Goal: Task Accomplishment & Management: Use online tool/utility

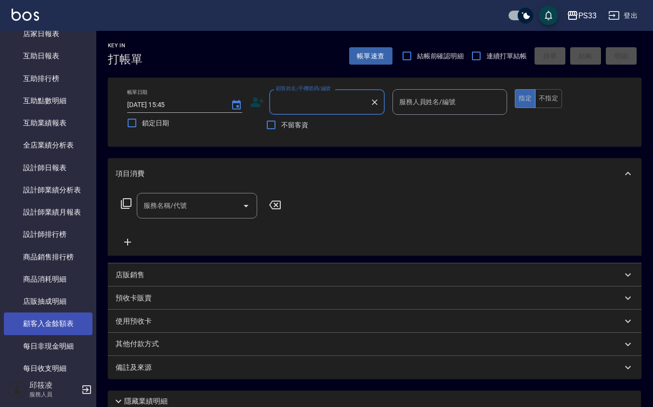
scroll to position [490, 0]
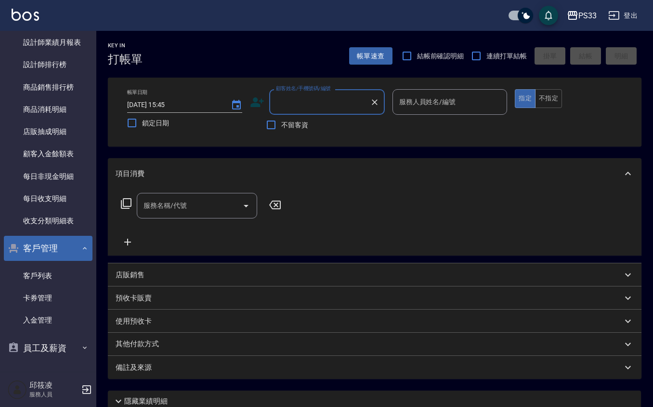
drag, startPoint x: 53, startPoint y: 268, endPoint x: 60, endPoint y: 257, distance: 13.6
click at [53, 268] on link "客戶列表" at bounding box center [48, 275] width 89 height 22
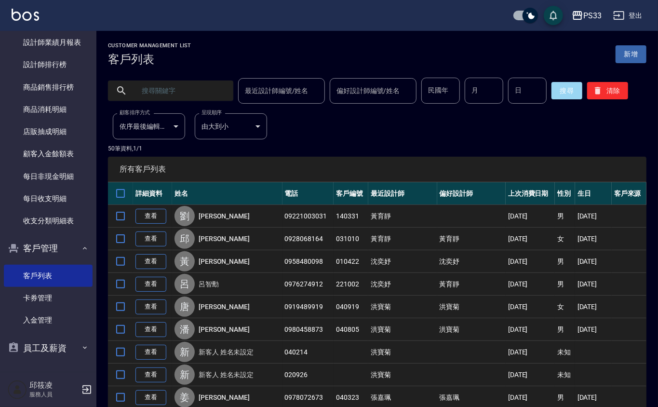
click at [157, 98] on input "text" at bounding box center [180, 91] width 91 height 26
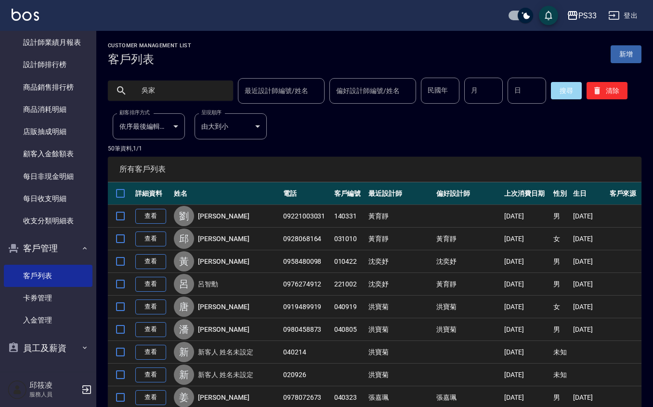
type input "吳家"
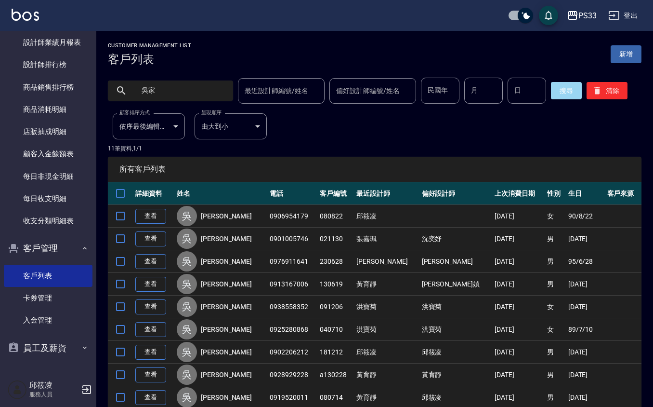
click at [0, 360] on nav "櫃檯作業 打帳單 帳單列表 掛單列表 營業儀表板 現金收支登錄 材料自購登錄 每日結帳 排班表 現場電腦打卡 預約管理 預約管理 單日預約紀錄 單週預約紀錄 …" at bounding box center [48, 201] width 96 height 341
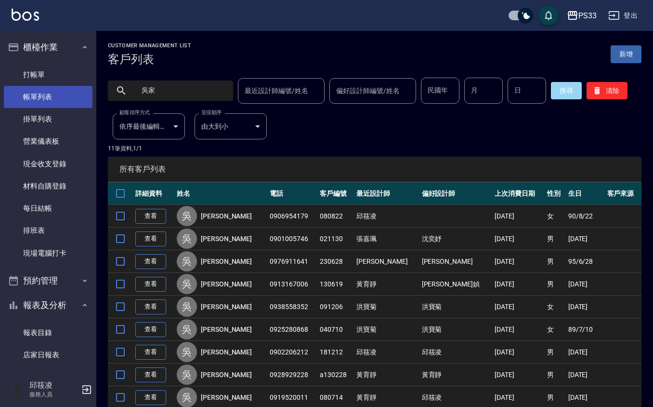
click at [40, 97] on link "帳單列表" at bounding box center [48, 97] width 89 height 22
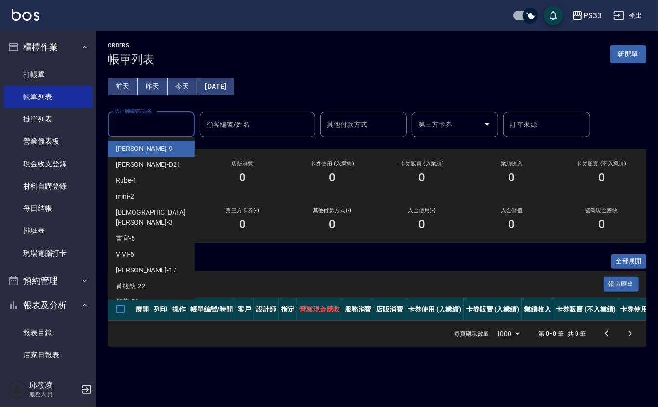
click at [171, 118] on input "設計師編號/姓名" at bounding box center [151, 124] width 78 height 17
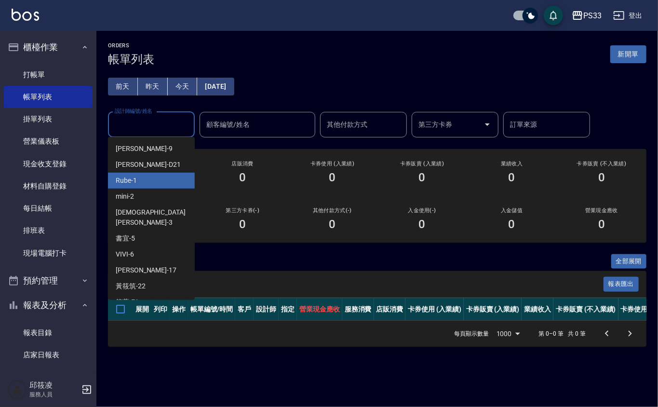
click at [161, 175] on div "Rube -1" at bounding box center [151, 180] width 87 height 16
type input "Rube-1"
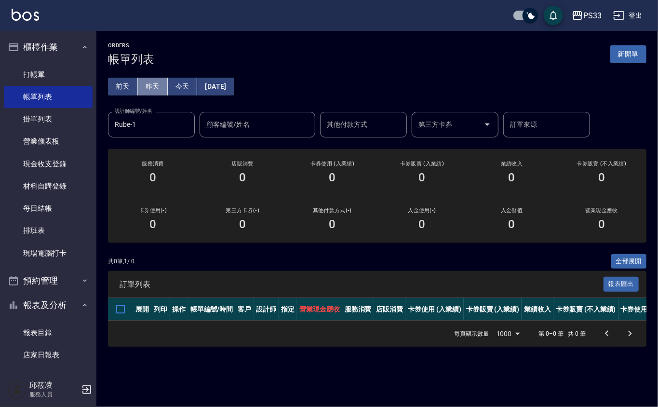
click at [157, 85] on button "昨天" at bounding box center [153, 87] width 30 height 18
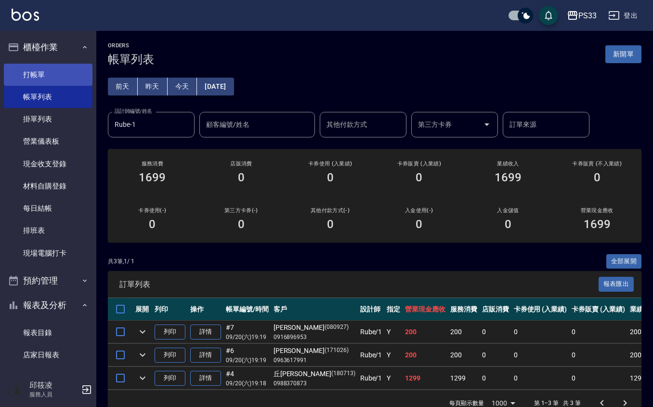
click at [35, 71] on link "打帳單" at bounding box center [48, 75] width 89 height 22
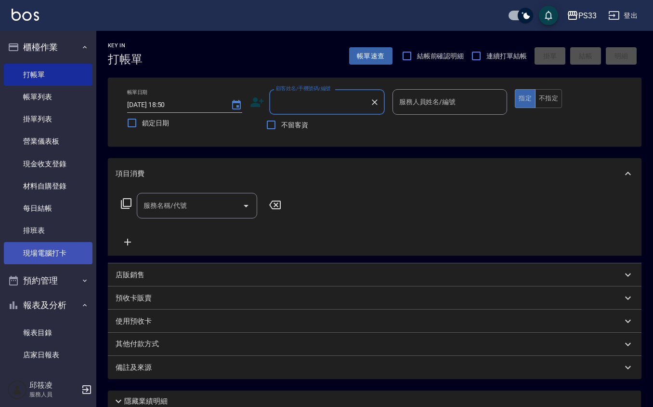
click at [29, 250] on link "現場電腦打卡" at bounding box center [48, 253] width 89 height 22
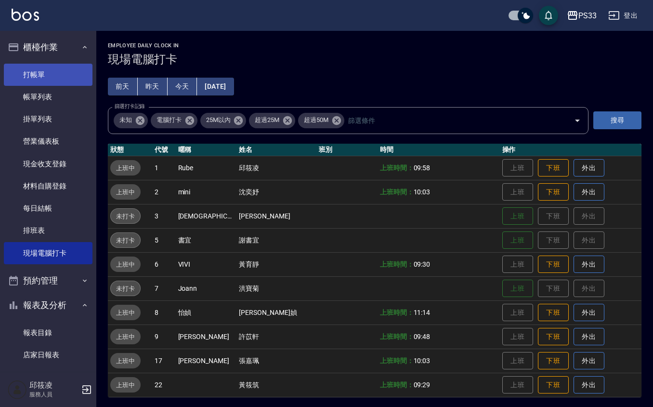
click at [71, 68] on link "打帳單" at bounding box center [48, 75] width 89 height 22
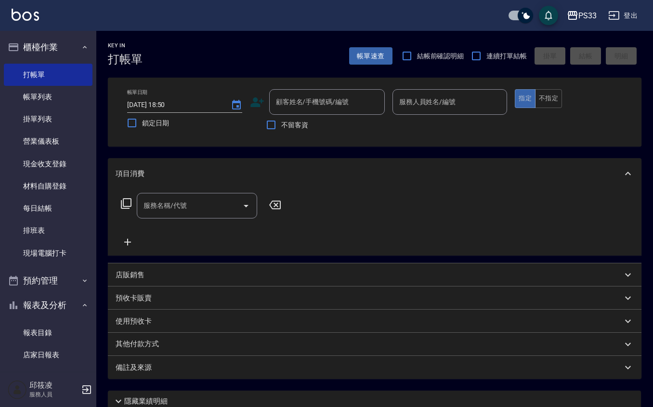
drag, startPoint x: 488, startPoint y: 56, endPoint x: 428, endPoint y: 79, distance: 64.1
click at [486, 56] on label "連續打單結帳" at bounding box center [496, 56] width 61 height 20
click at [486, 56] on input "連續打單結帳" at bounding box center [476, 56] width 20 height 20
checkbox input "true"
click at [264, 99] on icon at bounding box center [257, 102] width 14 height 14
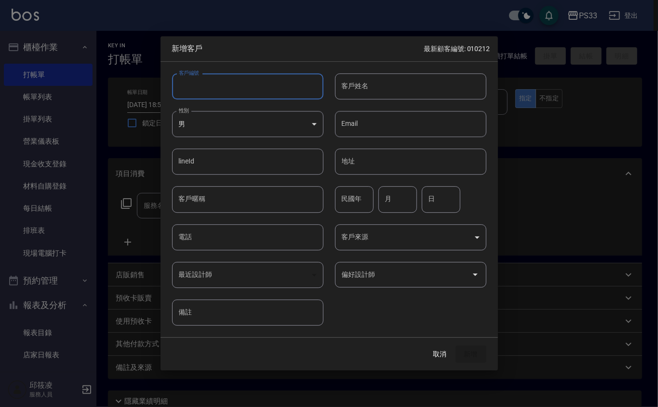
click at [256, 89] on input "客戶編號" at bounding box center [247, 86] width 151 height 26
type input "151218"
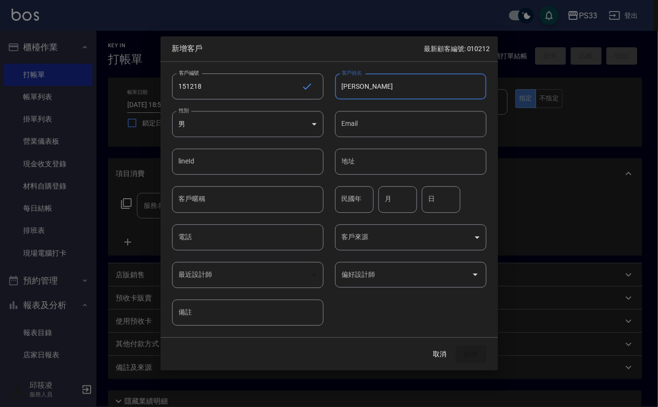
type input "[PERSON_NAME]"
type input "78"
type input "12"
type input "18"
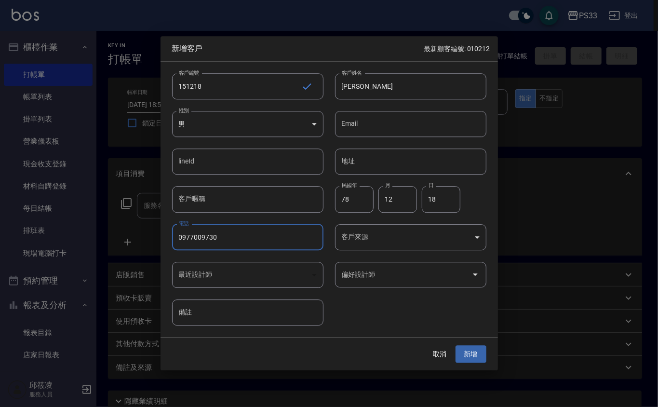
type input "0977009730"
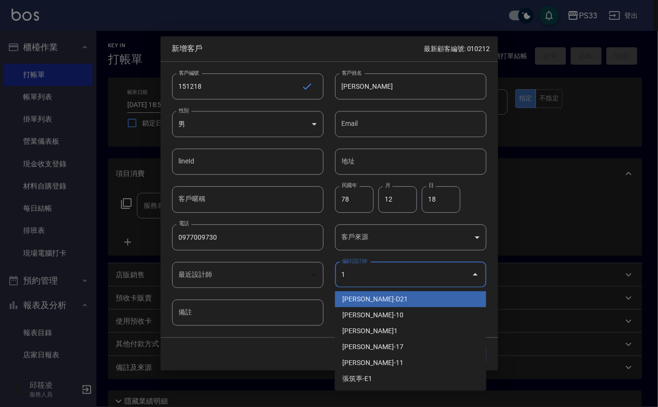
type input "劉名儀"
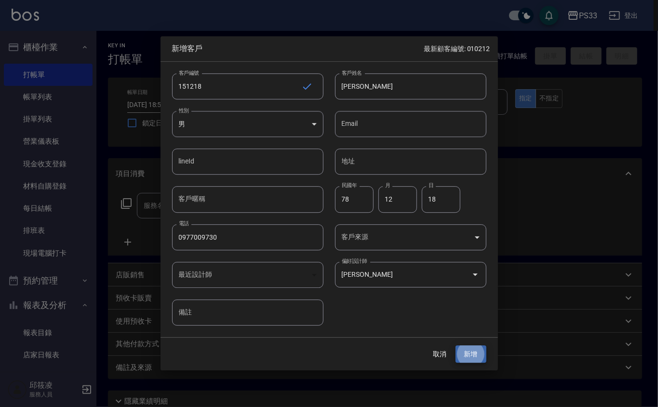
click at [455, 345] on button "新增" at bounding box center [470, 354] width 31 height 18
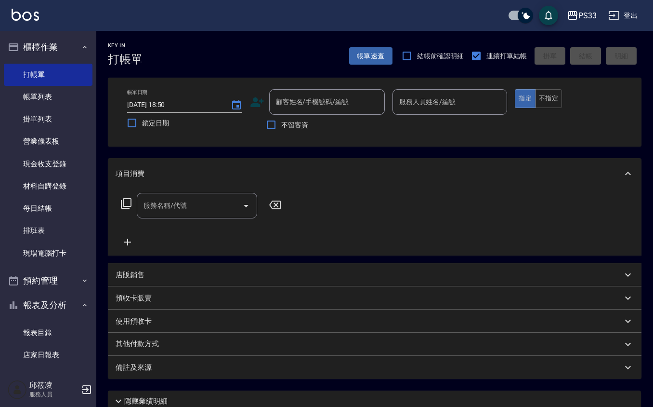
click at [256, 97] on icon at bounding box center [257, 102] width 14 height 14
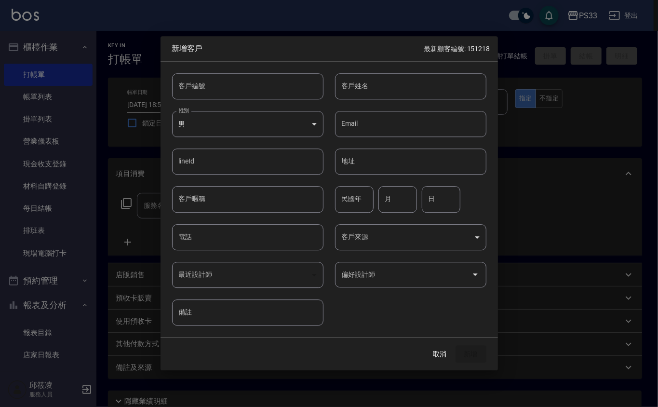
click at [256, 97] on input "客戶編號" at bounding box center [247, 86] width 151 height 26
click at [256, 97] on input "0530321" at bounding box center [236, 86] width 129 height 26
type input "050321"
type input "[PERSON_NAME]"
type input "82"
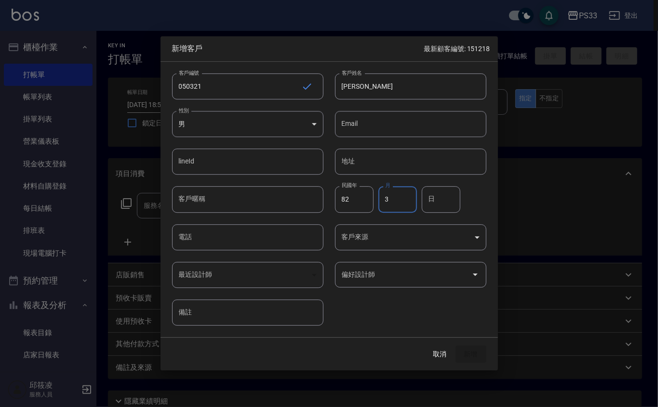
type input "3"
type input "21"
type input "0975030435"
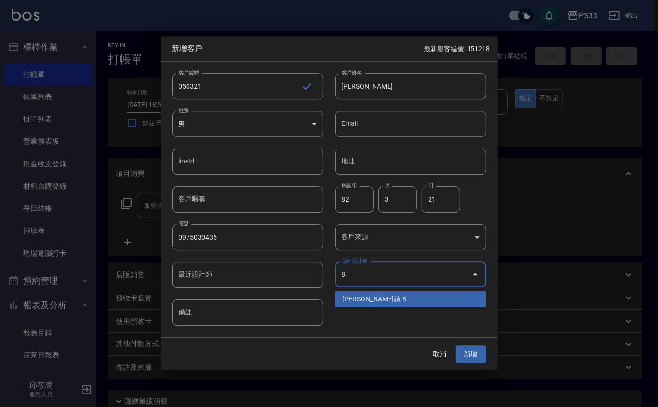
type input "[PERSON_NAME]媜"
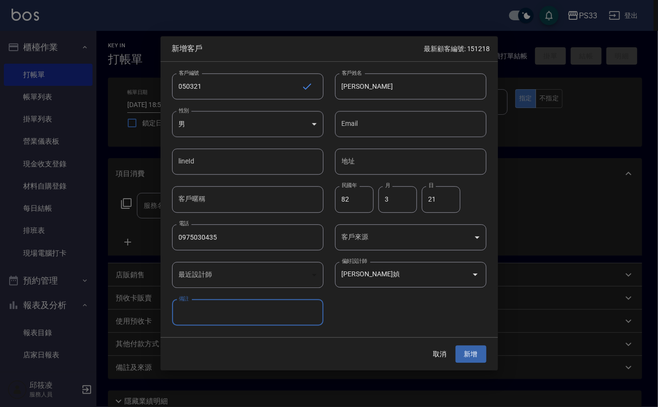
click at [455, 345] on button "新增" at bounding box center [470, 354] width 31 height 18
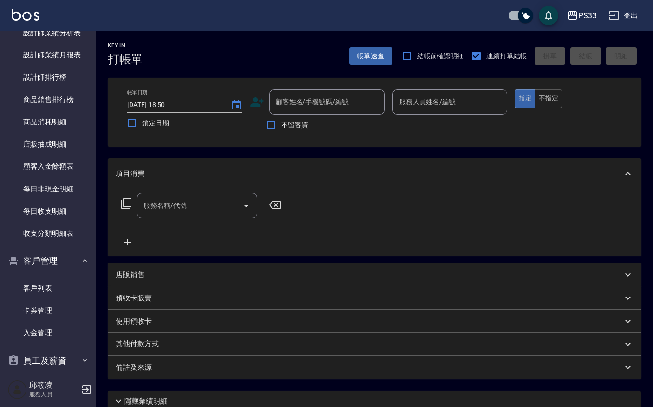
scroll to position [490, 0]
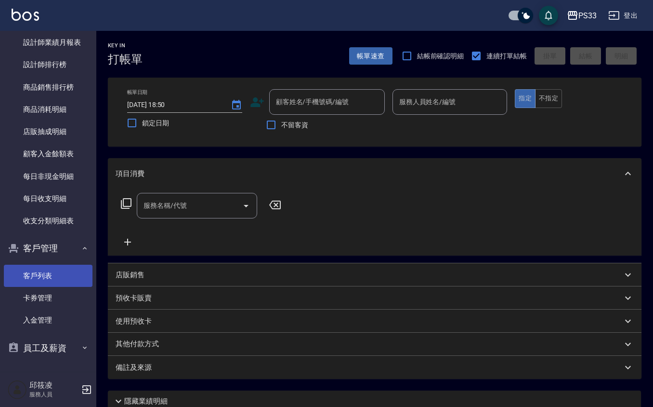
click at [38, 273] on link "客戶列表" at bounding box center [48, 275] width 89 height 22
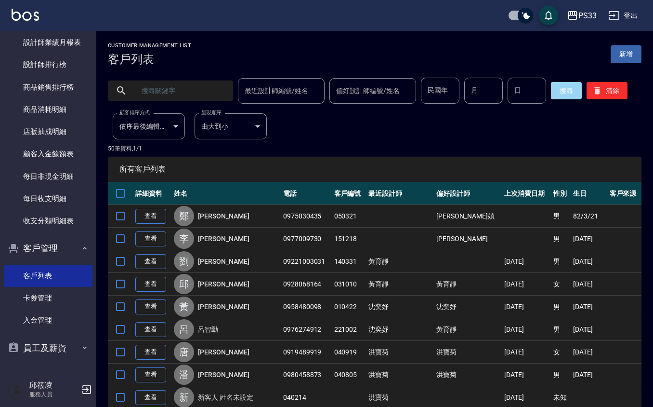
click at [630, 45] on link "新增" at bounding box center [626, 54] width 31 height 18
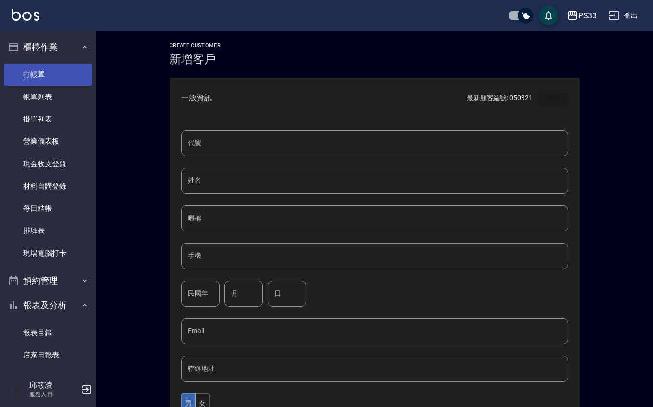
click at [32, 85] on link "打帳單" at bounding box center [48, 75] width 89 height 22
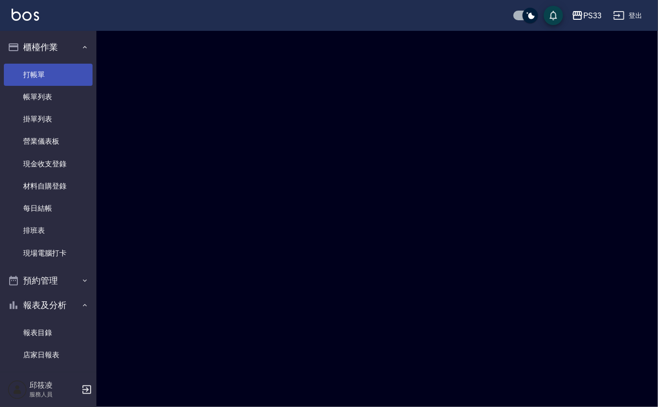
click at [32, 81] on link "打帳單" at bounding box center [48, 75] width 89 height 22
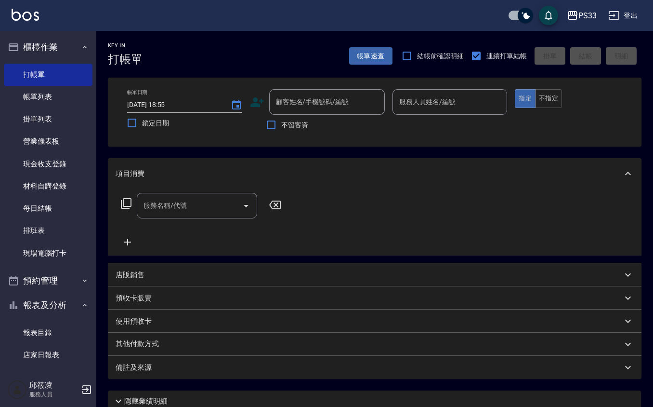
click at [258, 101] on icon at bounding box center [257, 102] width 14 height 14
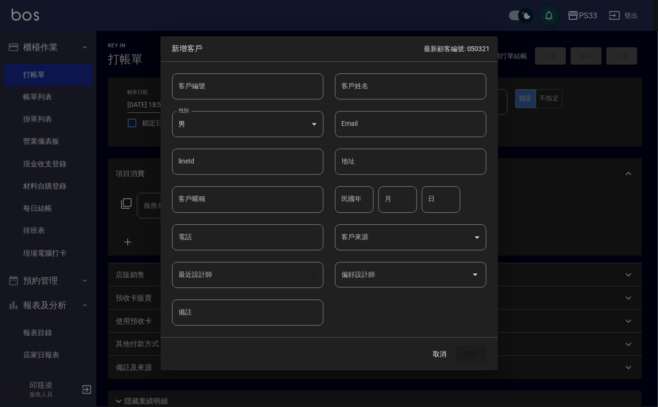
click at [259, 88] on input "客戶編號" at bounding box center [247, 86] width 151 height 26
type input "030119"
type input "[PERSON_NAME]"
type input "85"
type input "1"
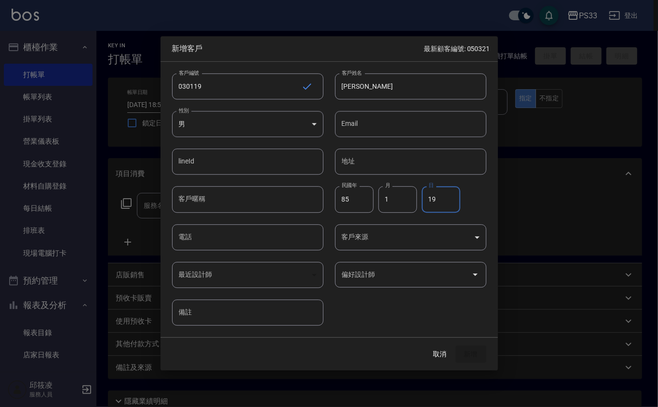
type input "19"
type input "0976839870"
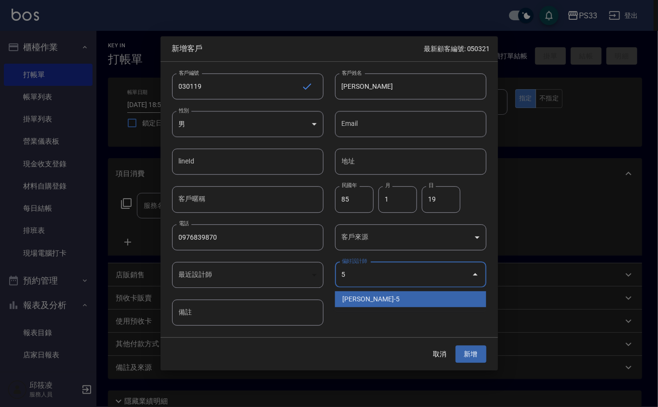
type input "謝書宜"
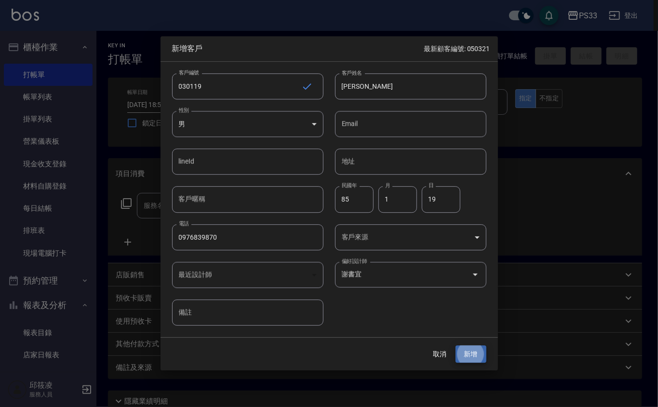
click at [455, 345] on button "新增" at bounding box center [470, 354] width 31 height 18
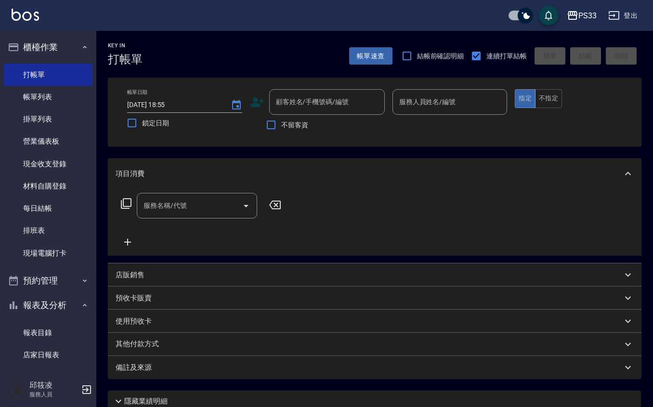
click at [253, 106] on icon at bounding box center [256, 102] width 13 height 10
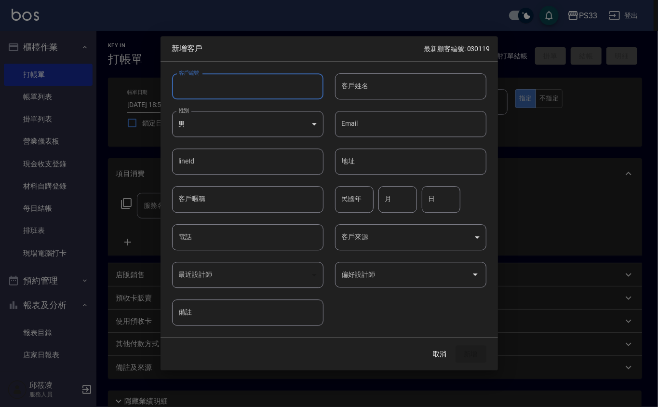
click at [258, 92] on input "客戶編號" at bounding box center [247, 86] width 151 height 26
type input "290802"
click at [382, 84] on input "客戶姓名" at bounding box center [410, 86] width 151 height 26
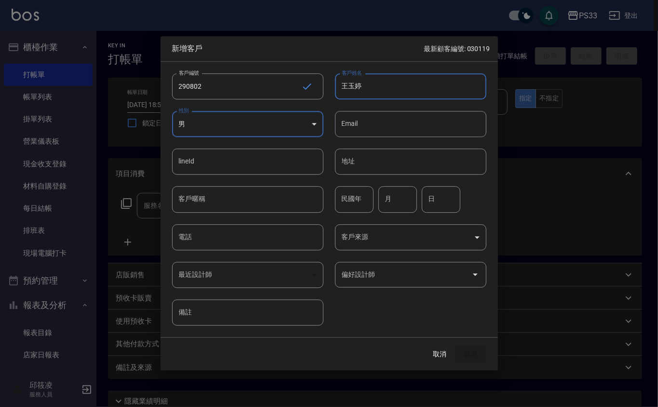
type input "王玉婷"
type input "89"
type input "8"
type input "2"
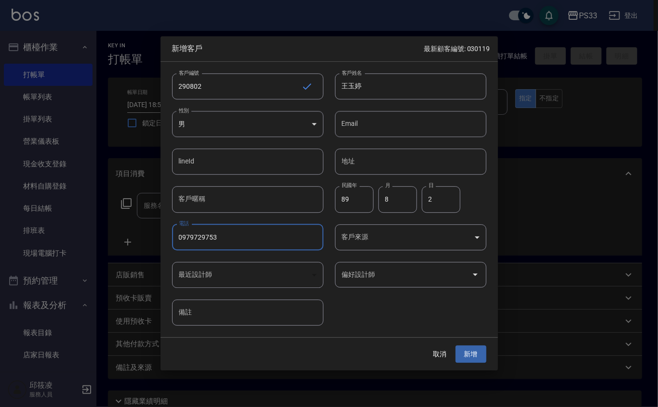
type input "0979729753"
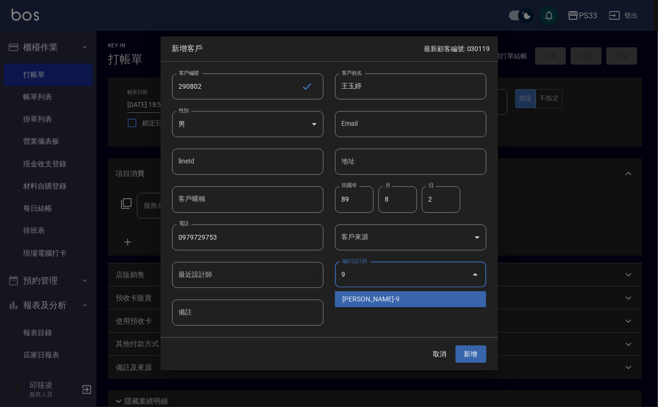
type input "許苡軒"
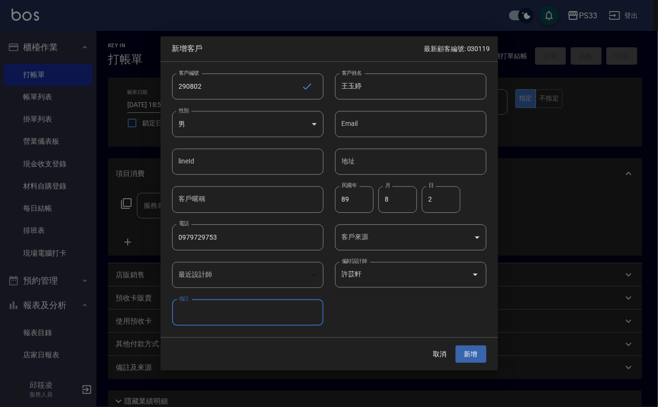
click at [455, 345] on button "新增" at bounding box center [470, 354] width 31 height 18
click at [472, 348] on button "新增" at bounding box center [470, 354] width 31 height 18
click at [247, 245] on input "0979729753" at bounding box center [247, 237] width 151 height 26
drag, startPoint x: 444, startPoint y: 349, endPoint x: 381, endPoint y: 322, distance: 68.4
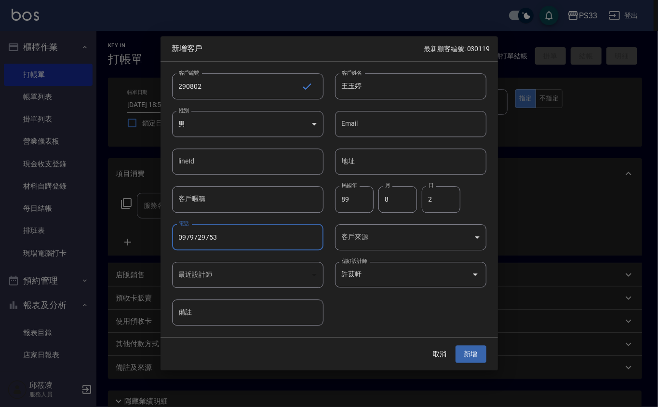
click at [444, 349] on button "取消" at bounding box center [439, 354] width 31 height 18
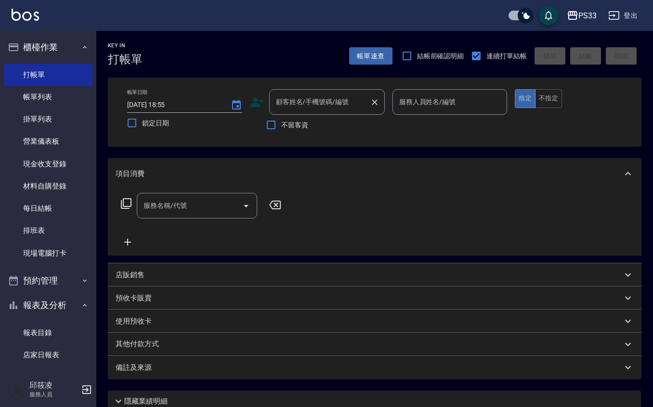
click at [282, 100] on input "顧客姓名/手機號碼/編號" at bounding box center [320, 101] width 92 height 17
paste input "0979729753"
click at [349, 127] on li "[PERSON_NAME]/0979729753/210802" at bounding box center [327, 127] width 116 height 16
type input "[PERSON_NAME]/0979729753/210802"
click at [375, 100] on icon "Clear" at bounding box center [375, 102] width 10 height 10
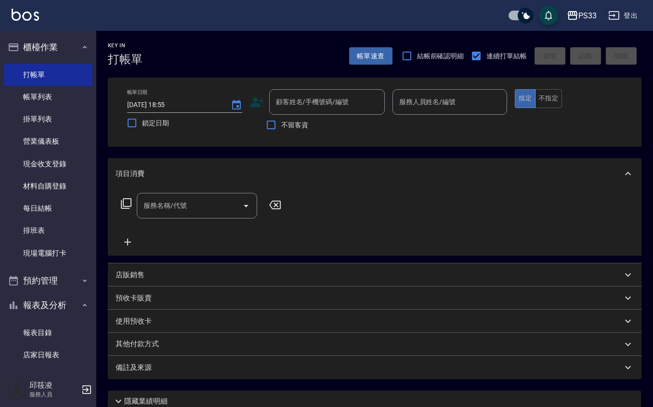
click at [250, 97] on icon at bounding box center [257, 102] width 14 height 14
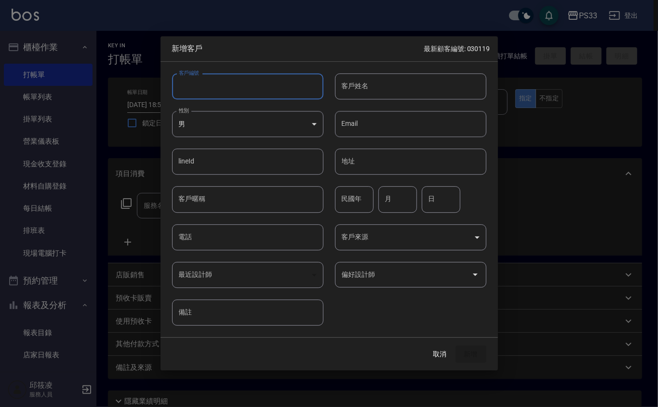
click at [254, 88] on input "客戶編號" at bounding box center [247, 86] width 151 height 26
type input "010513"
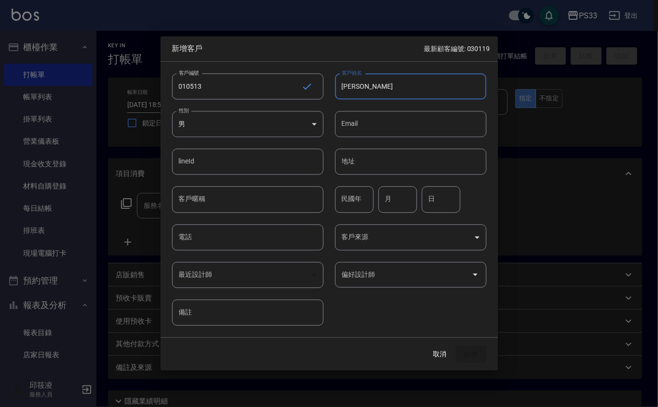
type input "[PERSON_NAME]"
type input "83"
type input "5"
type input "13"
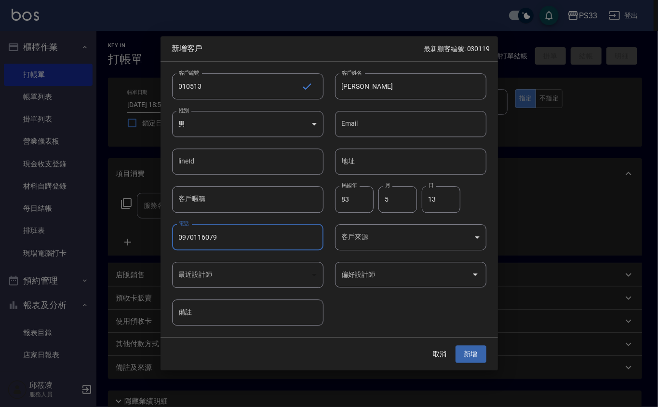
type input "0970116079"
type input "謝書宜"
click at [455, 345] on button "新增" at bounding box center [470, 354] width 31 height 18
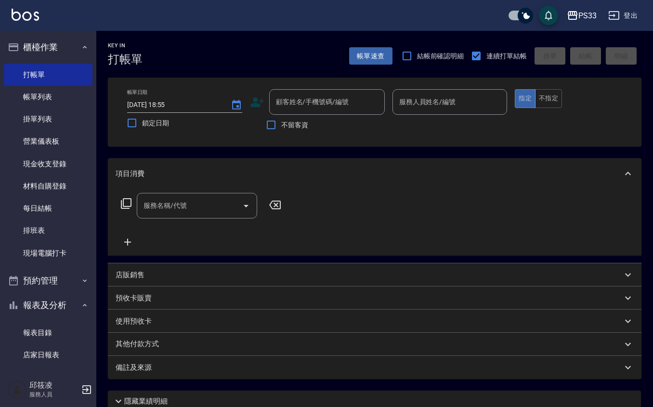
click at [258, 98] on icon at bounding box center [257, 102] width 14 height 14
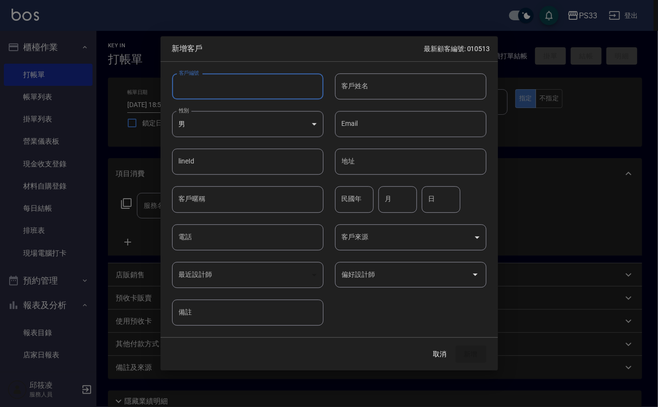
click at [258, 85] on input "客戶編號" at bounding box center [247, 86] width 151 height 26
type input "270610"
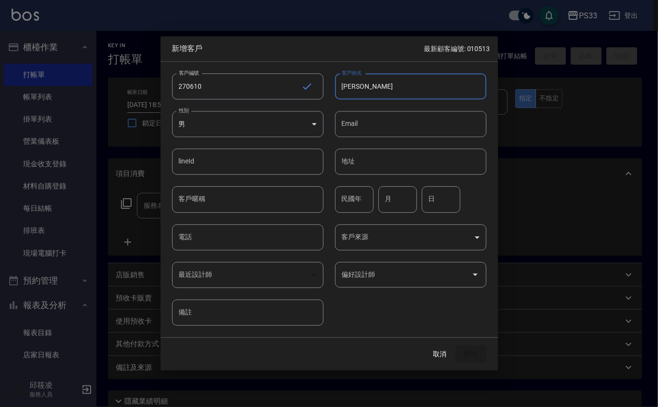
type input "[PERSON_NAME]"
type input "91"
type input "6"
type input "10"
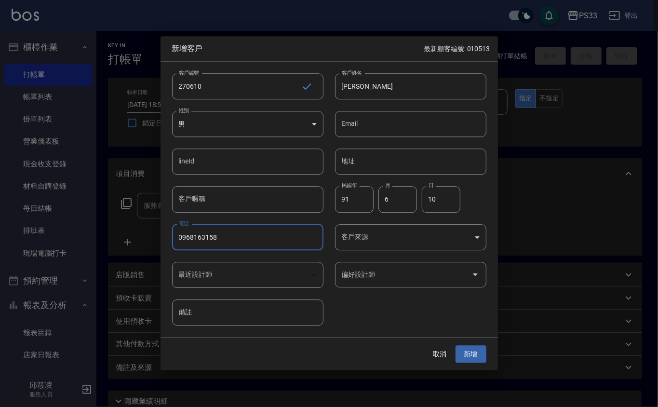
type input "0968163158"
type input "沈奕妤"
click at [455, 345] on button "新增" at bounding box center [470, 354] width 31 height 18
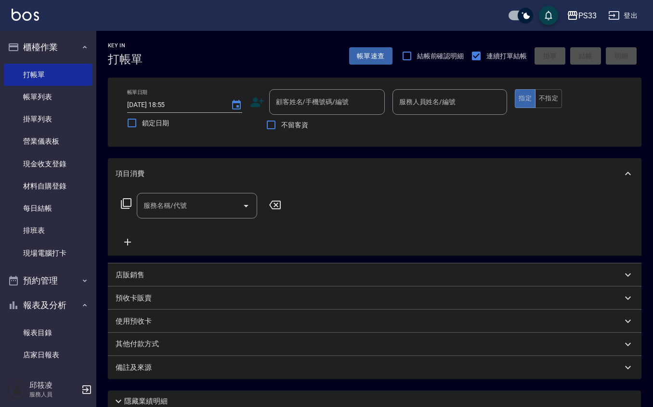
click at [257, 93] on div "顧客姓名/手機號碼/編號 顧客姓名/手機號碼/編號" at bounding box center [317, 102] width 135 height 26
click at [257, 95] on icon at bounding box center [257, 102] width 14 height 14
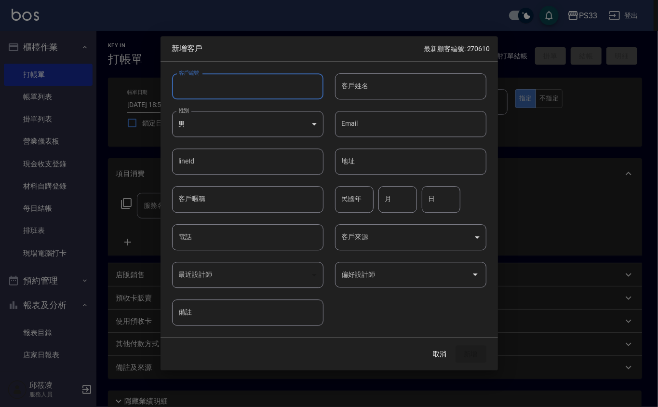
click at [257, 87] on input "客戶編號" at bounding box center [247, 86] width 151 height 26
type input "220901"
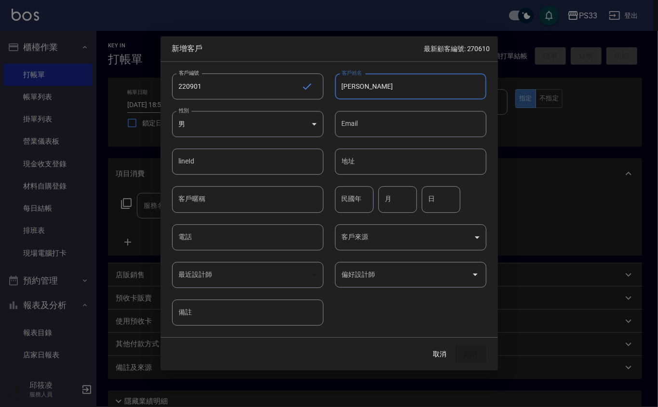
type input "[PERSON_NAME]"
type input "92"
type input "9"
type input "1"
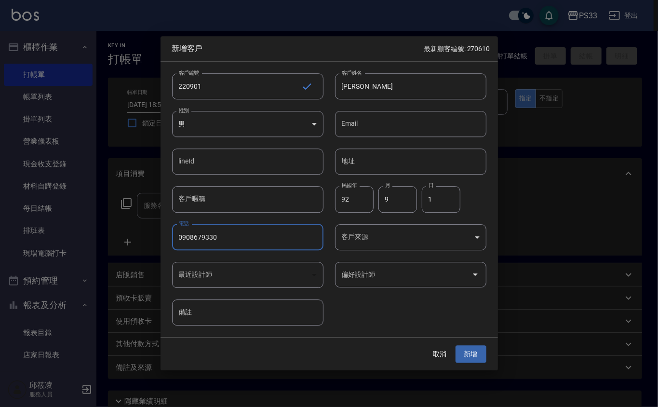
type input "0908679330"
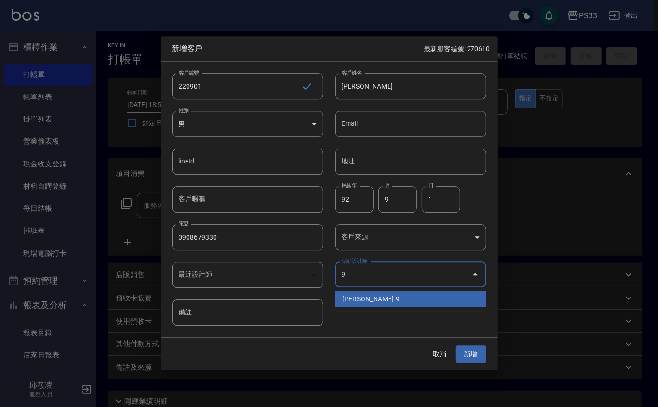
type input "許苡軒"
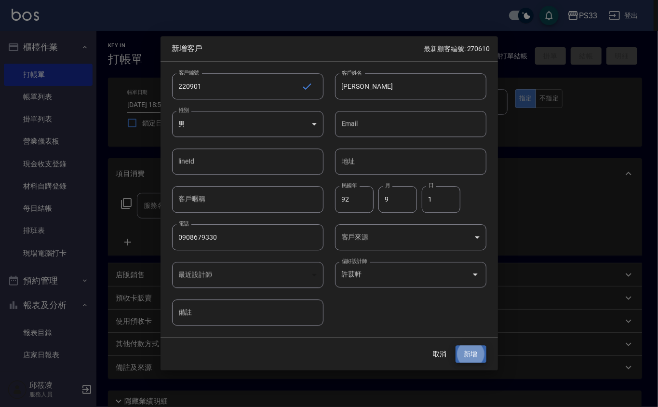
click at [455, 345] on button "新增" at bounding box center [470, 354] width 31 height 18
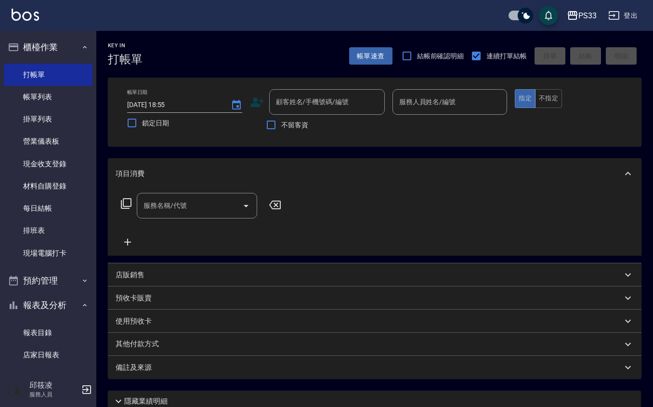
click at [253, 100] on icon at bounding box center [256, 102] width 13 height 10
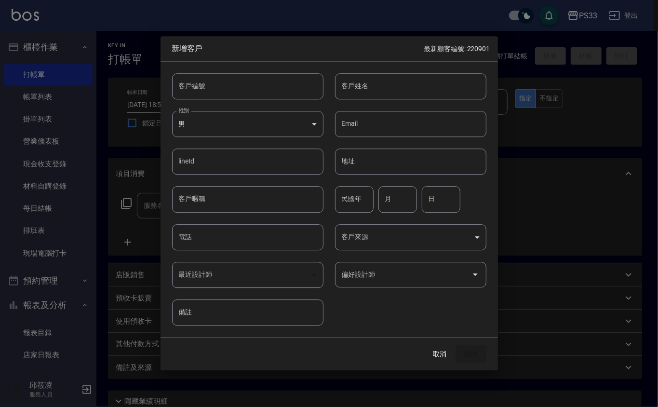
click at [257, 92] on input "客戶編號" at bounding box center [247, 86] width 151 height 26
type input "140419"
type input "[PERSON_NAME]"
type input "78"
type input "4"
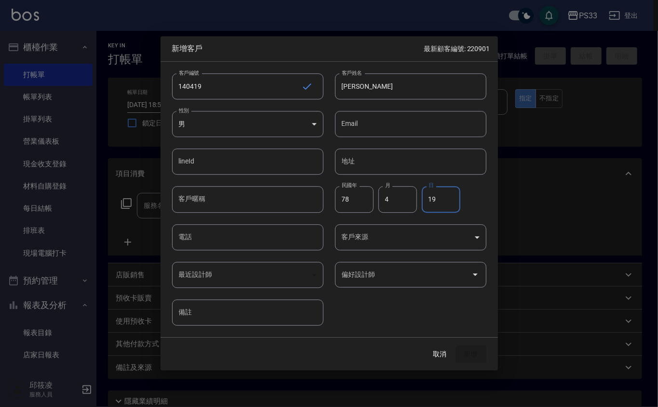
type input "19"
type input "0900769363"
click at [407, 274] on input "偏好設計師" at bounding box center [403, 274] width 128 height 17
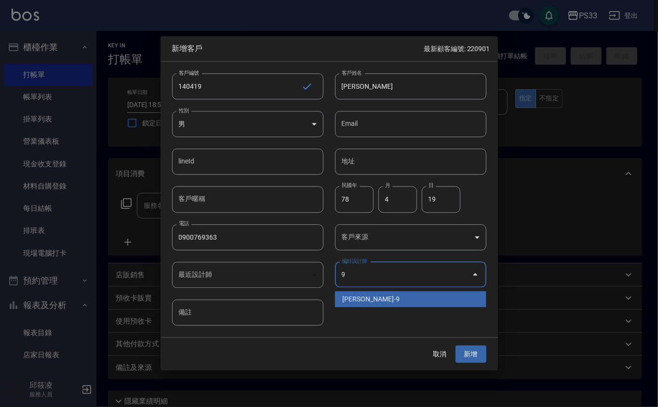
type input "許苡軒"
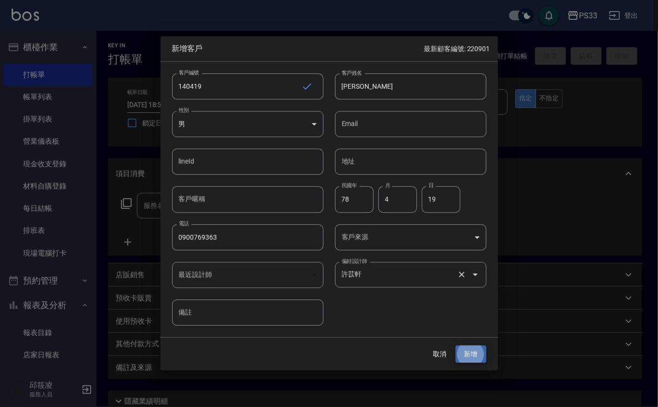
click at [455, 345] on button "新增" at bounding box center [470, 354] width 31 height 18
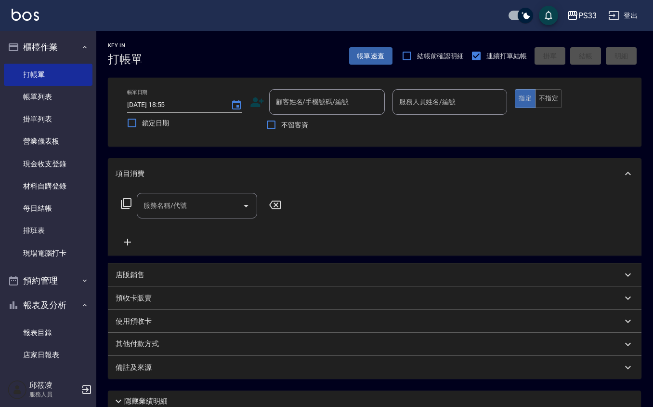
click at [251, 105] on icon at bounding box center [256, 102] width 13 height 10
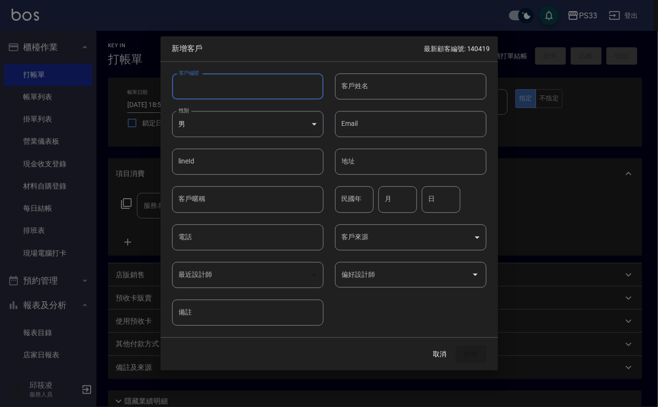
click at [249, 81] on input "客戶編號" at bounding box center [247, 86] width 151 height 26
type input "050110"
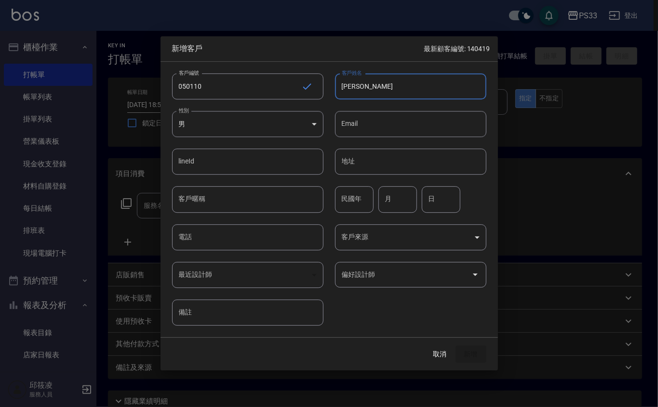
type input "[PERSON_NAME]"
type input "82"
type input "1"
type input "10"
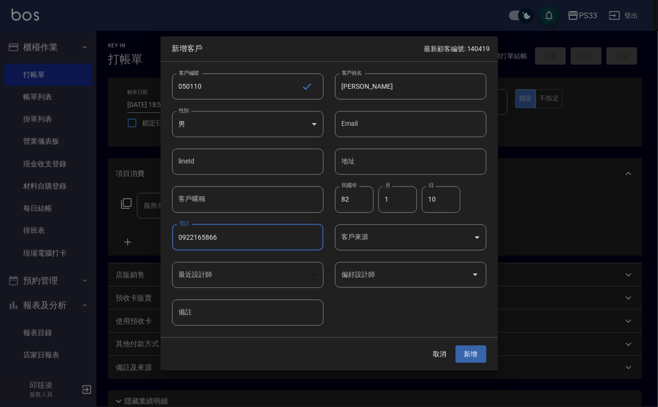
type input "0922165866"
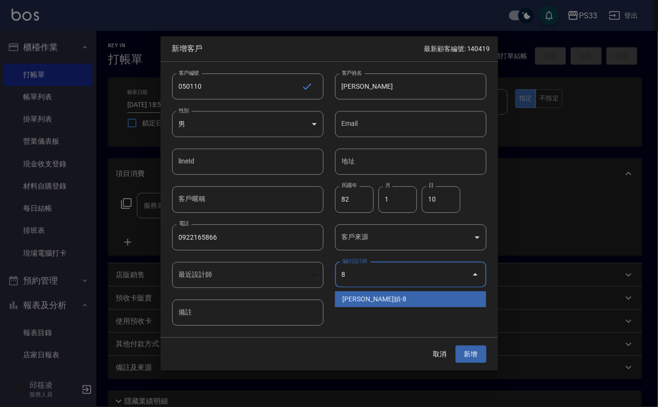
type input "[PERSON_NAME]媜"
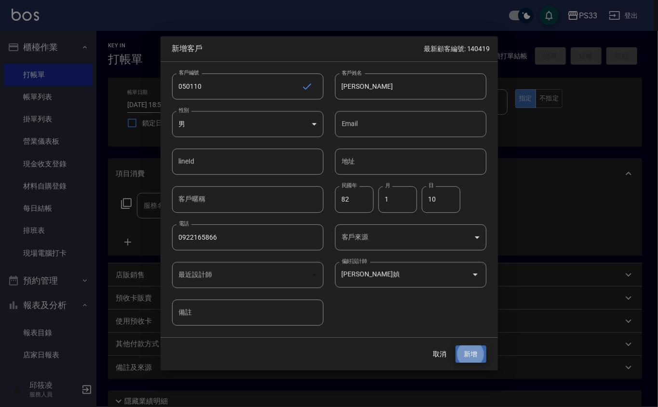
click at [455, 345] on button "新增" at bounding box center [470, 354] width 31 height 18
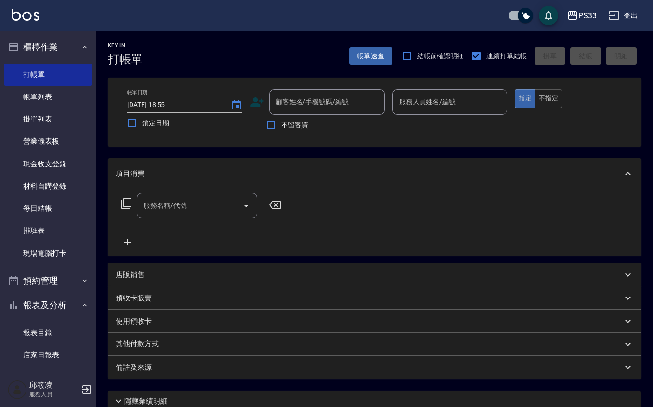
click at [254, 97] on icon at bounding box center [256, 102] width 13 height 10
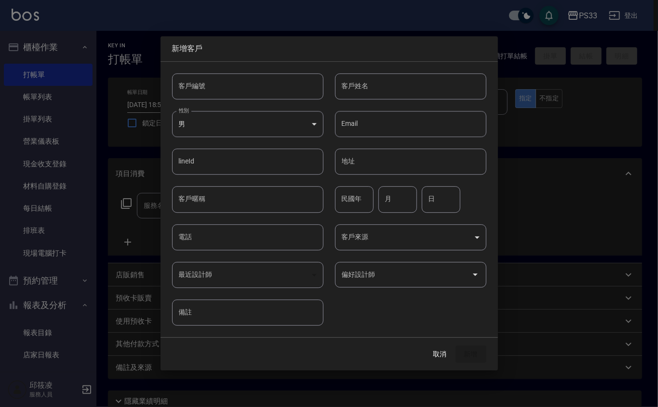
drag, startPoint x: 254, startPoint y: 97, endPoint x: 249, endPoint y: 81, distance: 16.9
click at [249, 81] on input "客戶編號" at bounding box center [247, 86] width 151 height 26
type input "291108"
type input "[PERSON_NAME]"
type input "74"
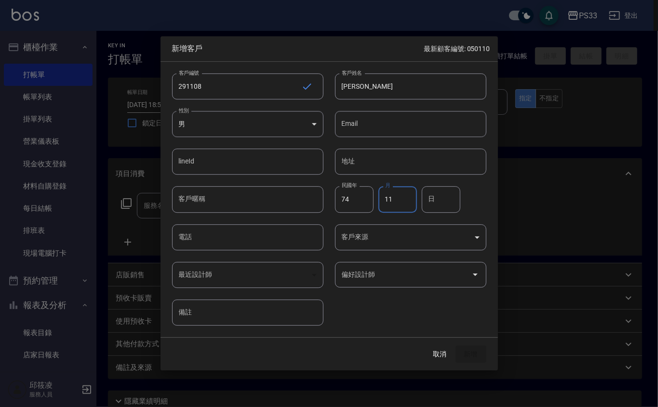
type input "11"
type input "8"
type input "0921977908"
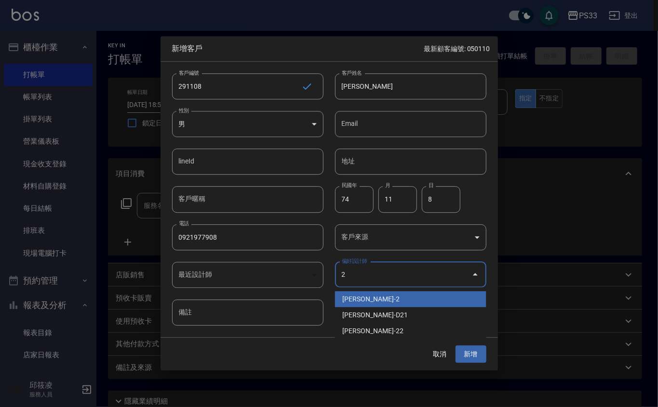
type input "沈奕妤"
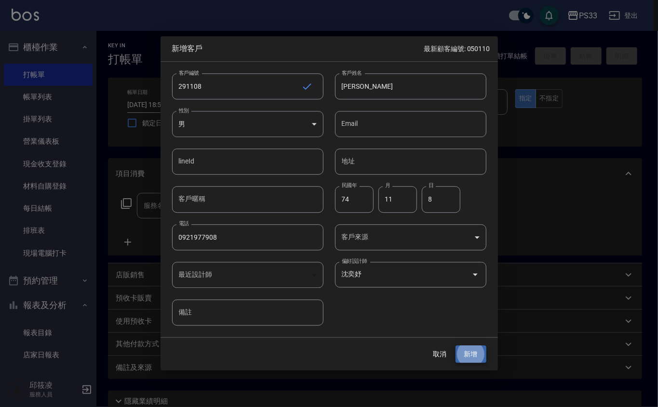
click at [455, 345] on button "新增" at bounding box center [470, 354] width 31 height 18
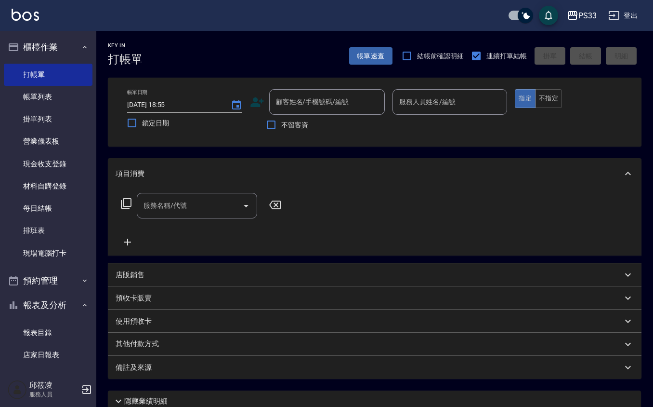
click at [272, 275] on div "店販銷售" at bounding box center [369, 275] width 507 height 10
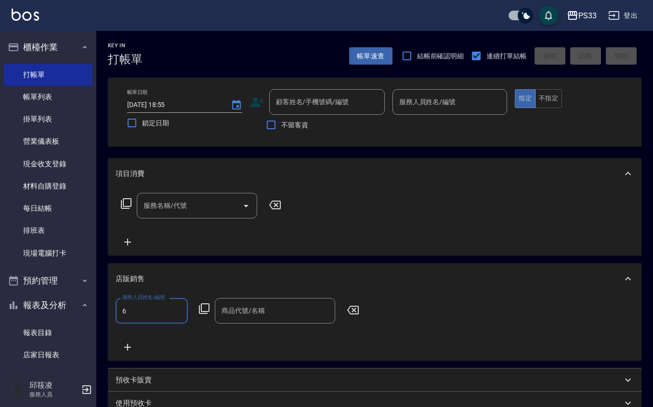
type input "VIVI-6"
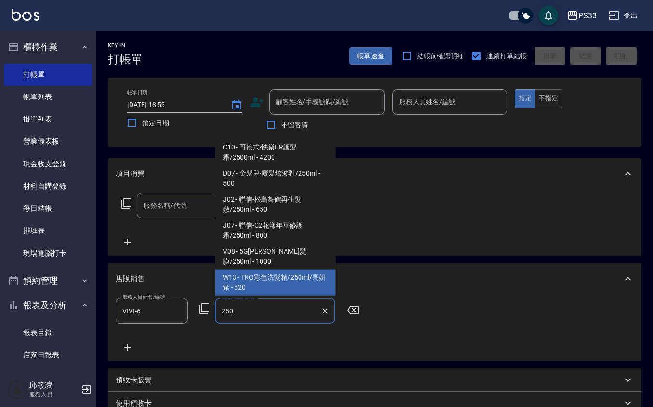
type input "TKO彩色洗髮精/250ml/[PERSON_NAME]"
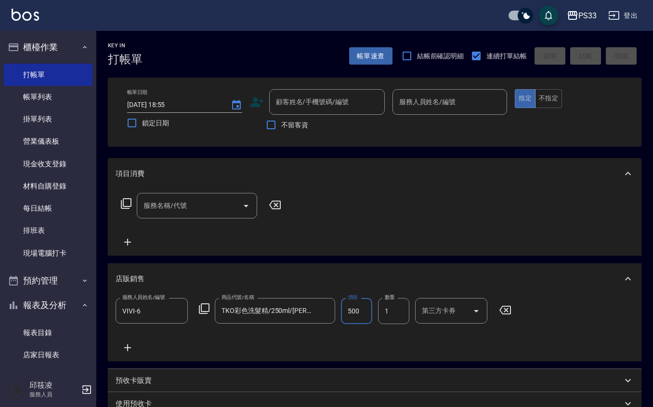
type input "500"
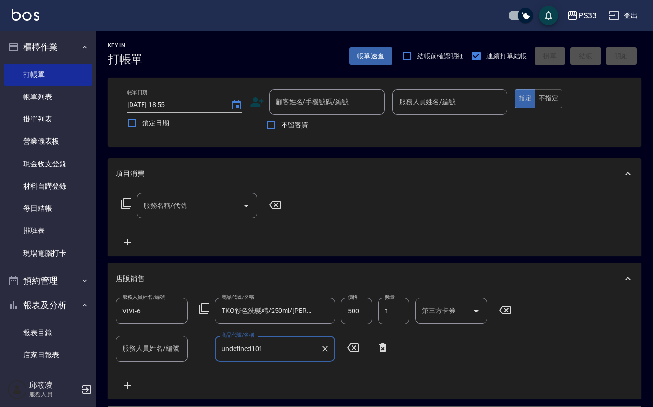
type input "undefined"
click at [382, 351] on icon at bounding box center [383, 347] width 7 height 9
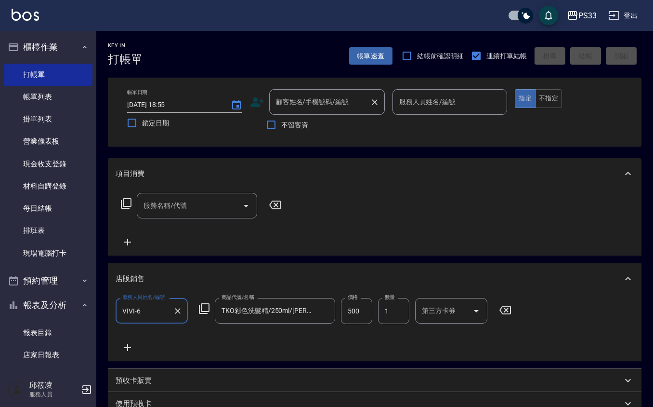
click at [340, 102] on input "顧客姓名/手機號碼/編號" at bounding box center [320, 101] width 92 height 17
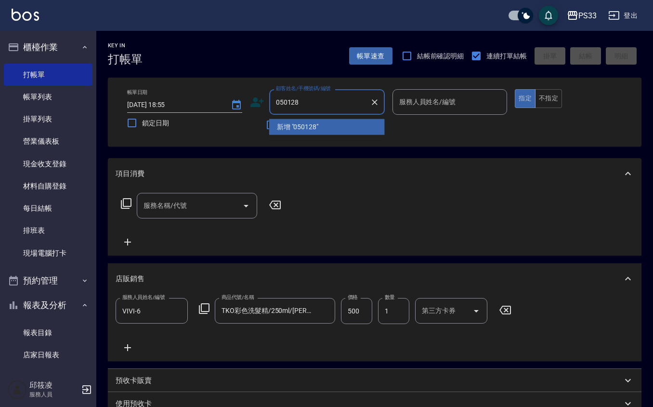
type input "050128"
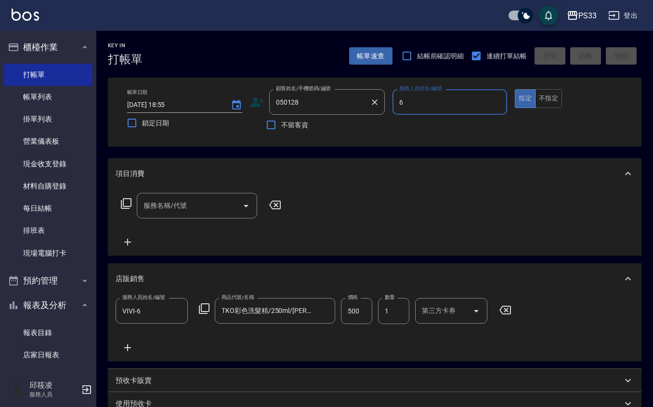
type input "VIVI-6"
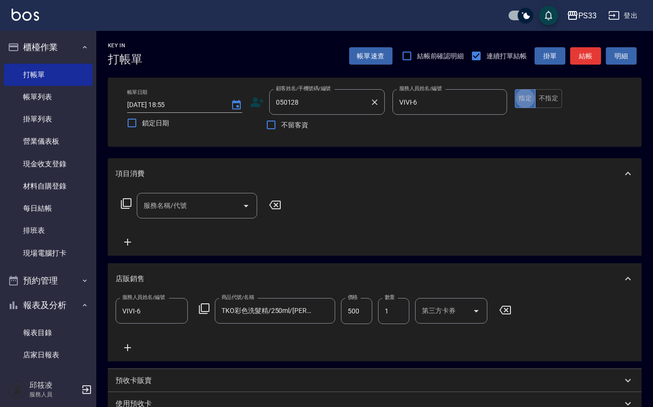
type button "true"
type input "莊雅惠/0912805276/050128"
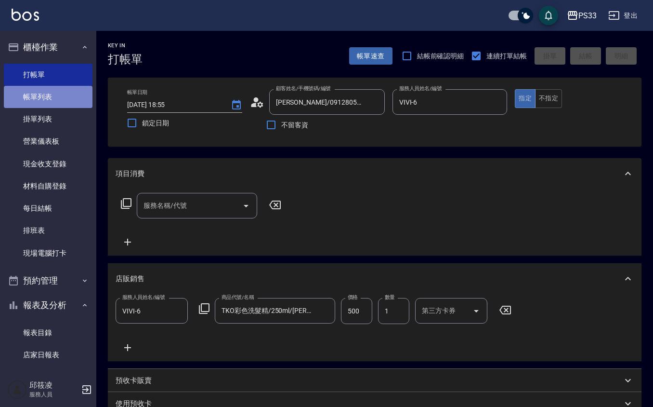
click at [55, 95] on link "帳單列表" at bounding box center [48, 97] width 89 height 22
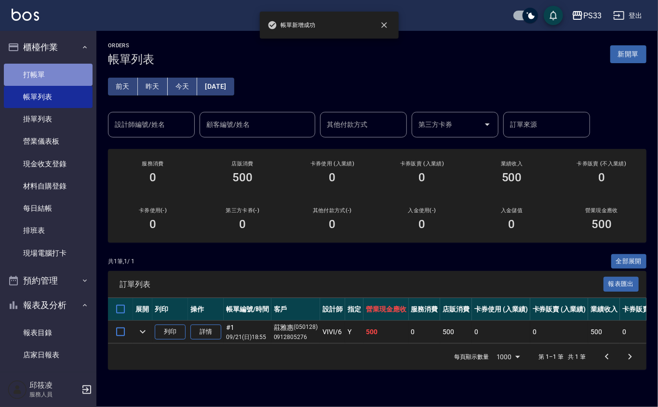
click at [64, 75] on link "打帳單" at bounding box center [48, 75] width 89 height 22
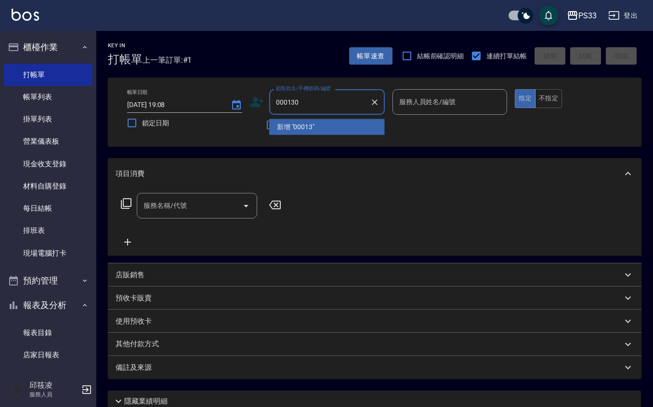
type input "000130"
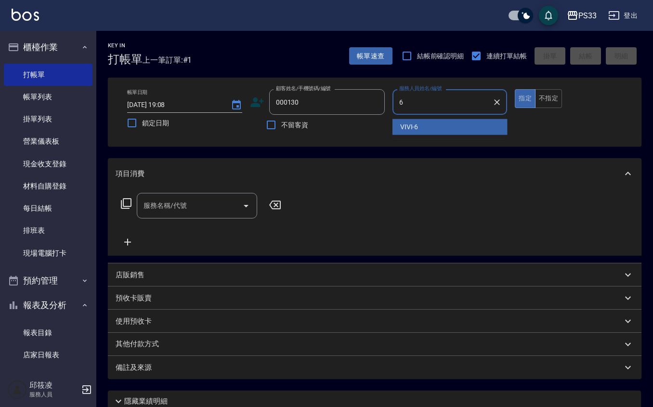
type input "VIVI-6"
type button "true"
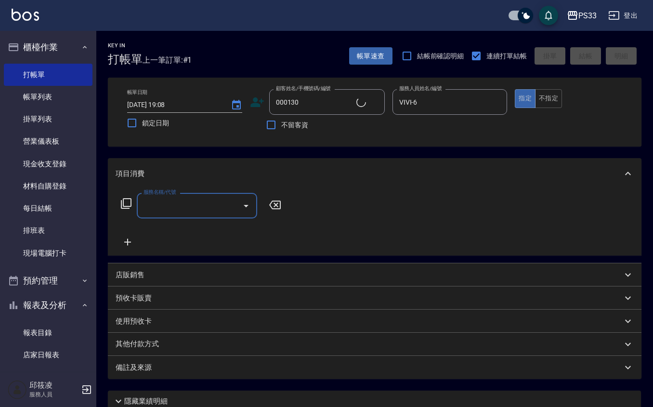
type input "邱耀鋒/0955390130/000130"
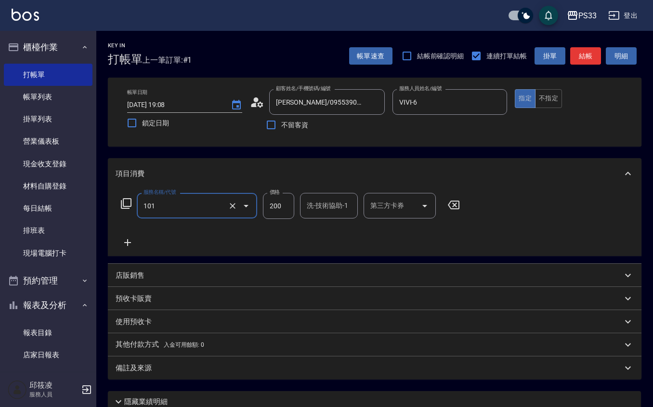
type input "洗髮(101)"
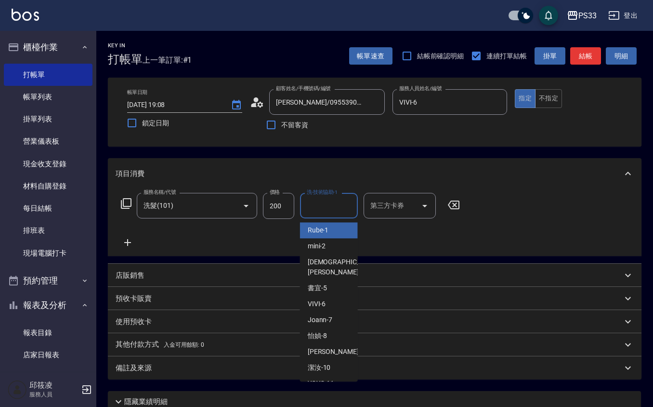
click at [330, 209] on input "洗-技術協助-1" at bounding box center [328, 205] width 49 height 17
type input "VIVI-6"
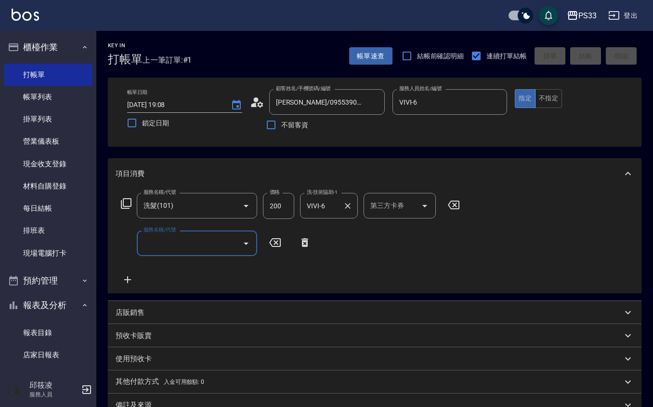
type input "2025/09/21 19:09"
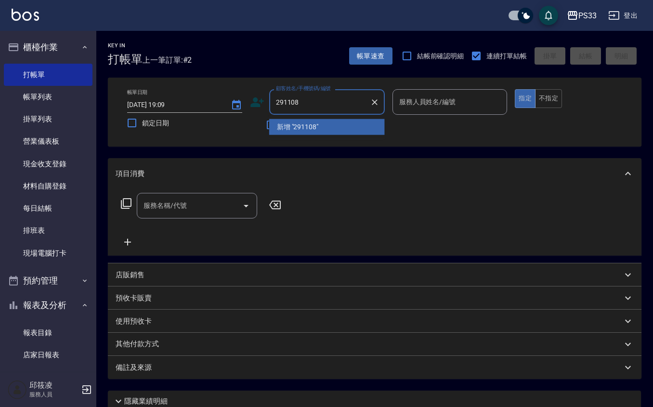
type input "291108"
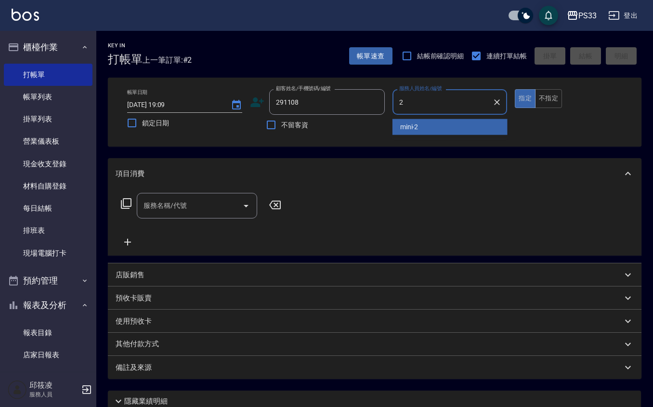
type input "mini-2"
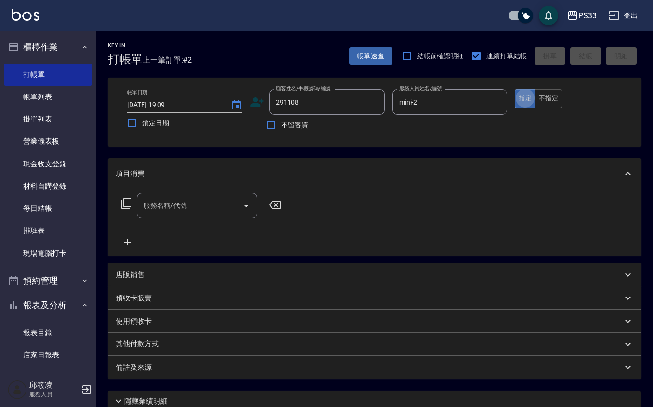
type input "[PERSON_NAME]/0921977908/291108"
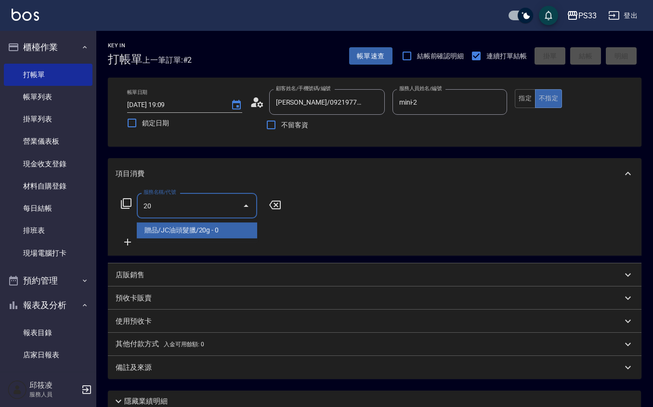
type input "2"
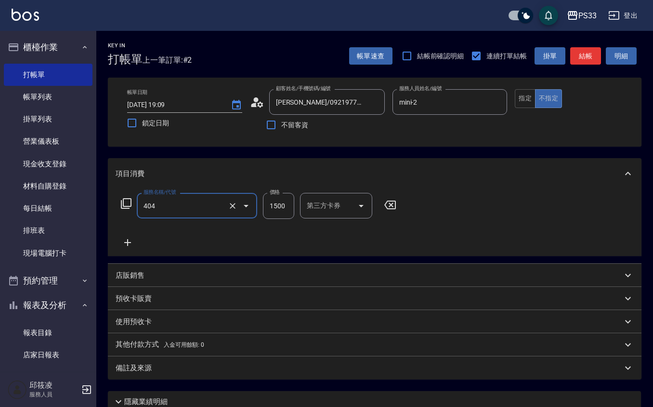
type input "設計染髮(404)"
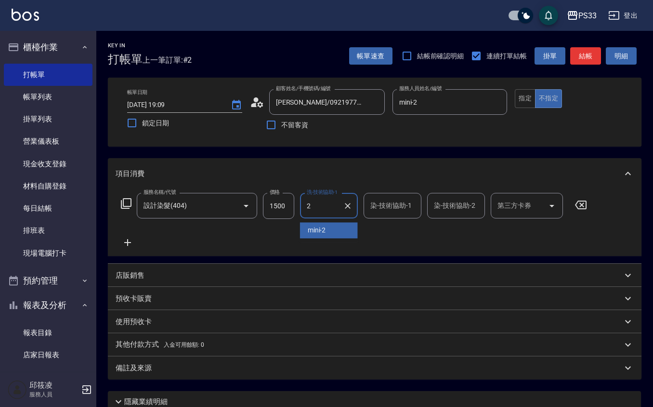
type input "mini-2"
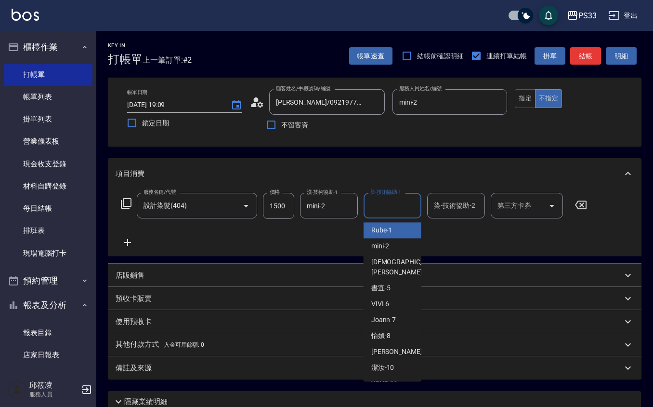
click at [373, 201] on div "染-技術協助-1 染-技術協助-1" at bounding box center [393, 206] width 58 height 26
type input "mini-2"
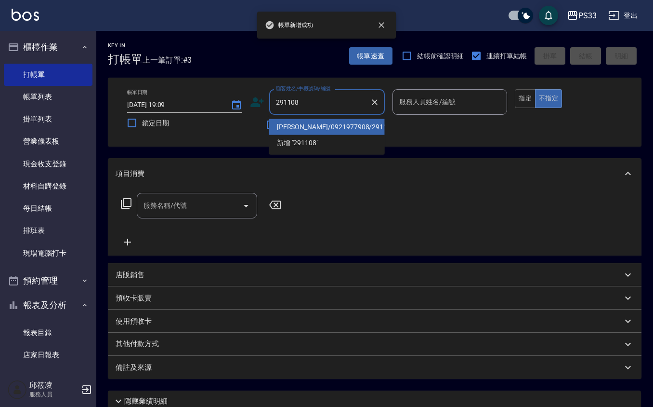
type input "[PERSON_NAME]/0921977908/291108"
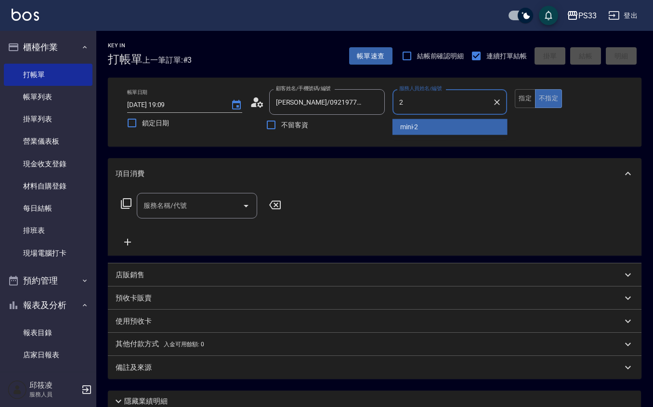
type input "mini-2"
type button "false"
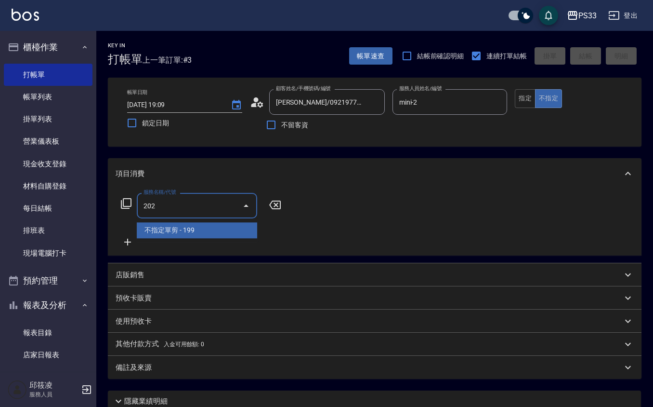
type input "不指定單剪(202)"
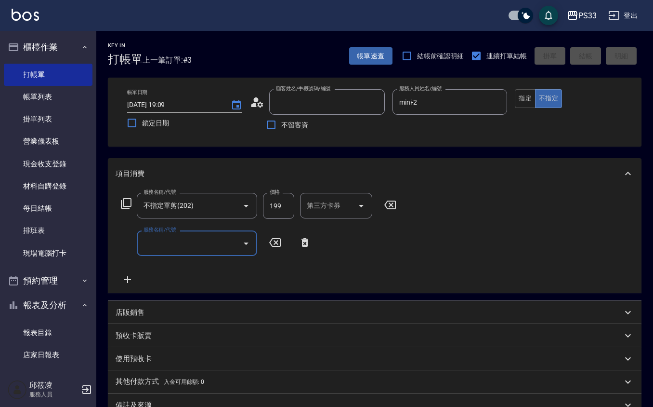
type input "2"
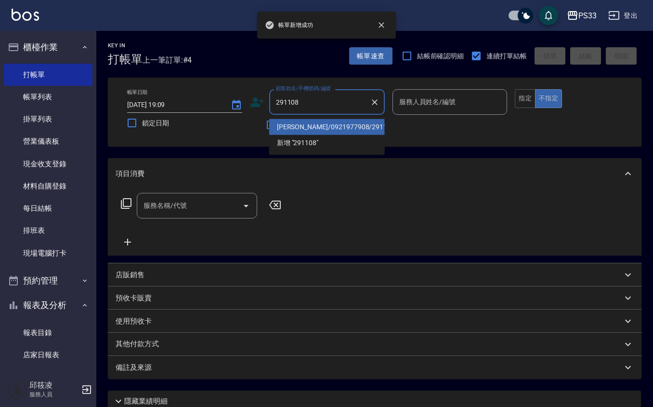
type input "[PERSON_NAME]/0921977908/291108"
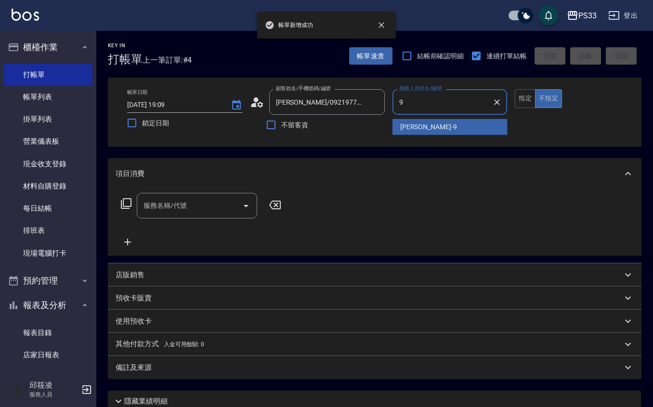
type input "苡軒-9"
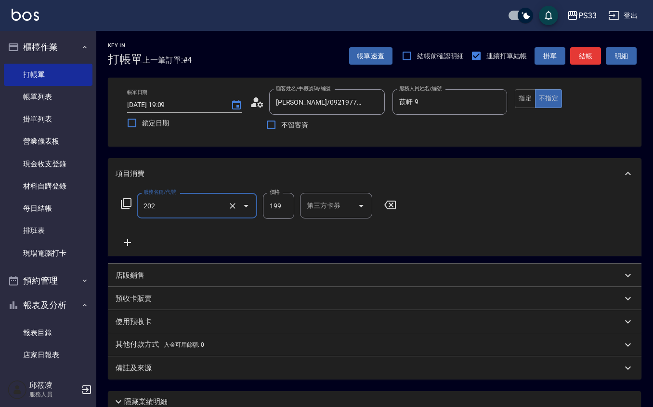
type input "不指定單剪(202)"
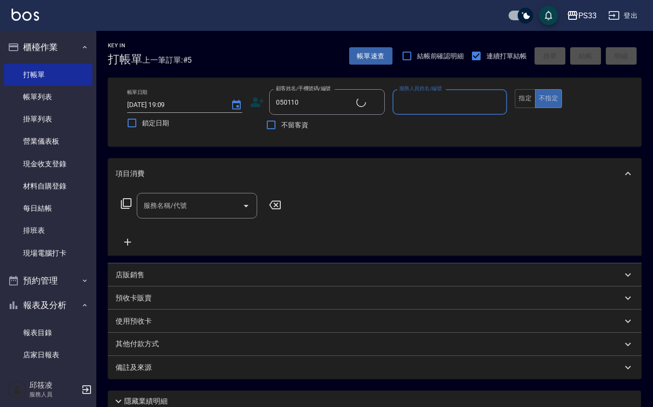
type input "[PERSON_NAME]/0922165866/050110"
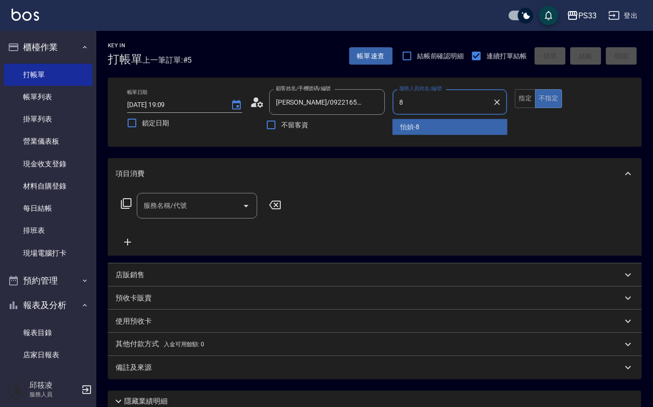
type input "怡媜-8"
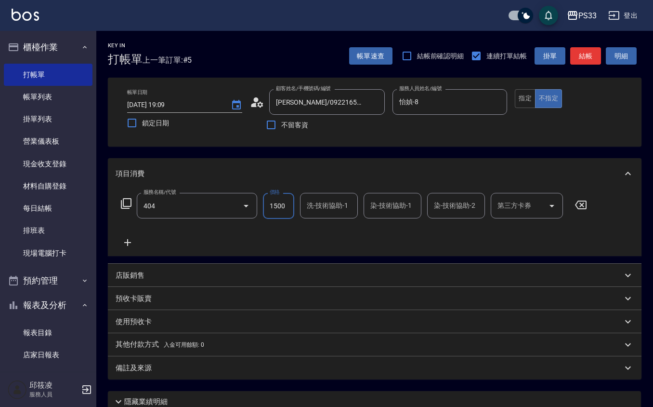
type input "設計染髮(404)"
type input "1099"
type input "怡媜-8"
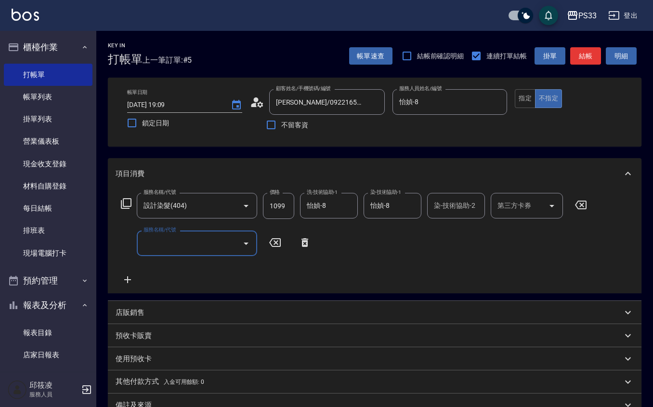
click at [259, 312] on div "店販銷售" at bounding box center [369, 312] width 507 height 10
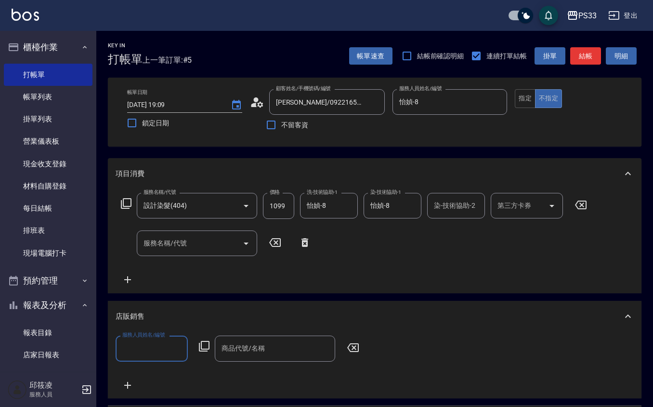
scroll to position [0, 0]
type input "怡媜-8"
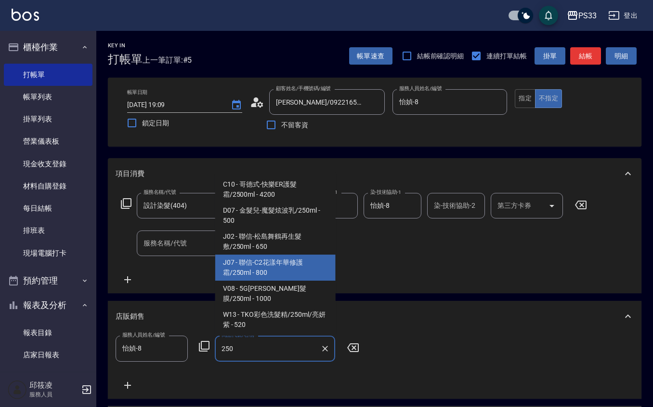
type input "聯信-C2花漾年華修護霜/250ml"
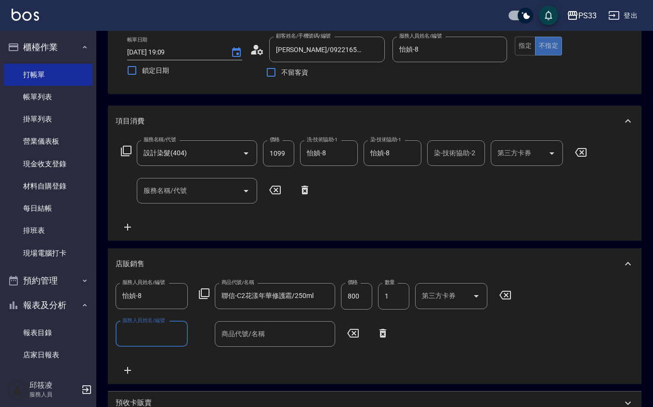
scroll to position [0, 0]
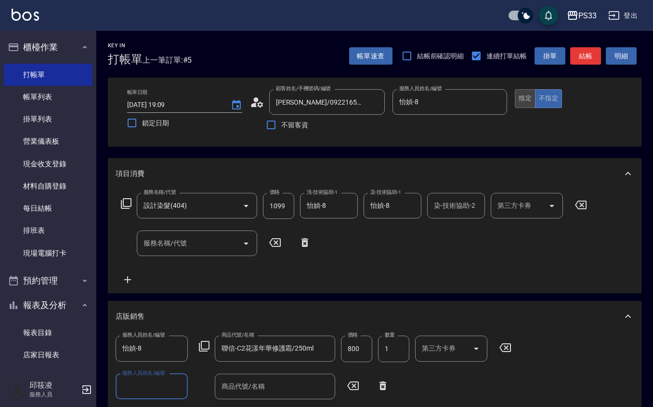
click at [533, 97] on button "指定" at bounding box center [525, 98] width 21 height 19
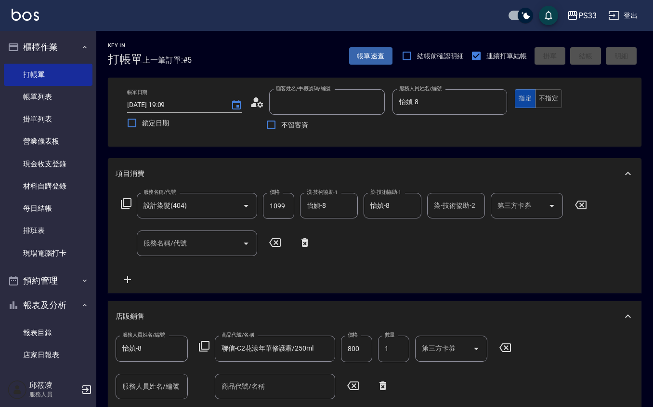
type input "2025/09/21 19:10"
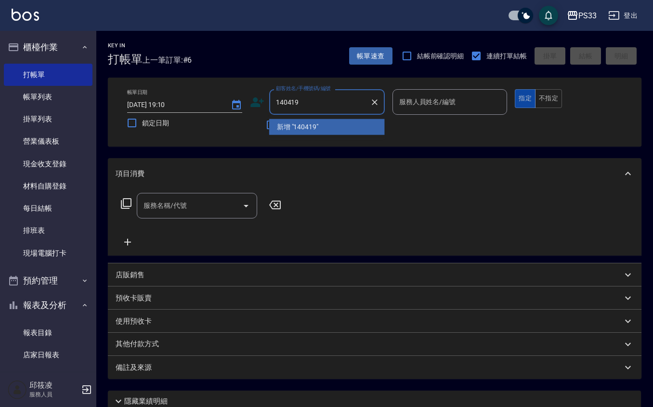
type input "140419"
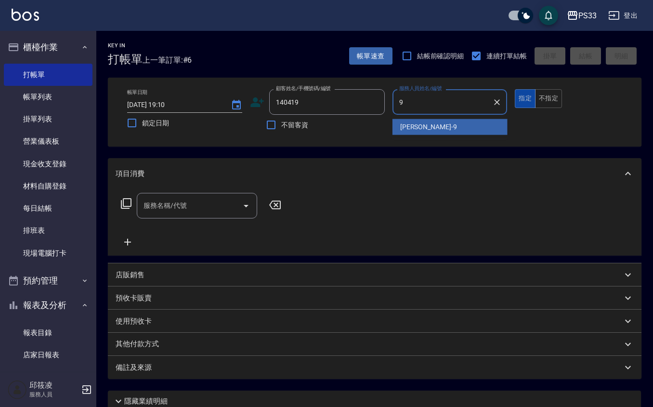
type input "苡軒-9"
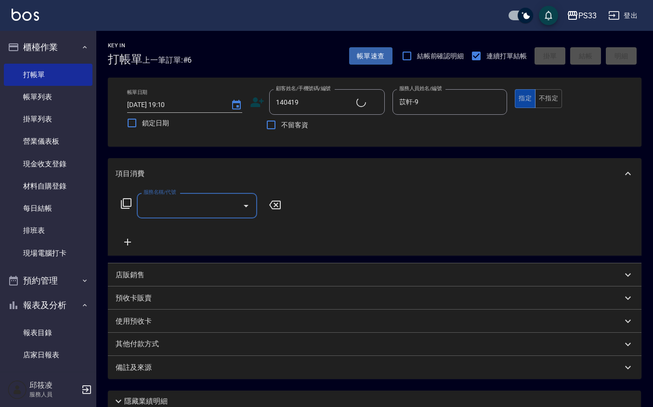
type input "[PERSON_NAME]/0900769363/140419"
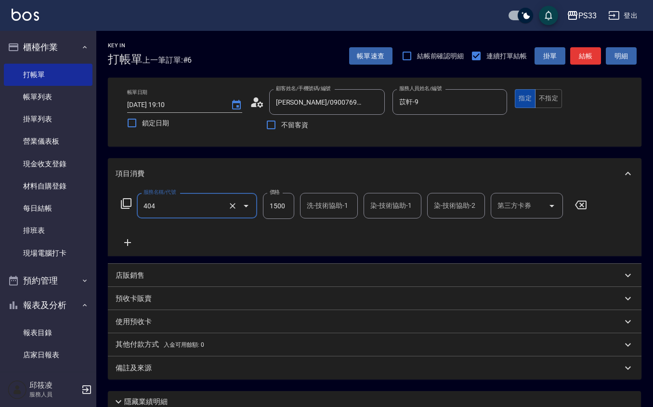
type input "設計染髮(404)"
type input "1099"
type input "苡軒-9"
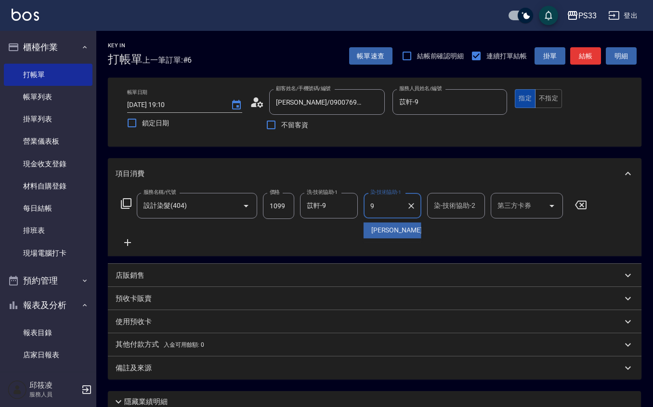
type input "苡軒-9"
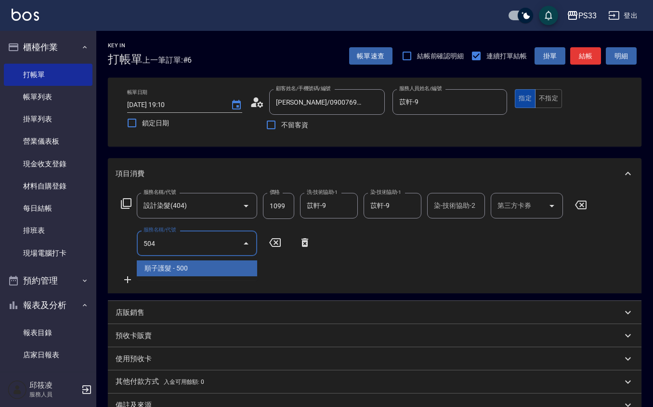
type input "順子護髮(504)"
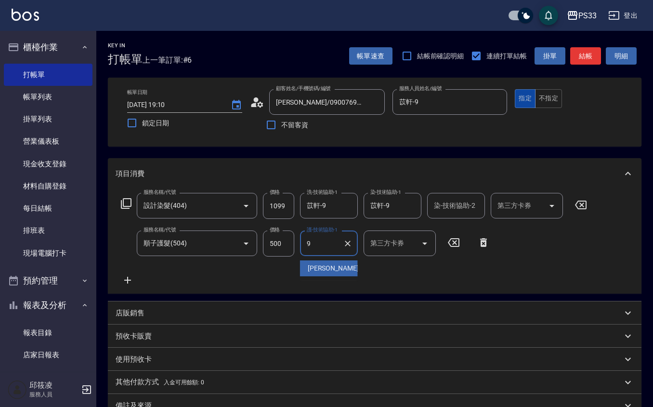
type input "苡軒-9"
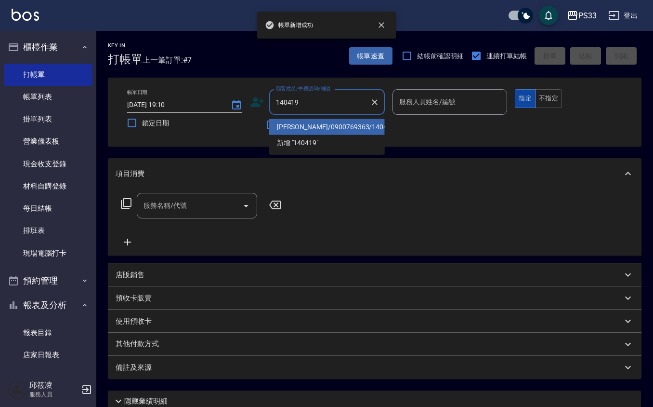
type input "[PERSON_NAME]/0900769363/140419"
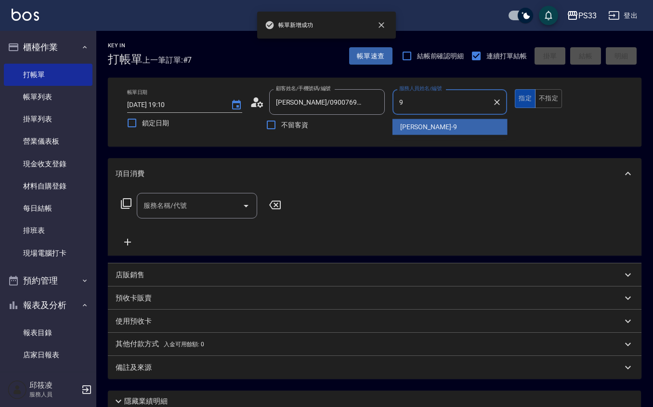
type input "苡軒-9"
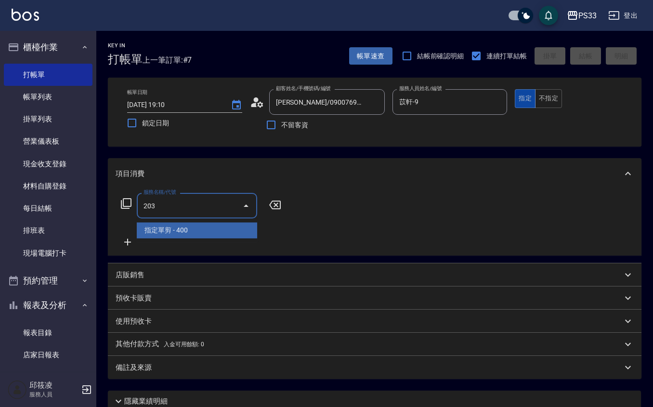
type input "指定單剪(203)"
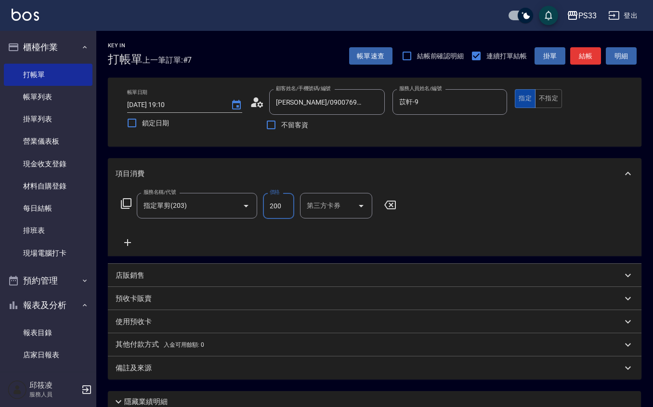
type input "200"
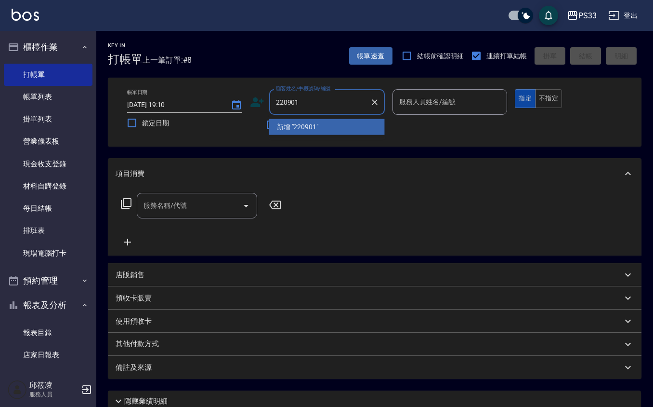
type input "220901"
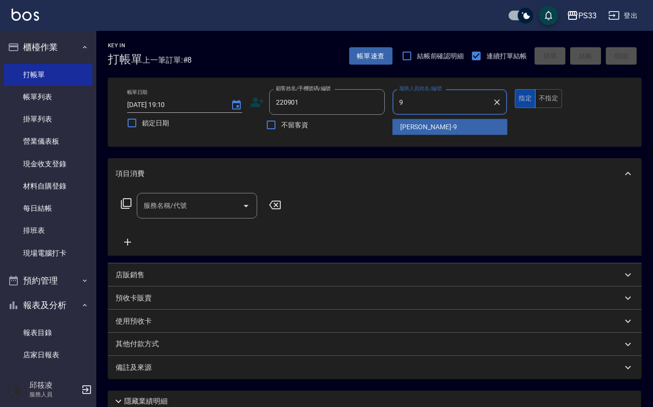
type input "苡軒-9"
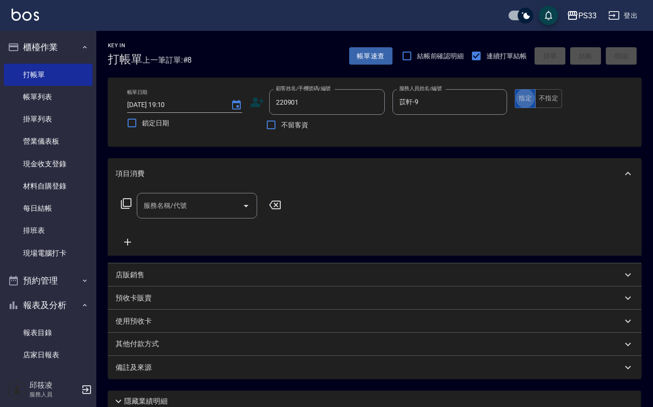
type input "[PERSON_NAME]/0908679330/220901"
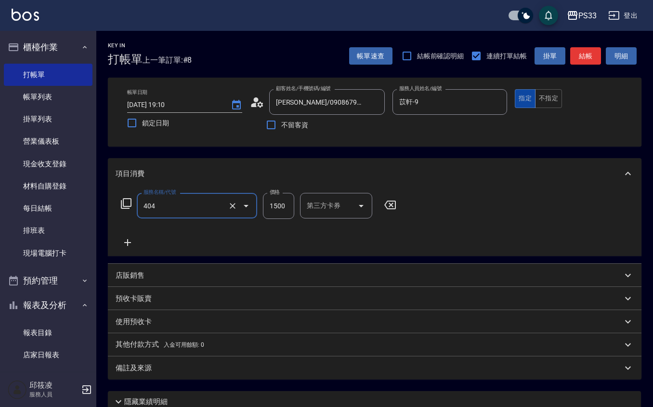
type input "設計染髮(404)"
type input "700"
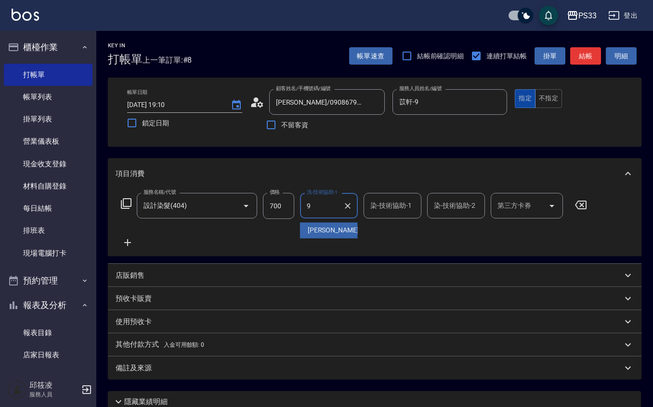
type input "苡軒-9"
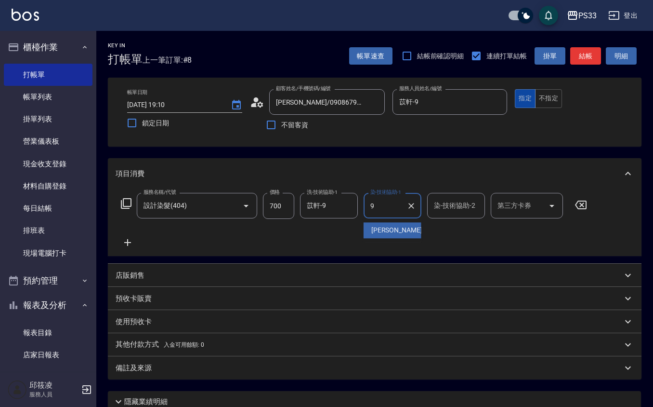
type input "苡軒-9"
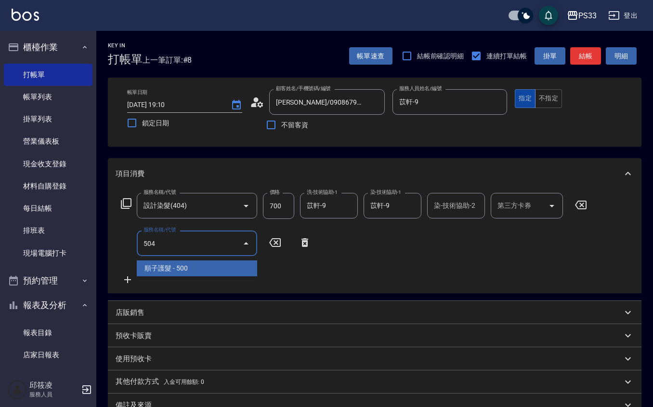
type input "順子護髮(504)"
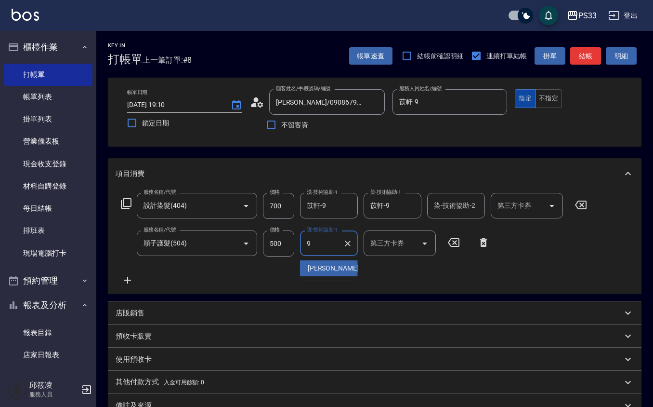
type input "苡軒-9"
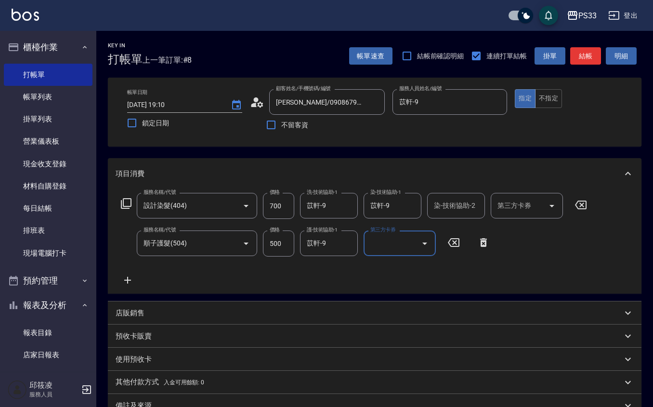
click at [155, 305] on div "店販銷售" at bounding box center [375, 312] width 534 height 23
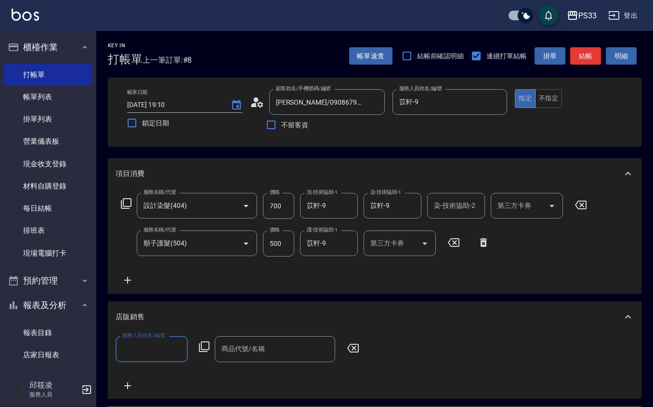
scroll to position [0, 0]
type input "苡軒-9"
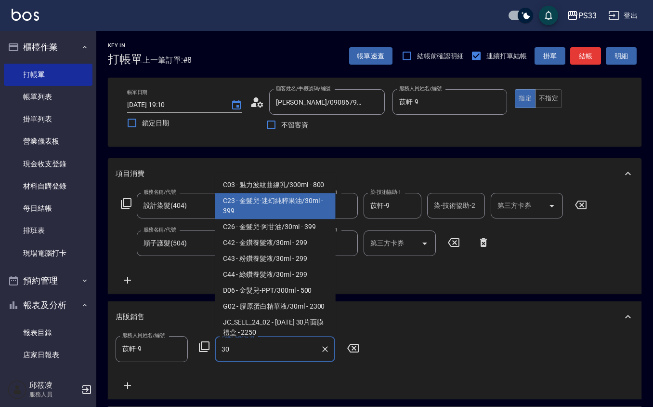
type input "金髮兒-迷幻純粹果油/30ml"
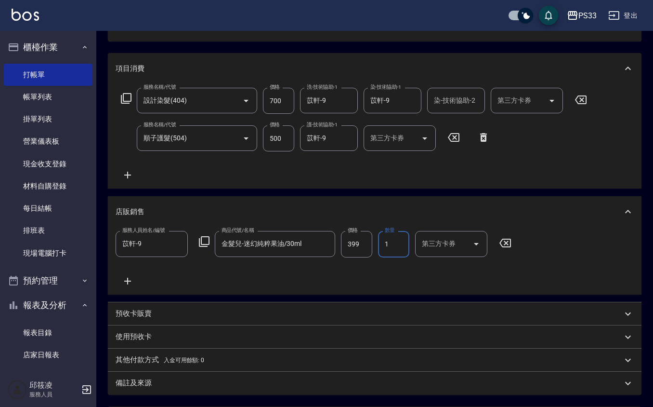
scroll to position [199, 0]
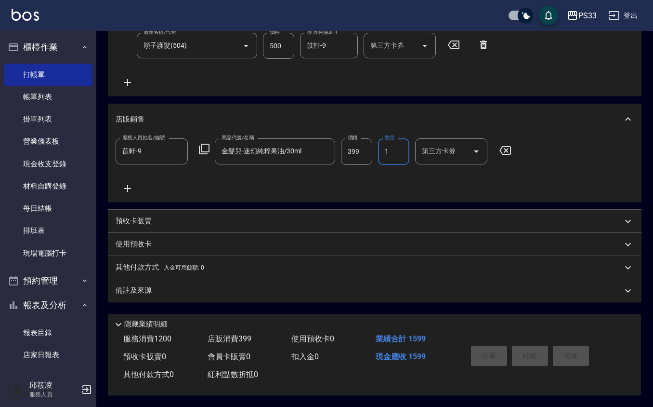
type input "2025/09/21 19:11"
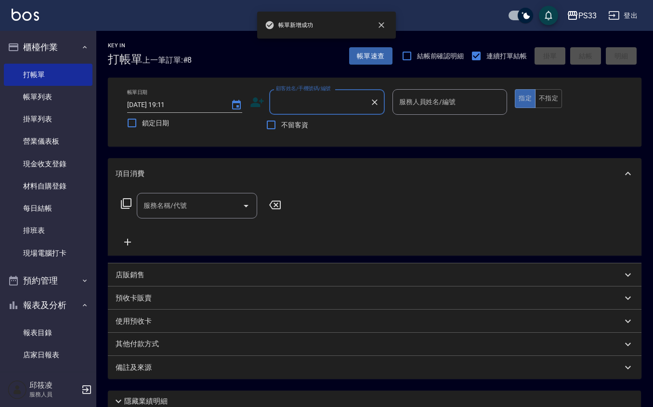
scroll to position [0, 0]
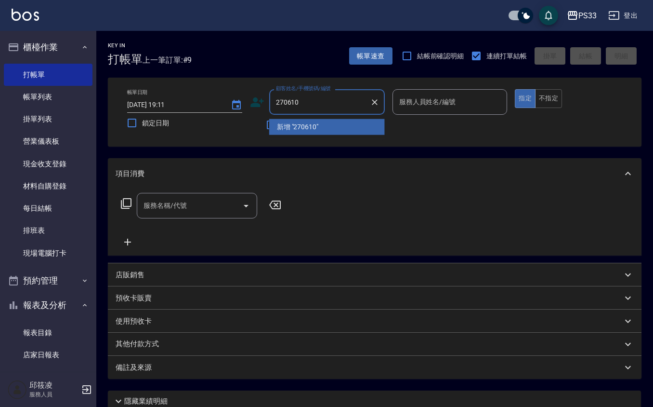
type input "270610"
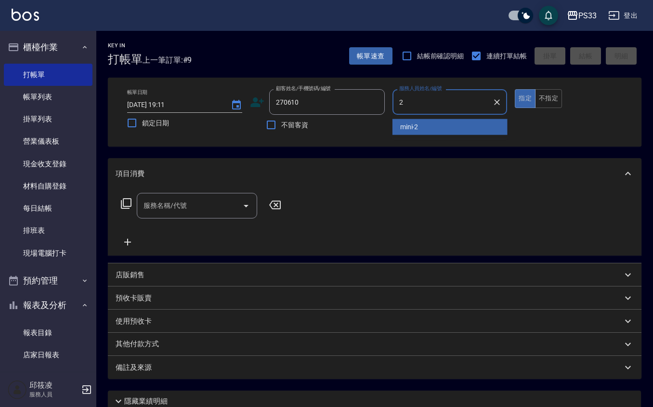
type input "mini-2"
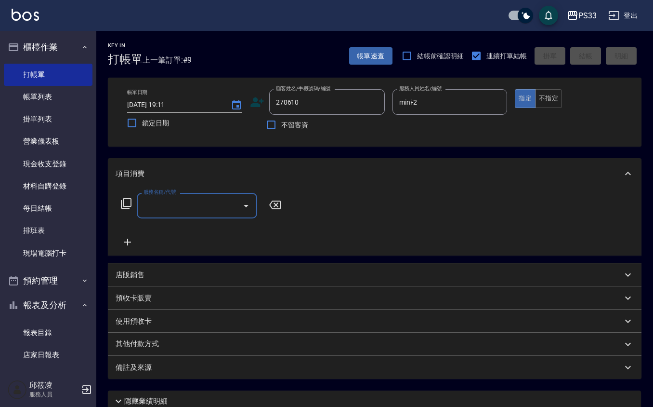
type input "[PERSON_NAME]/0968163158/270610"
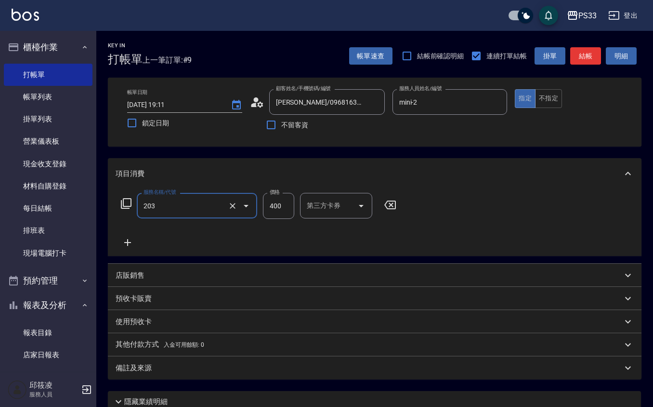
type input "指定單剪(203)"
type input "250"
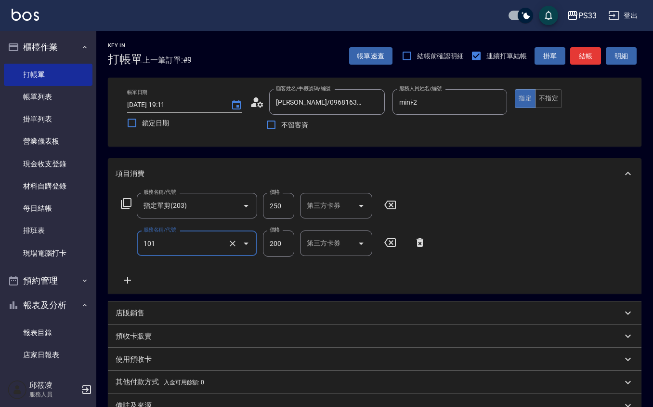
type input "洗髮(101)"
click at [525, 95] on button "指定" at bounding box center [525, 98] width 21 height 19
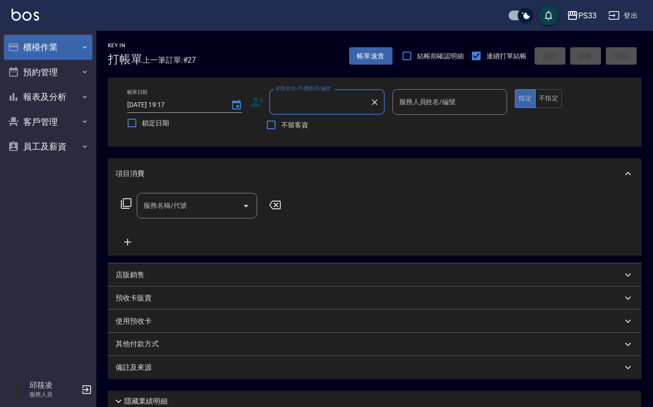
click at [51, 47] on button "櫃檯作業" at bounding box center [48, 47] width 89 height 25
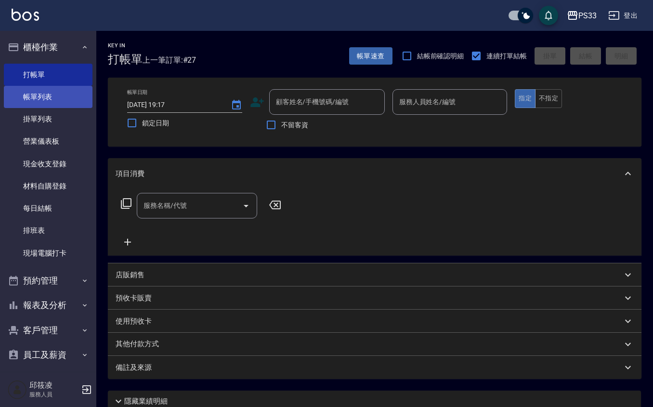
click at [64, 100] on link "帳單列表" at bounding box center [48, 97] width 89 height 22
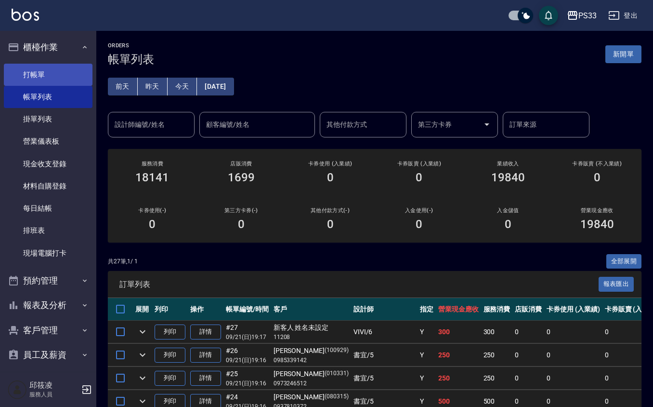
click at [60, 66] on link "打帳單" at bounding box center [48, 75] width 89 height 22
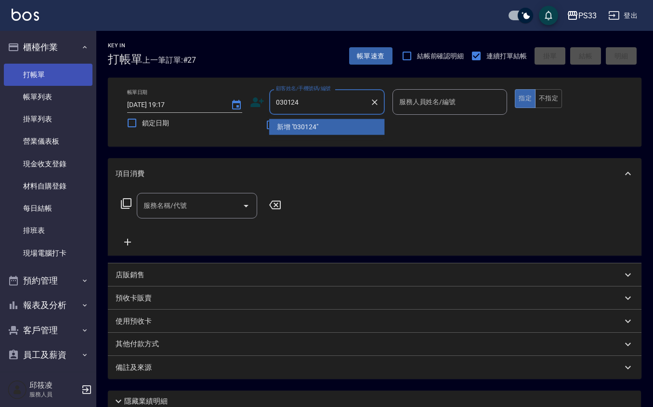
type input "030124"
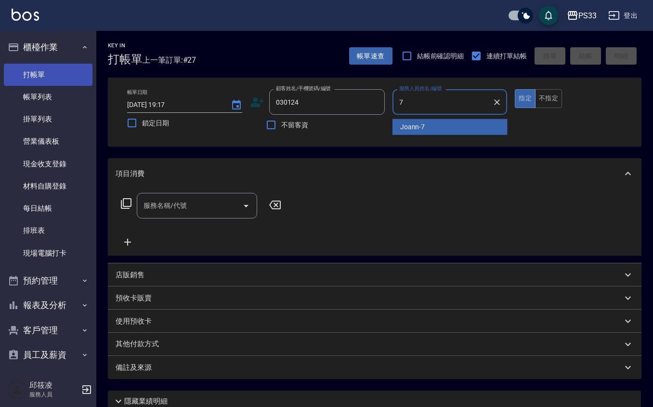
type input "Joann-7"
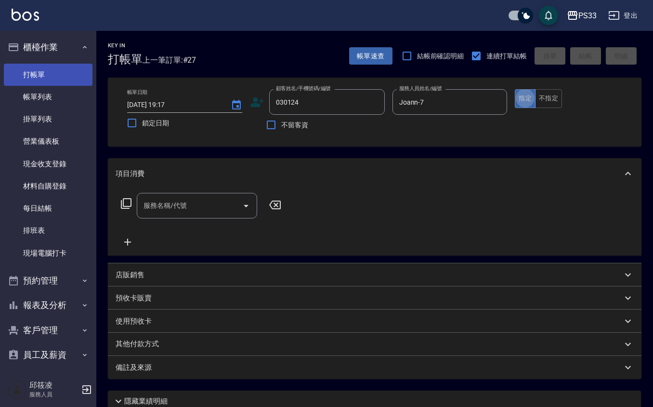
type button "true"
type input "[PERSON_NAME]/0979121030/030124"
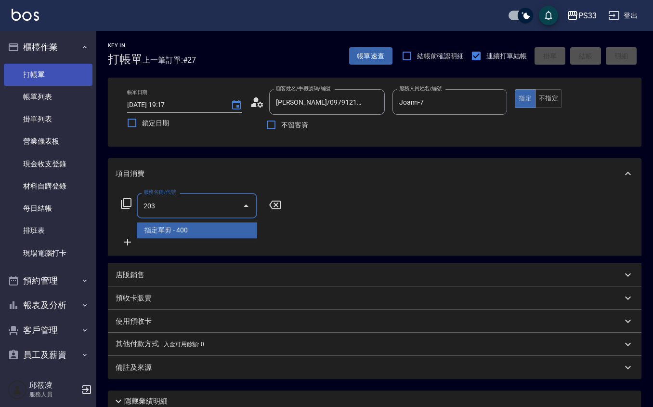
type input "指定單剪(203)"
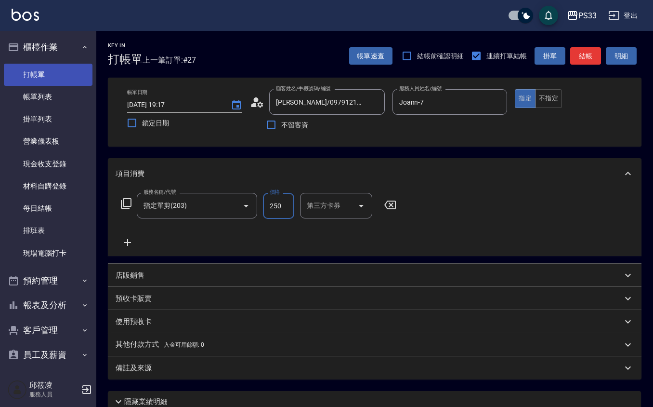
type input "250"
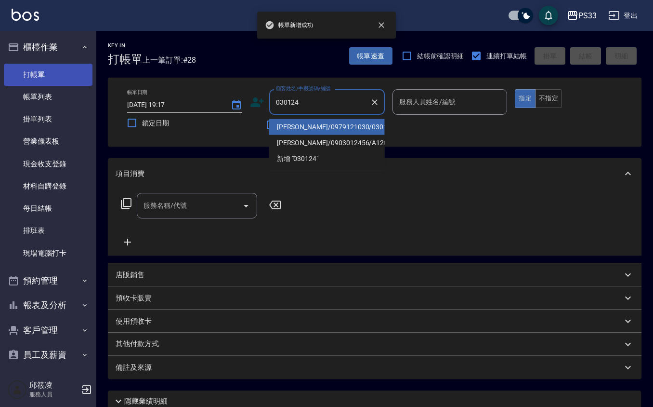
type input "[PERSON_NAME]/0979121030/030124"
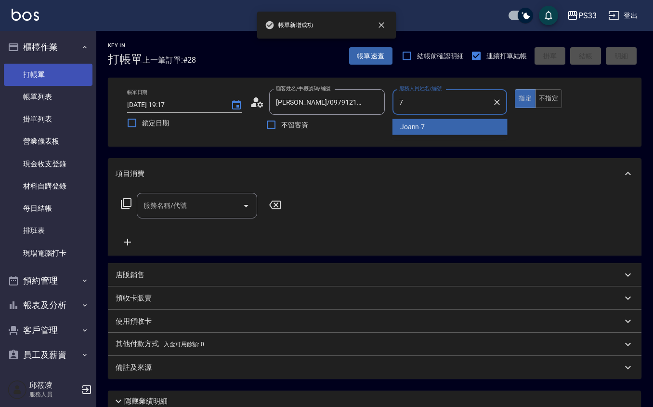
type input "Joann-7"
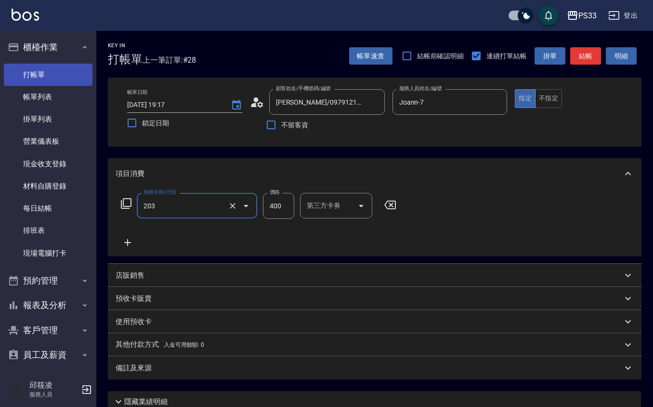
type input "指定單剪(203)"
type input "250"
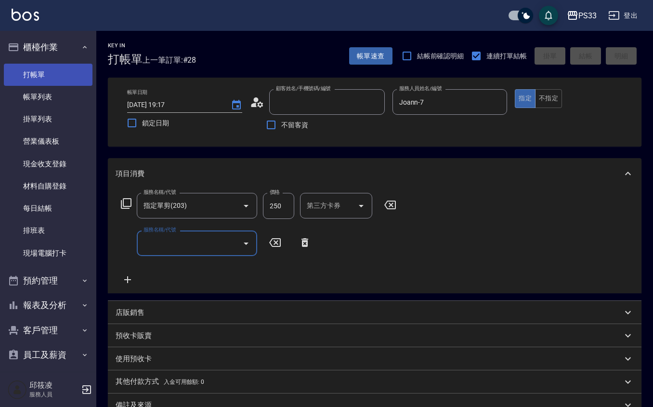
type input "[DATE] 19:18"
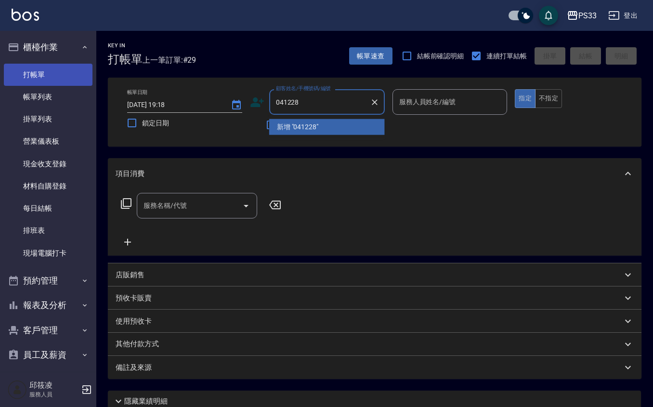
type input "041228"
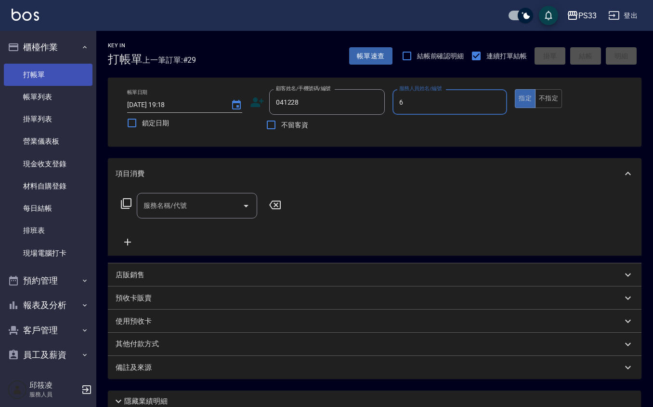
type input "VIVI-6"
type input "[PERSON_NAME]/0986509775/041228"
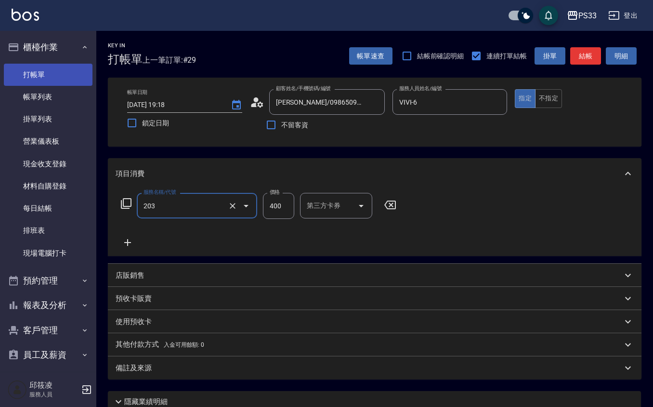
type input "指定單剪(203)"
type input "300"
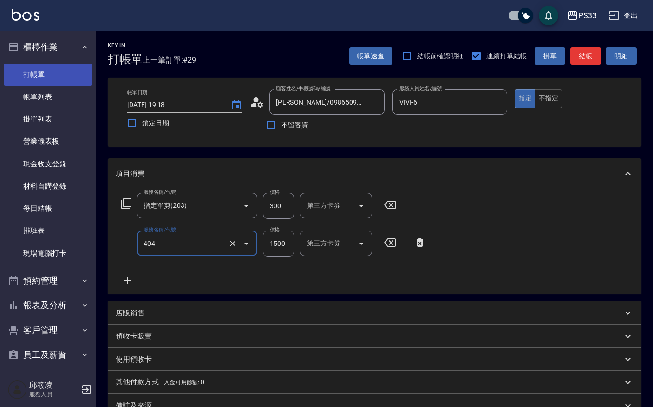
type input "設計染髮(404)"
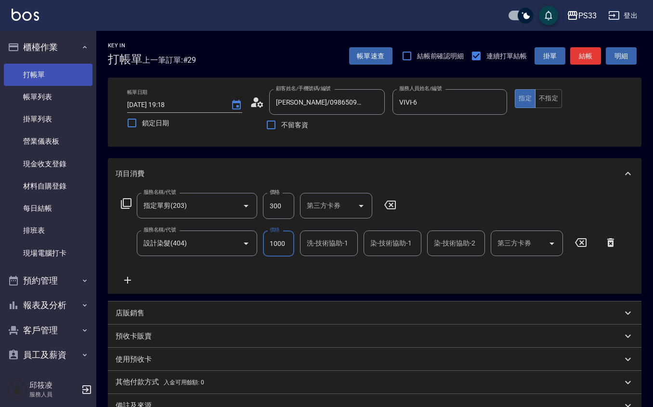
type input "1000"
type input "怡媜-8"
type input "VIVI-6"
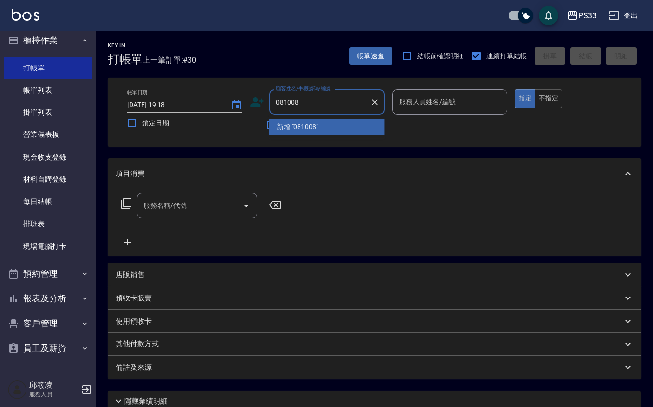
type input "081008"
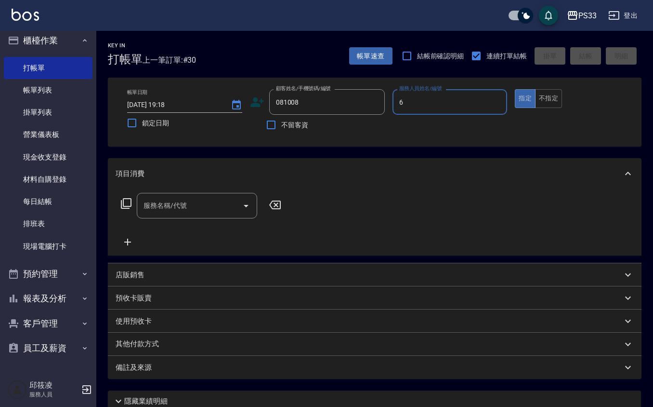
type input "VIVI-6"
type input "[PERSON_NAME]/0903538651/081008"
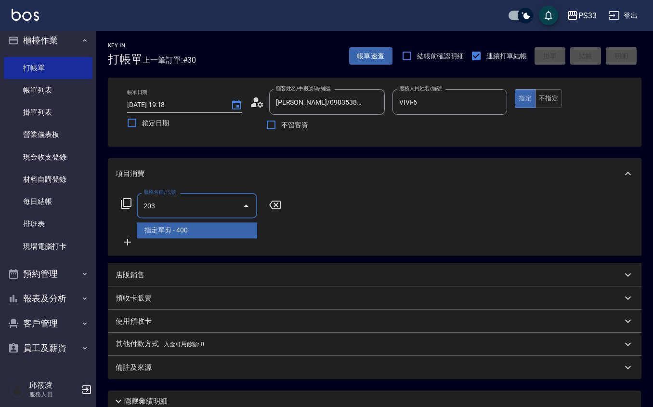
type input "指定單剪(203)"
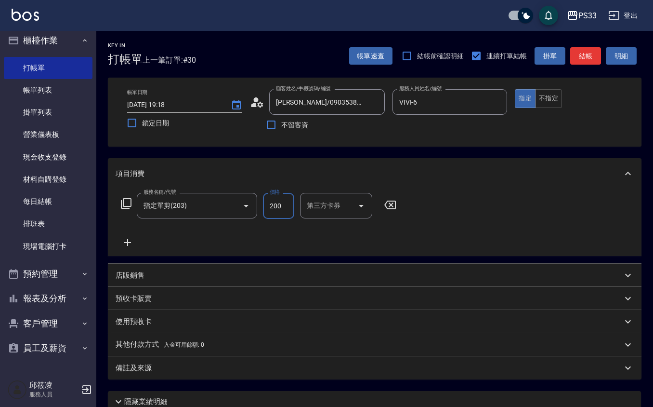
type input "200"
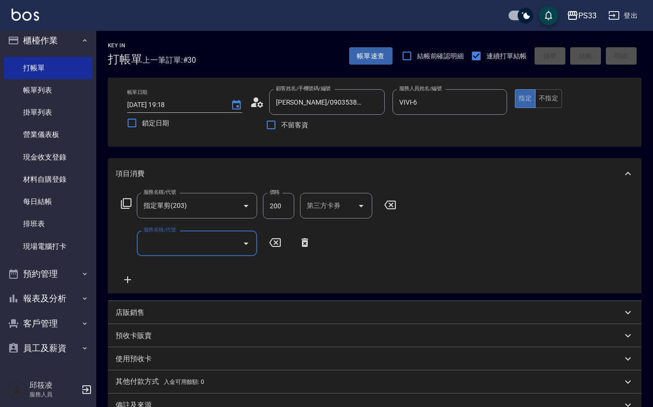
type input "[DATE] 19:19"
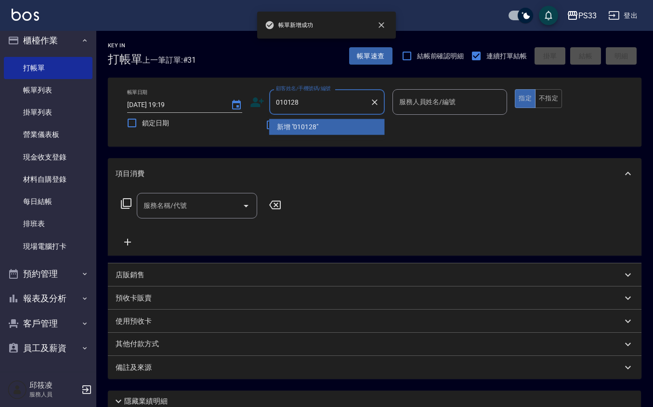
type input "010128"
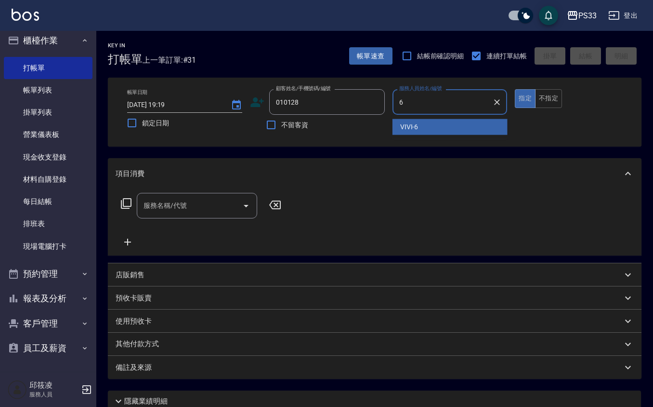
type input "VIVI-6"
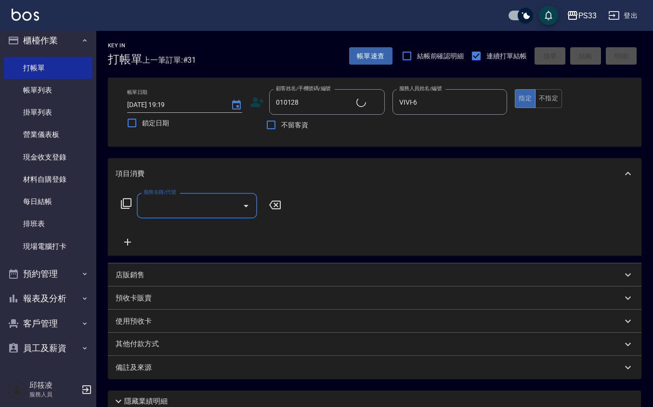
type input "石妤楓/0909111334/010128"
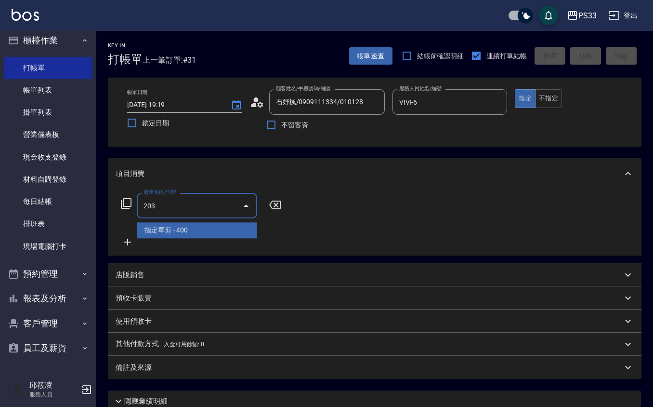
type input "指定單剪(203)"
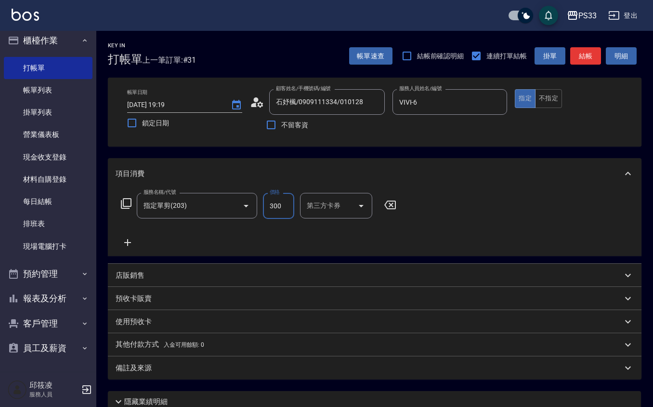
type input "300"
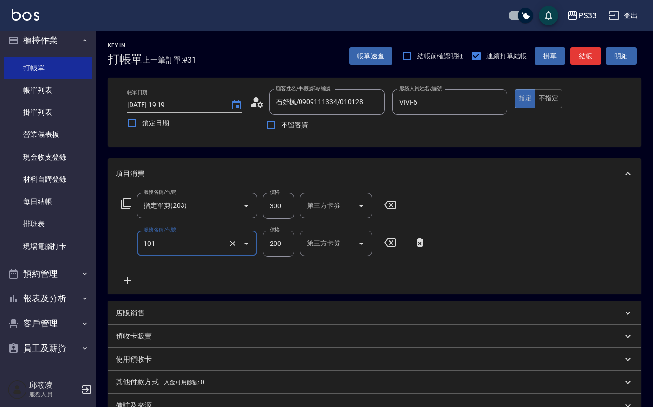
type input "洗髮(101)"
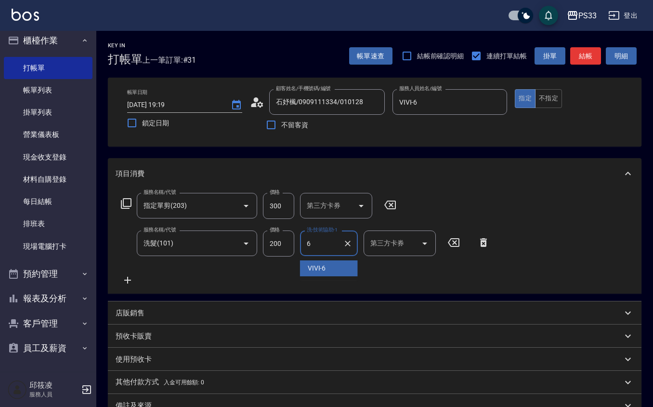
type input "VIVI-6"
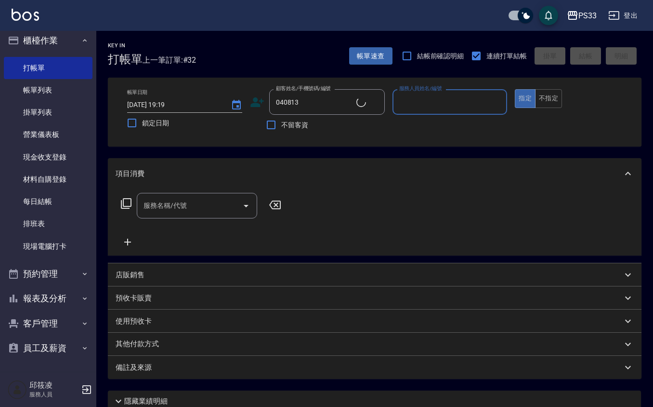
type input "[PERSON_NAME]/0916452709/040813"
type input "69"
click at [515, 89] on button "指定" at bounding box center [525, 98] width 21 height 19
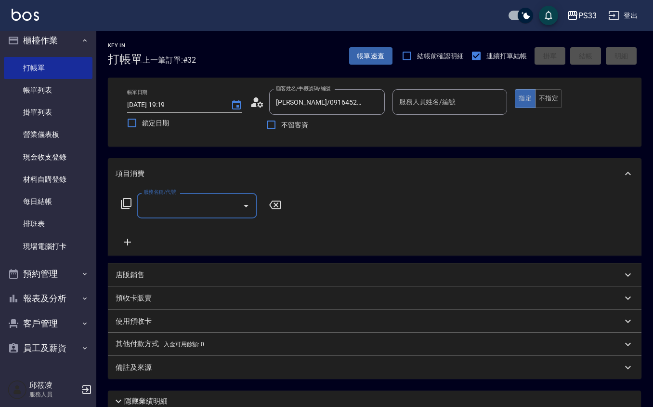
click at [453, 108] on input "服務人員姓名/編號" at bounding box center [450, 101] width 106 height 17
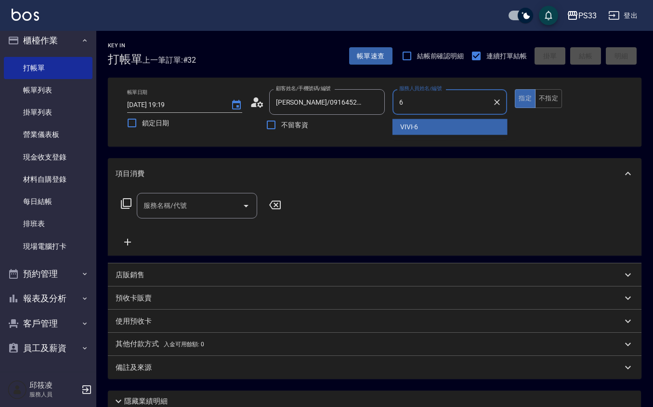
type input "VIVI-6"
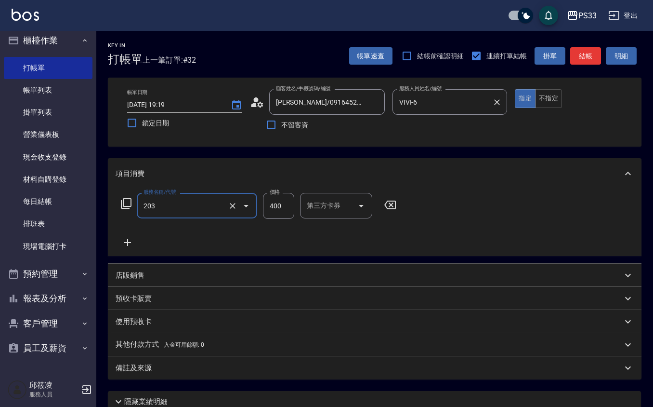
type input "指定單剪(203)"
type input "300"
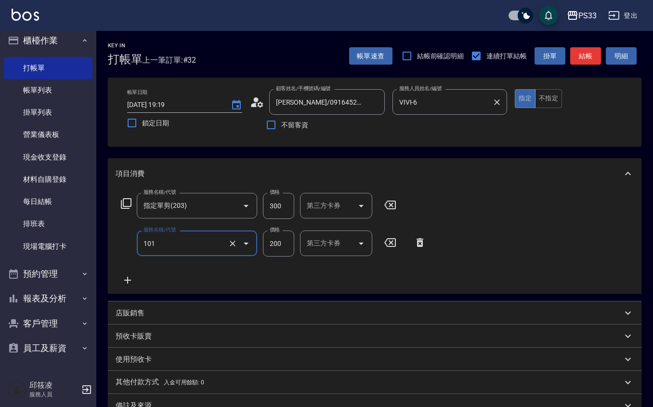
type input "洗髮(101)"
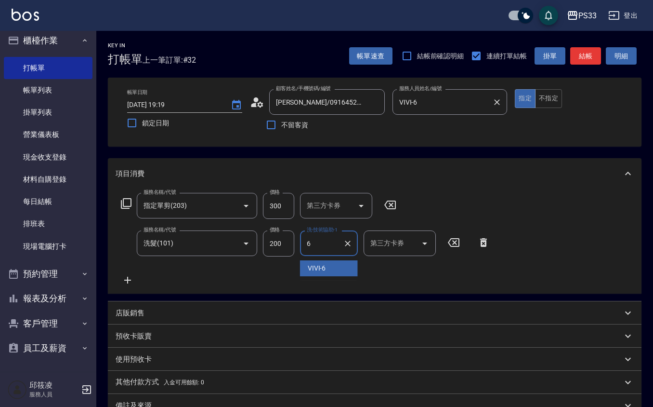
type input "VIVI-6"
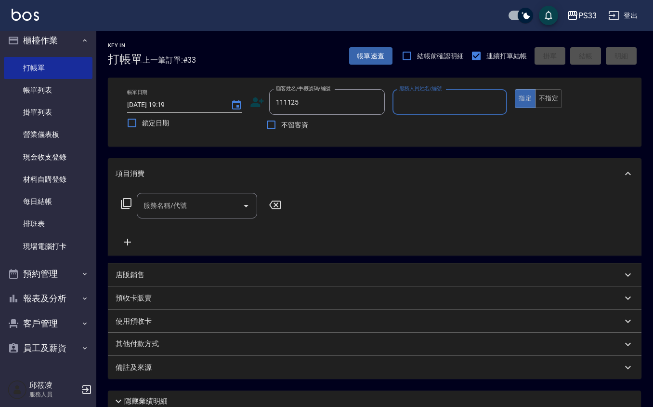
type input "[PERSON_NAME]/0970508606/111125"
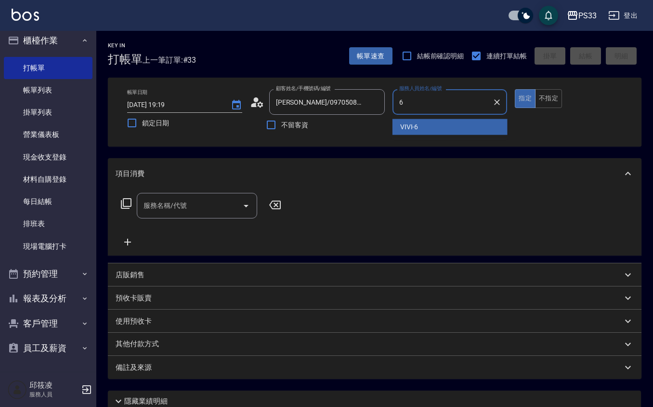
type input "VIVI-6"
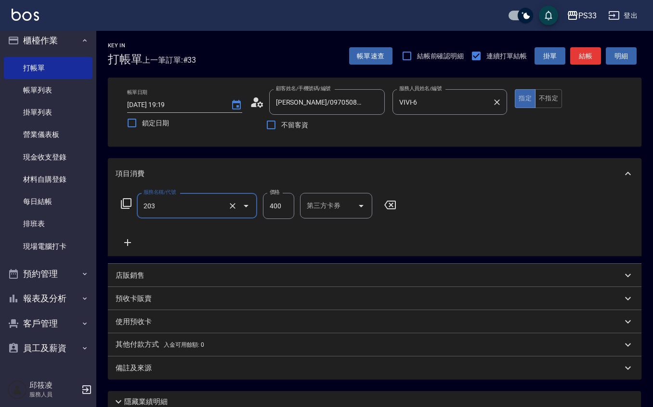
type input "指定單剪(203)"
type input "300"
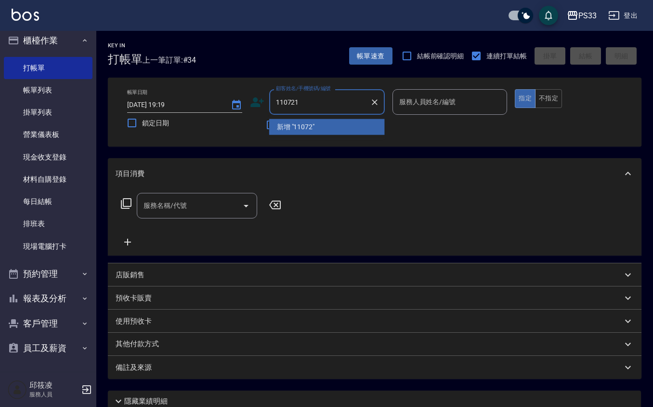
type input "110721"
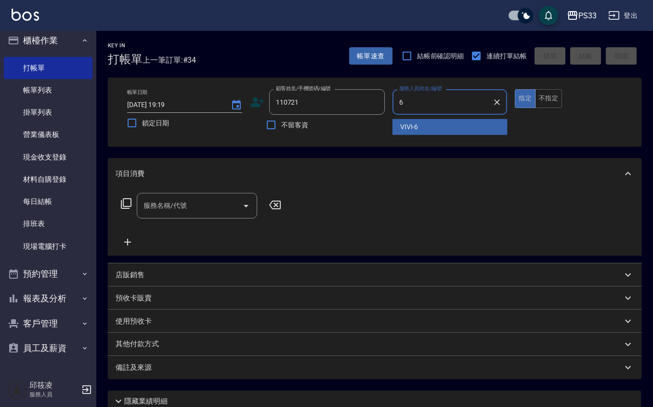
type input "VIVI-6"
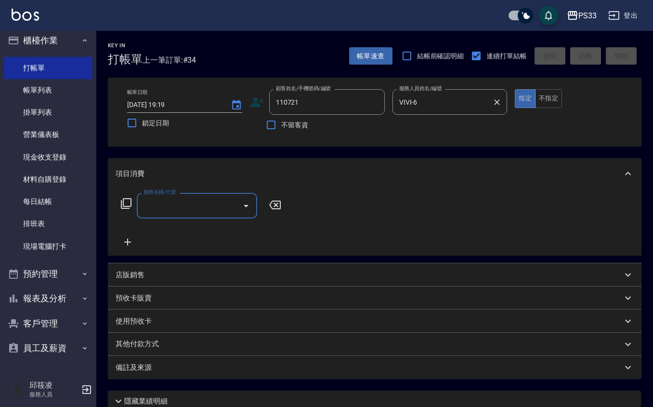
type input "李諺享/0987076035/110721"
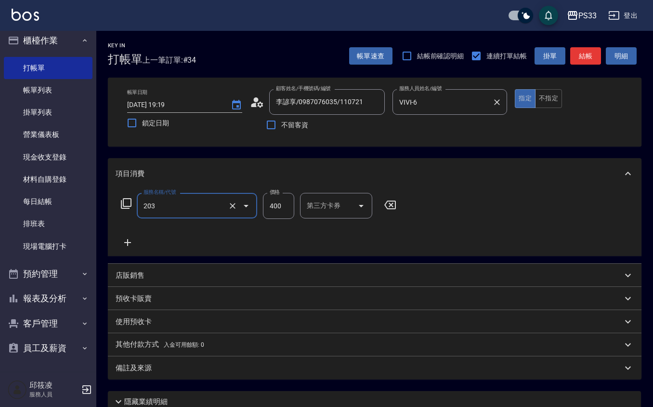
type input "指定單剪(203)"
type input "200"
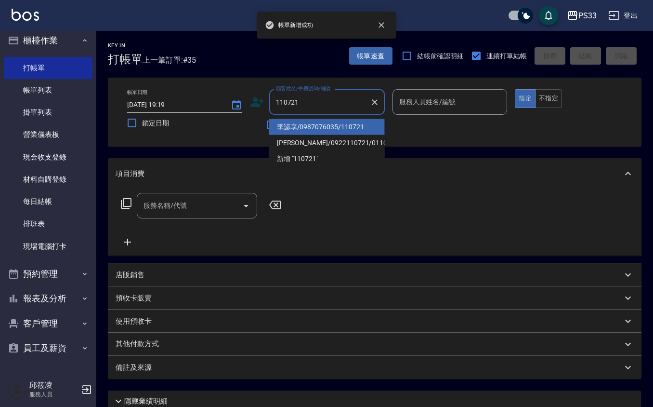
type input "李諺享/0987076035/110721"
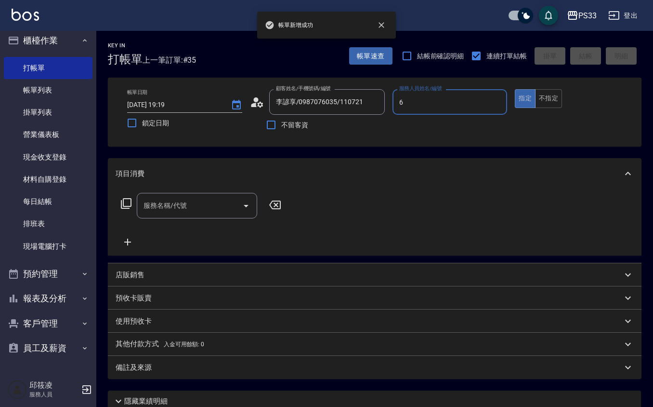
type input "VIVI-6"
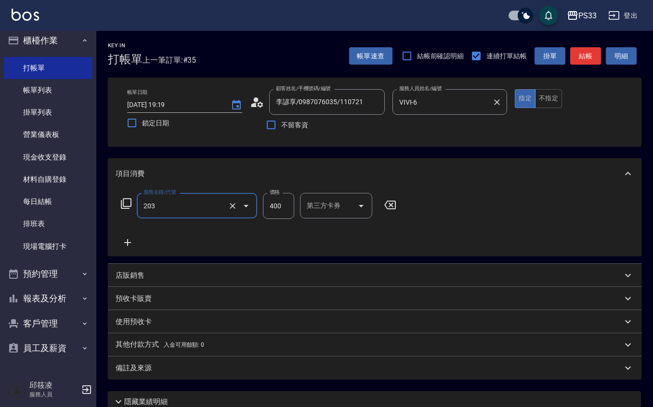
type input "指定單剪(203)"
type input "200"
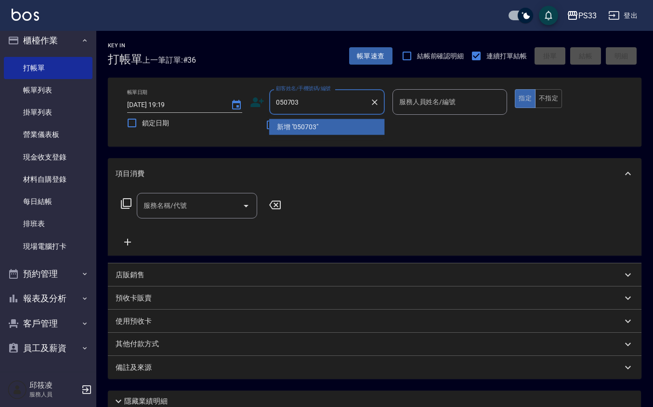
type input "050703"
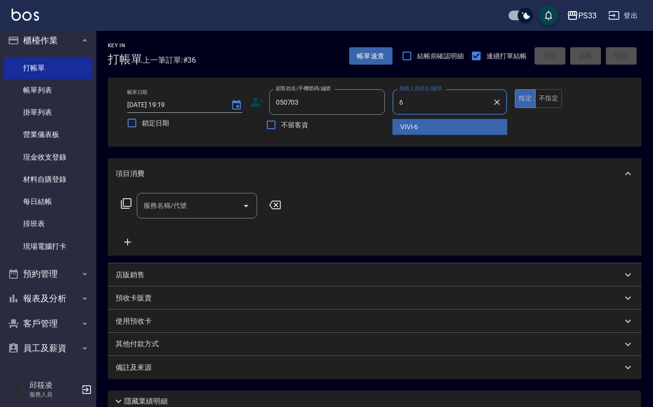
type input "VIVI-6"
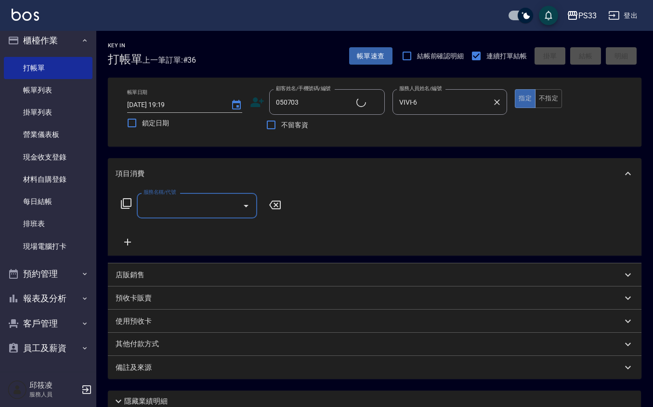
type input "[PERSON_NAME]/0908576508/050703"
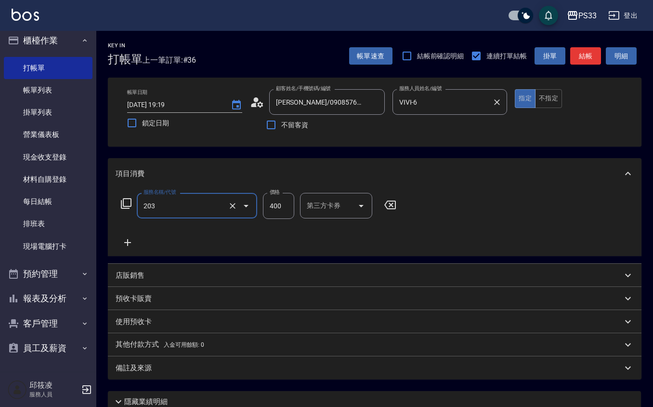
type input "指定單剪(203)"
type input "300"
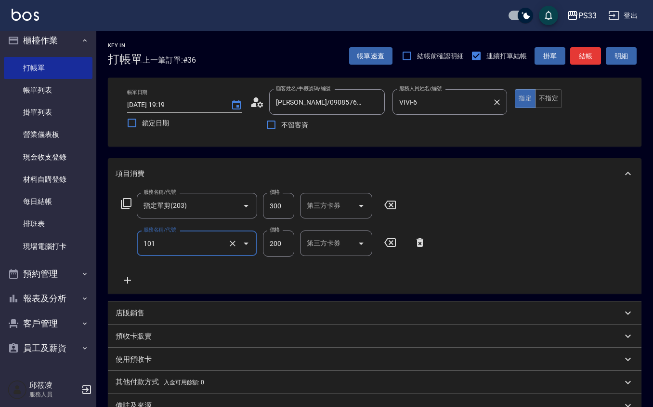
type input "洗髮(101)"
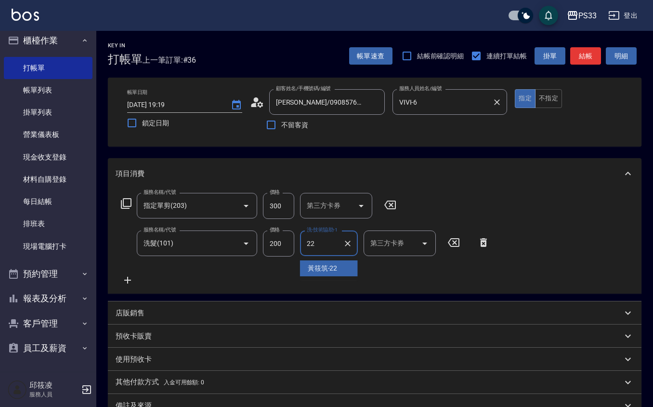
type input "[PERSON_NAME]-22"
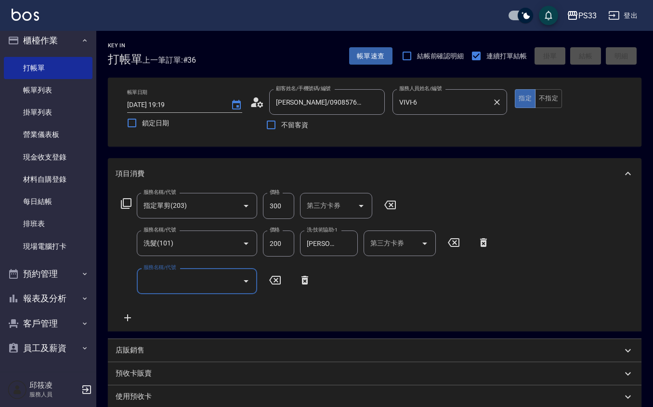
type input "[DATE] 19:20"
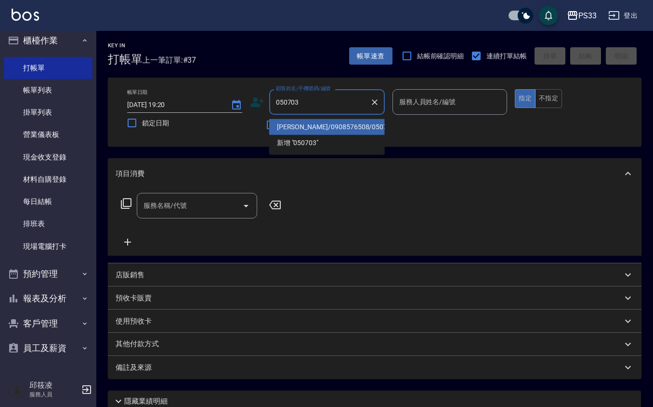
type input "[PERSON_NAME]/0908576508/050703"
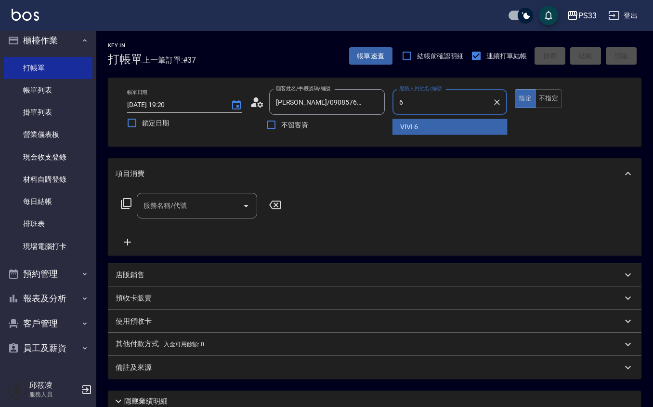
type input "VIVI-6"
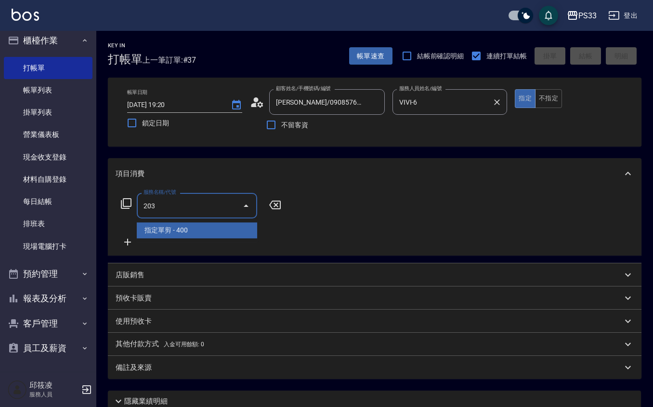
type input "指定單剪(203)"
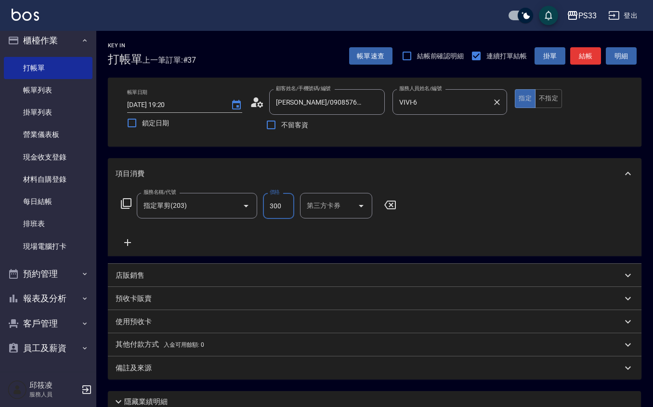
type input "300"
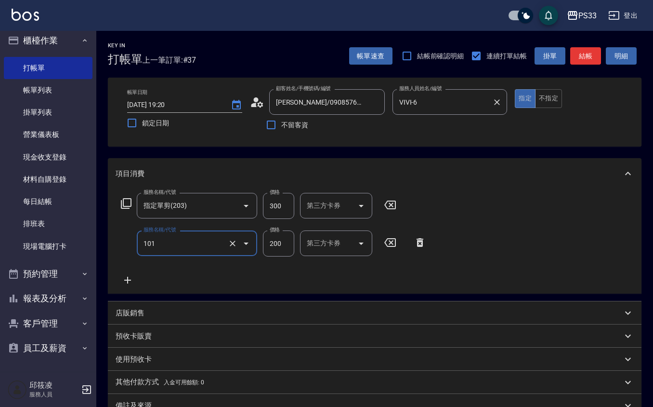
type input "洗髮(101)"
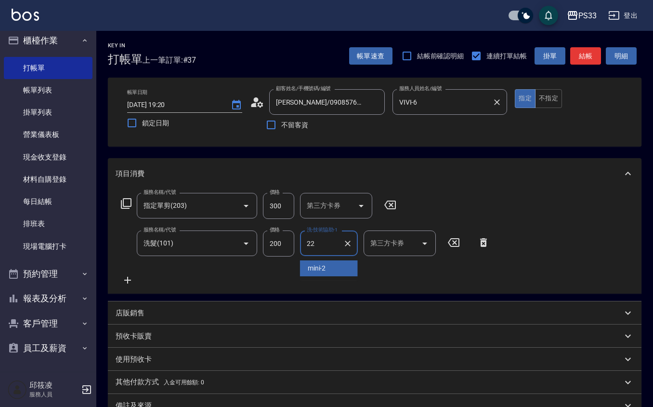
type input "[PERSON_NAME]-22"
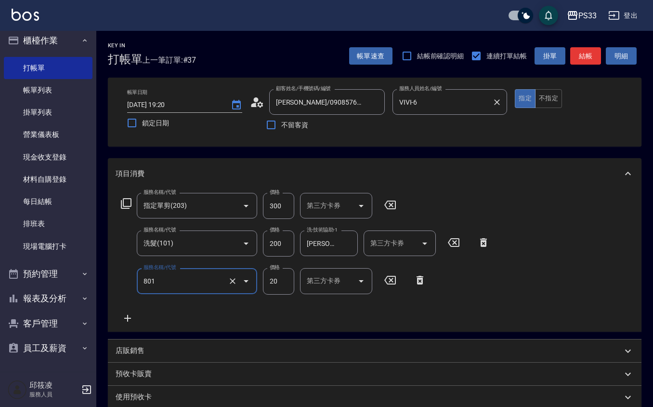
type input "潤絲(801)"
type input "10"
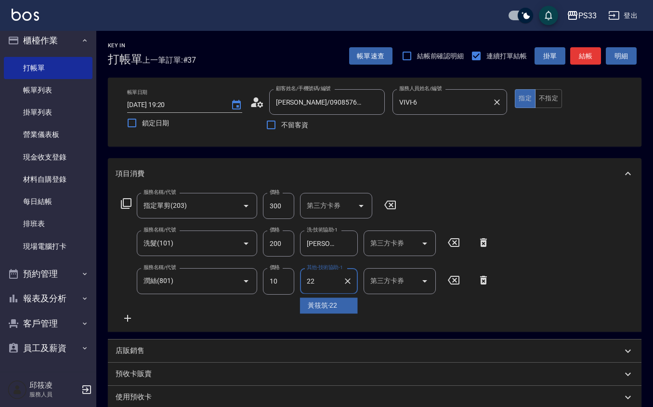
type input "[PERSON_NAME]-22"
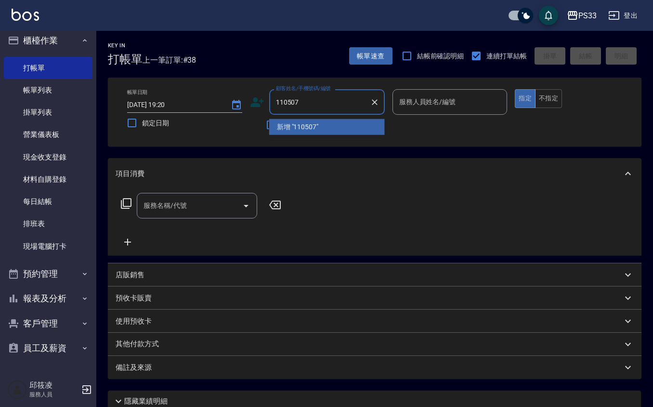
type input "110507"
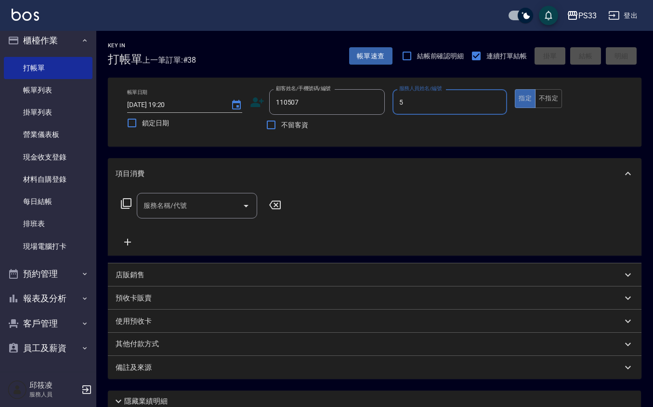
type input "書宜-5"
type input "[PERSON_NAME]/0930510453/110507"
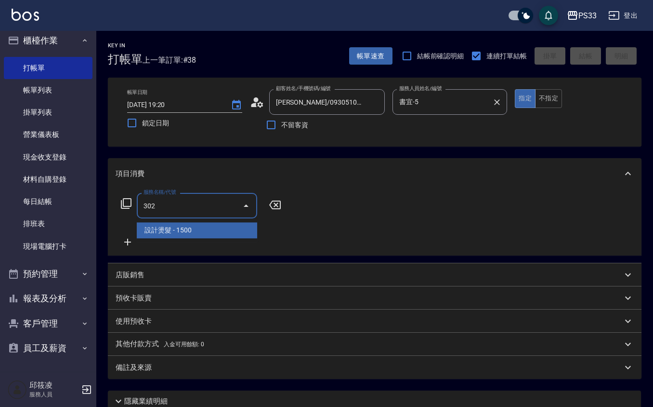
type input "設計燙髮(302)"
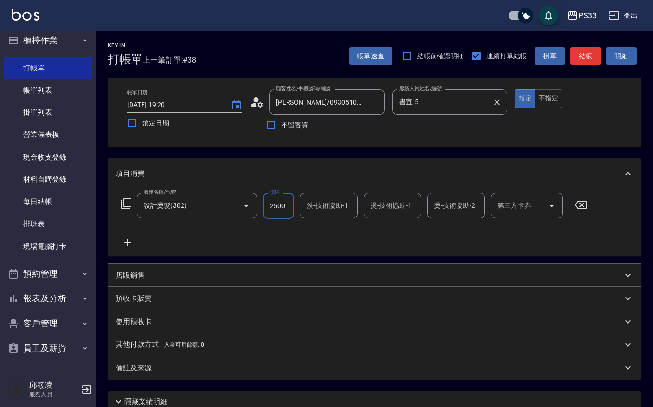
type input "2500"
type input "[PERSON_NAME]-17"
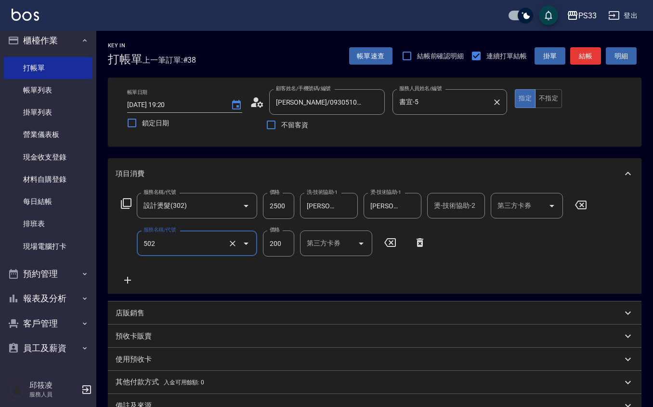
type input "自備護髮(502)"
type input "500"
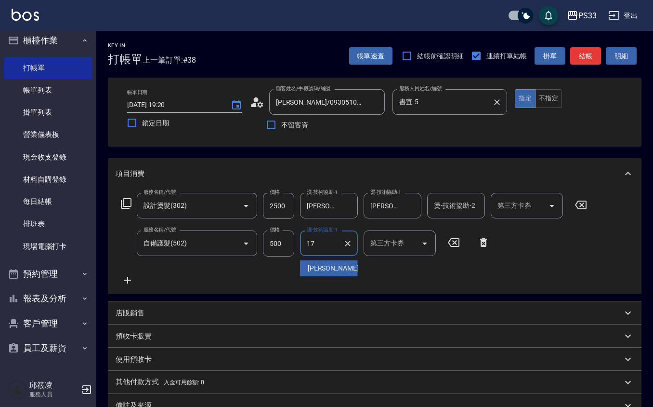
type input "[PERSON_NAME]-17"
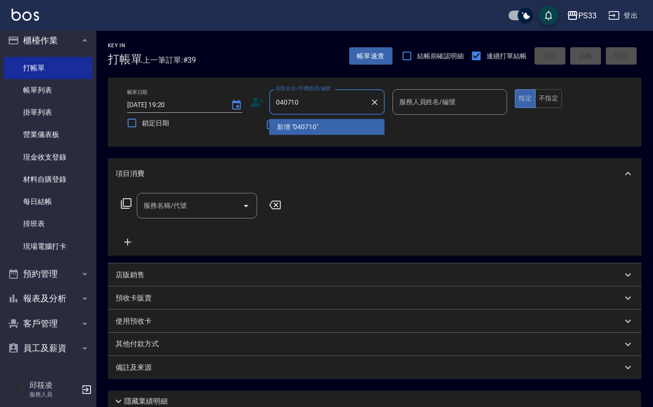
type input "040710"
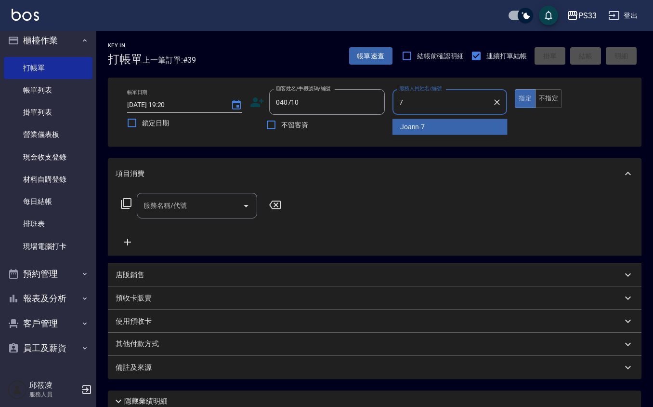
type input "Joann-7"
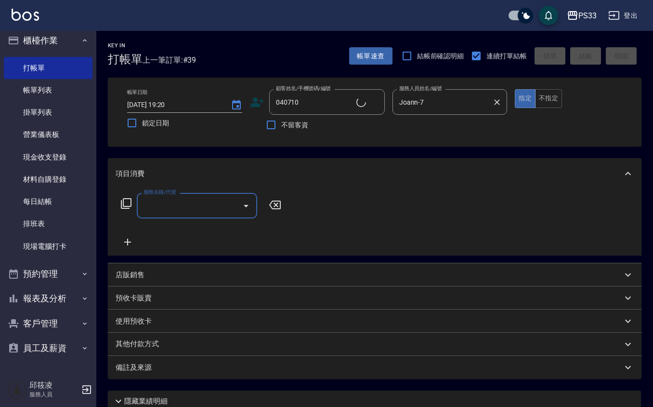
type input "[PERSON_NAME]/0925280868/040710"
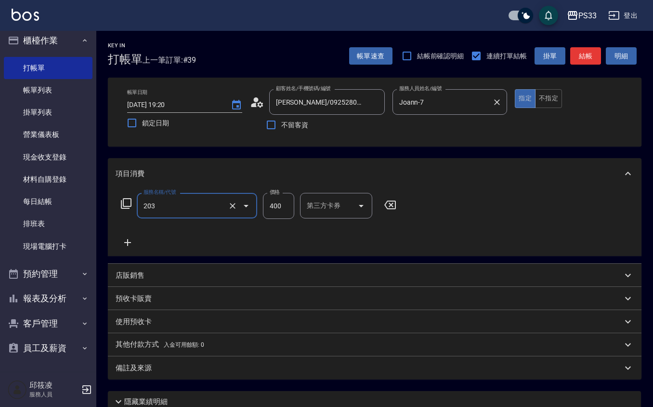
type input "指定單剪(203)"
type input "250"
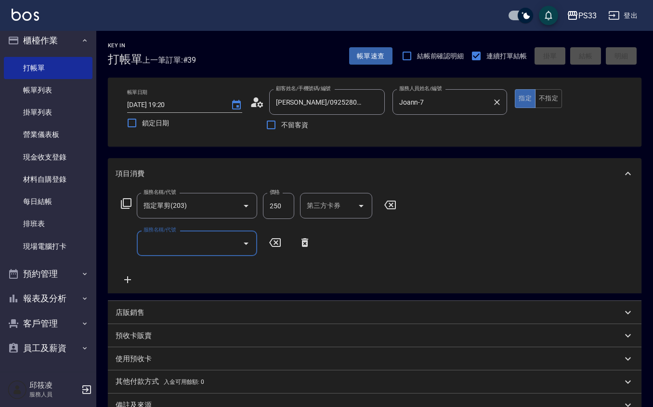
type input "[DATE] 19:21"
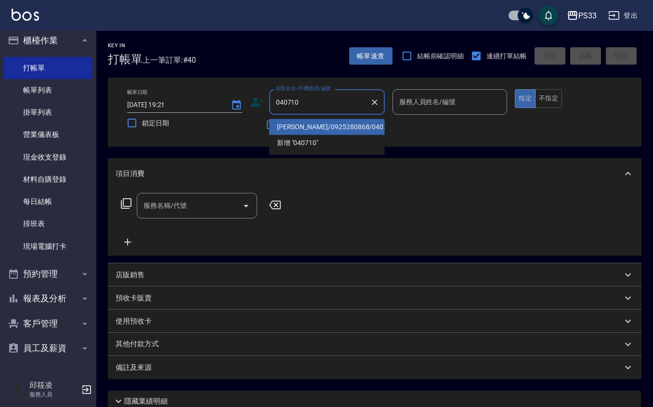
type input "[PERSON_NAME]/0925280868/040710"
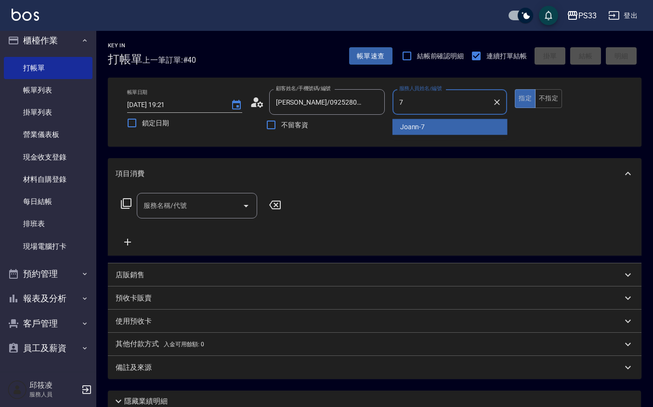
type input "Joann-7"
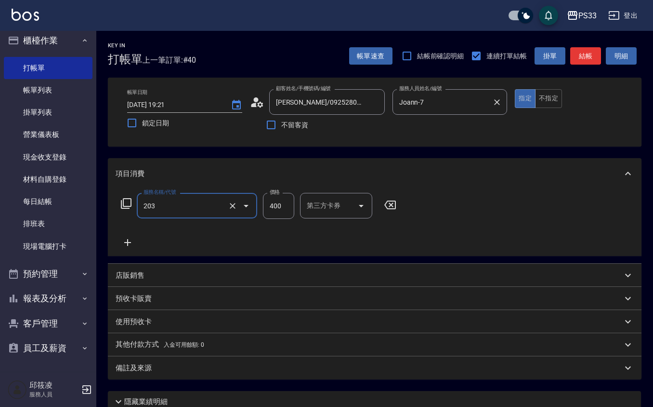
type input "指定單剪(203)"
type input "250"
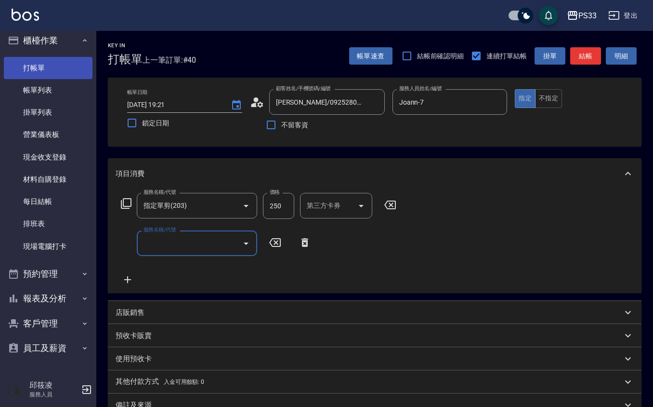
click at [55, 76] on link "打帳單" at bounding box center [48, 68] width 89 height 22
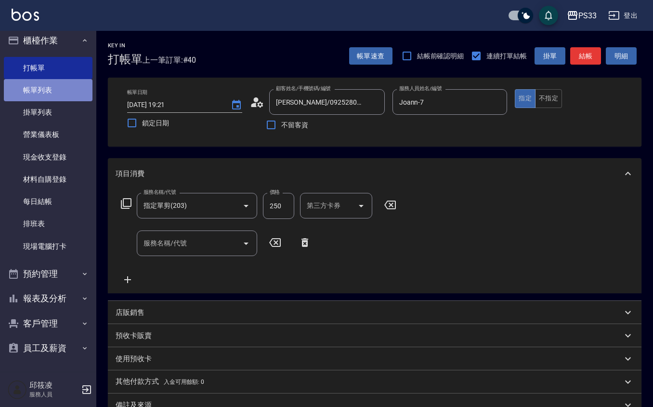
click at [56, 87] on link "帳單列表" at bounding box center [48, 90] width 89 height 22
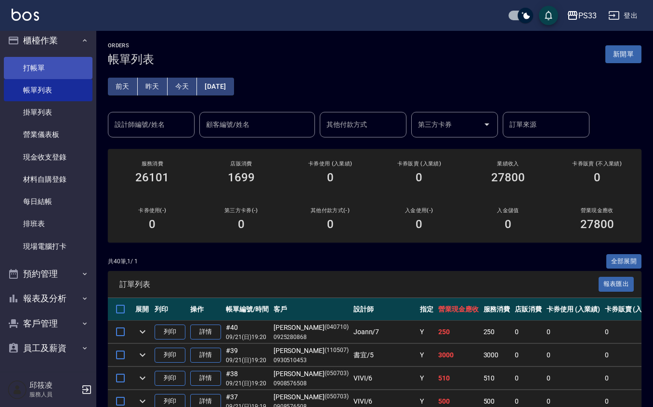
click at [56, 68] on link "打帳單" at bounding box center [48, 68] width 89 height 22
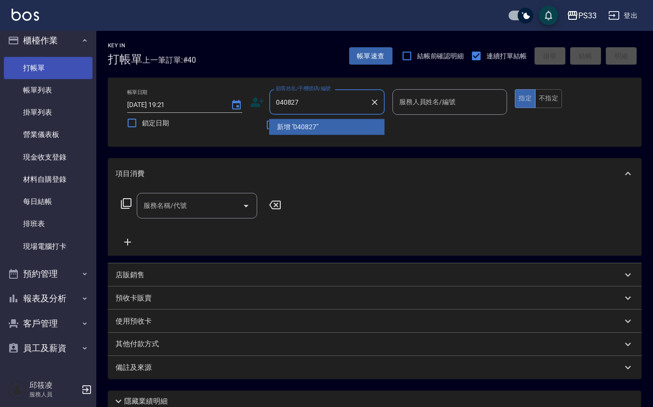
type input "040827"
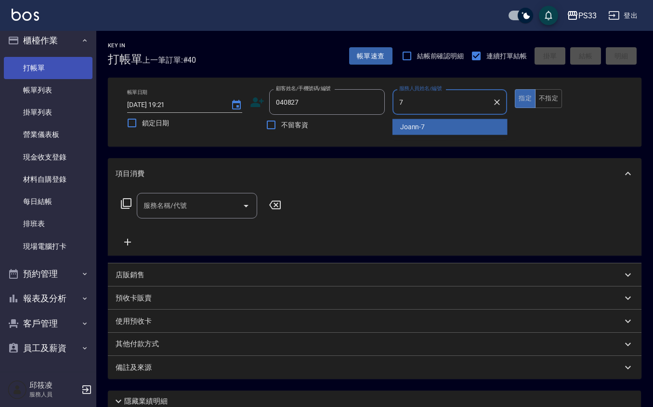
type input "Joann-7"
type button "true"
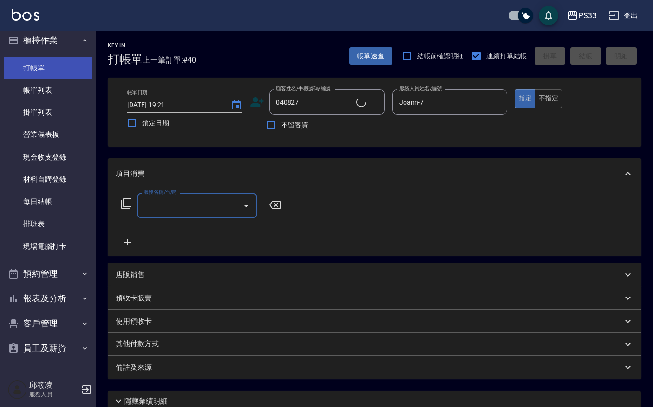
type input "[PERSON_NAME]/0911319307/040827"
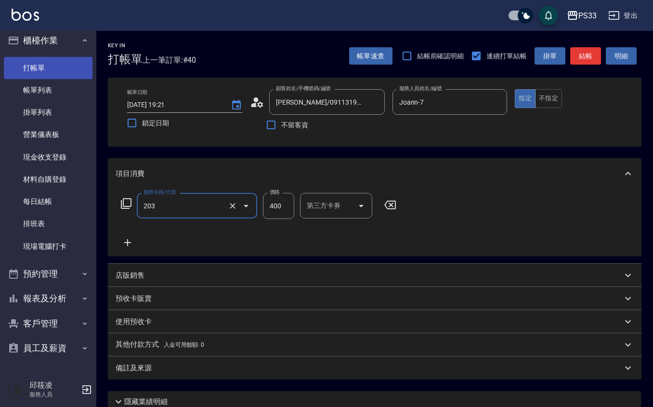
type input "指定單剪(203)"
type input "200"
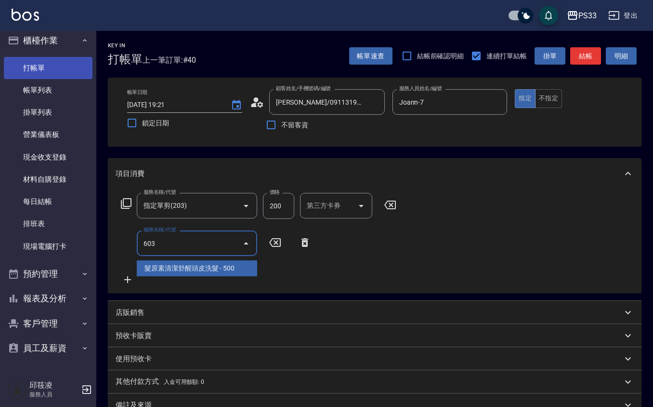
type input "髮原素清潔舒醒頭皮洗髮(603)"
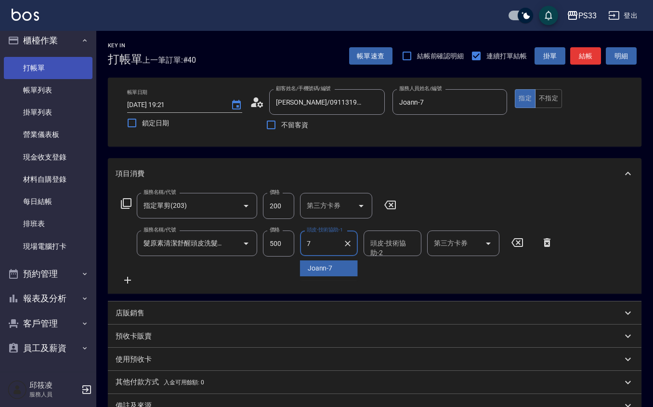
type input "Joann-7"
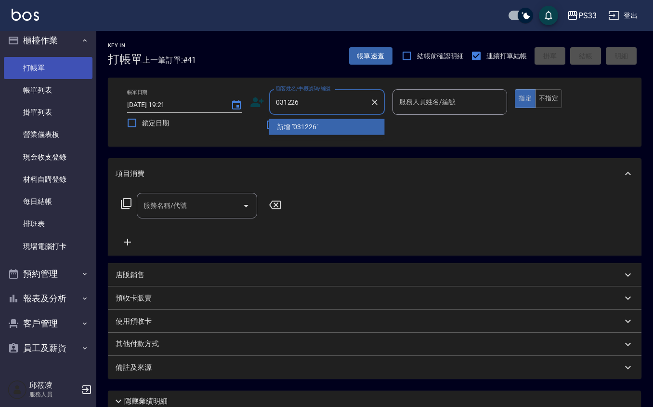
type input "031226"
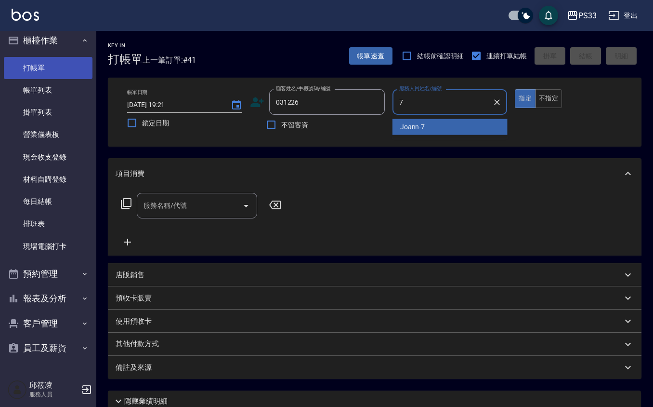
type input "Joann-7"
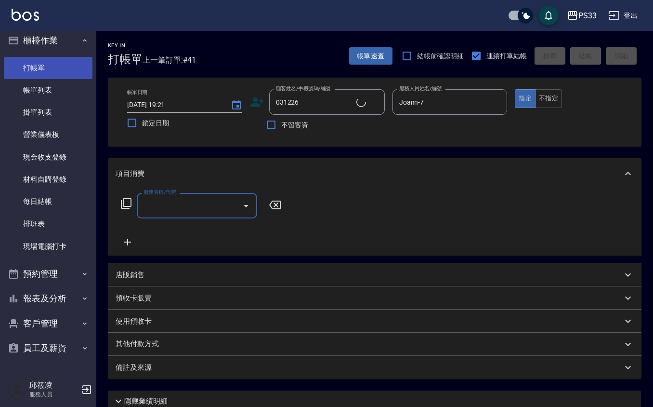
type input "[PERSON_NAME]/0988532203/031226"
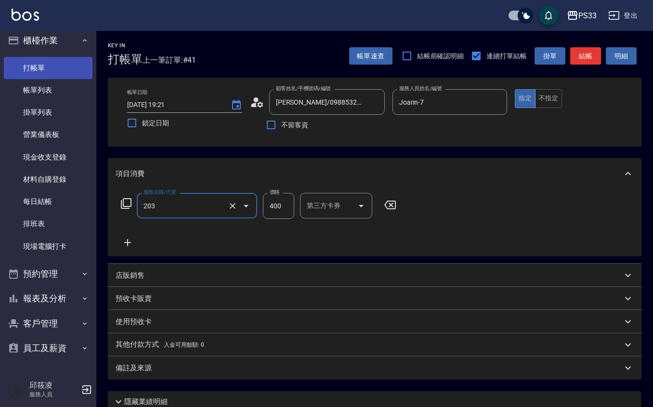
type input "指定單剪(203)"
type input "250"
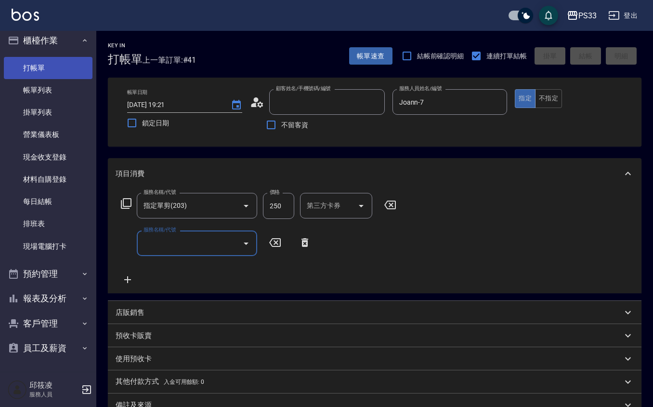
type input "[DATE] 19:22"
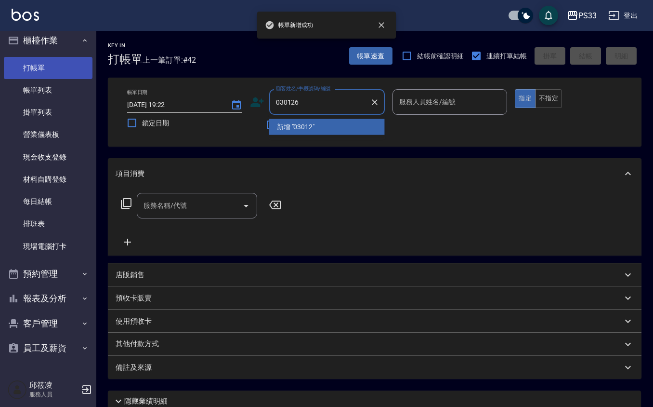
type input "030126"
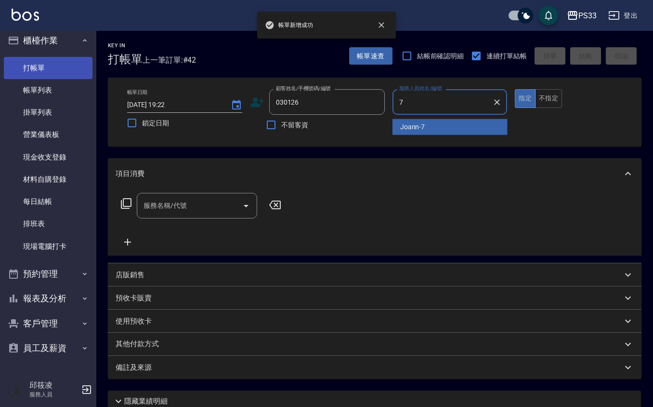
type input "Joann-7"
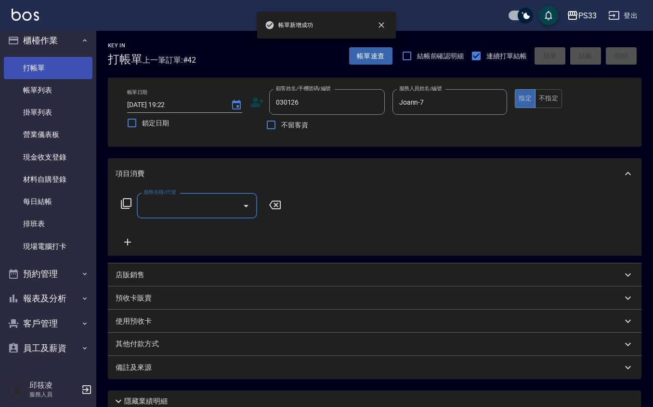
type input "[PERSON_NAME]/0984389114/030126"
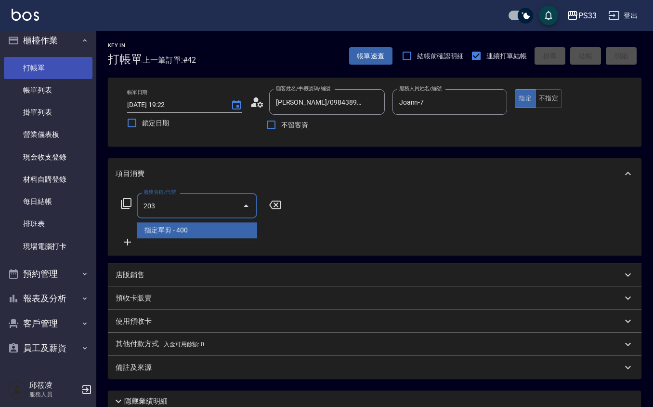
type input "指定單剪(203)"
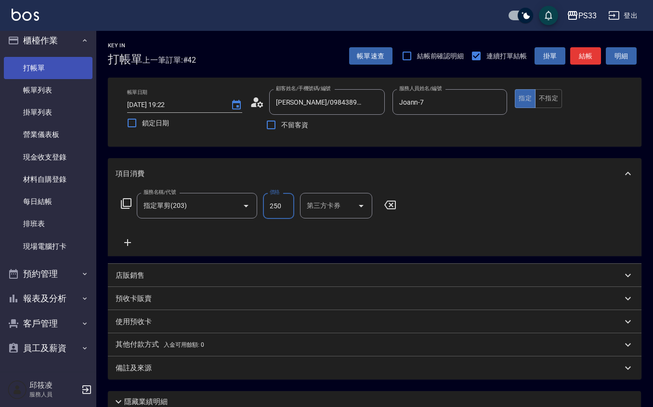
type input "250"
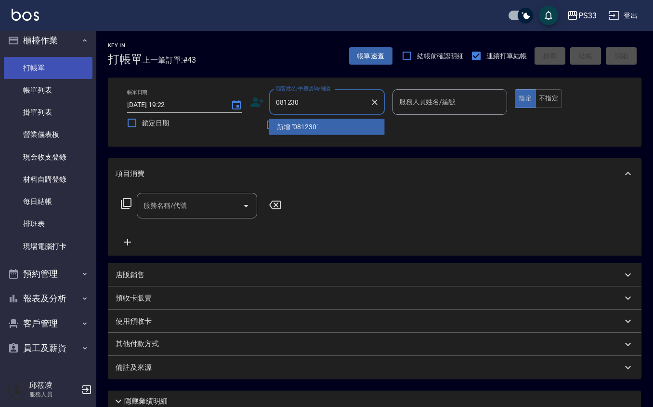
type input "081230"
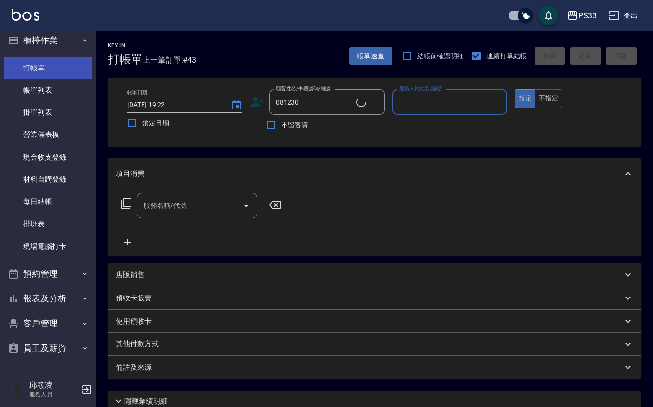
type input "7"
type input "[PERSON_NAME]/0937083307/081230"
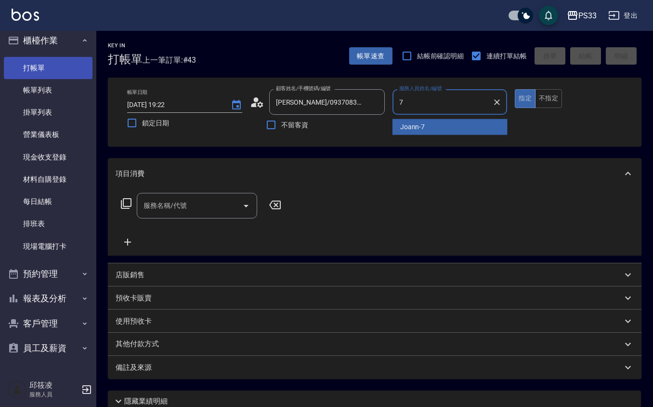
type input "Joann-7"
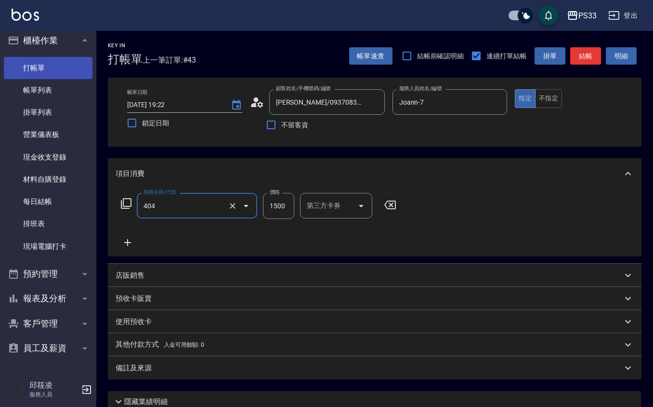
type input "設計染髮(404)"
type input "3000"
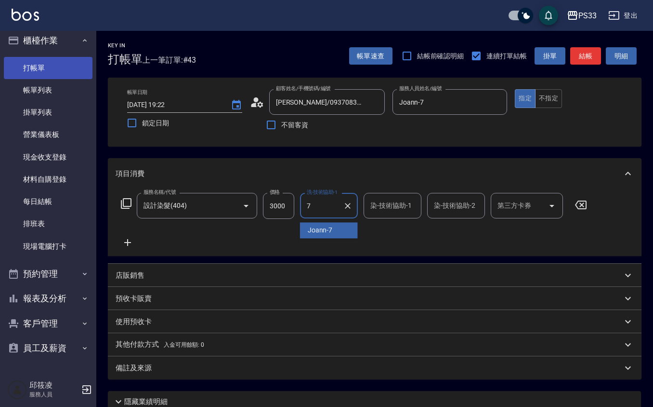
type input "Joann-7"
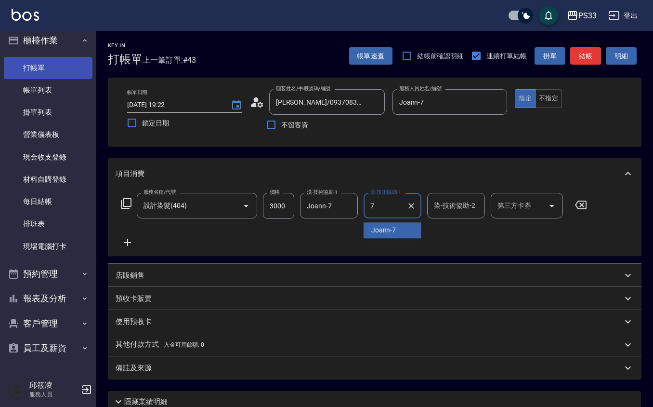
type input "Joann-7"
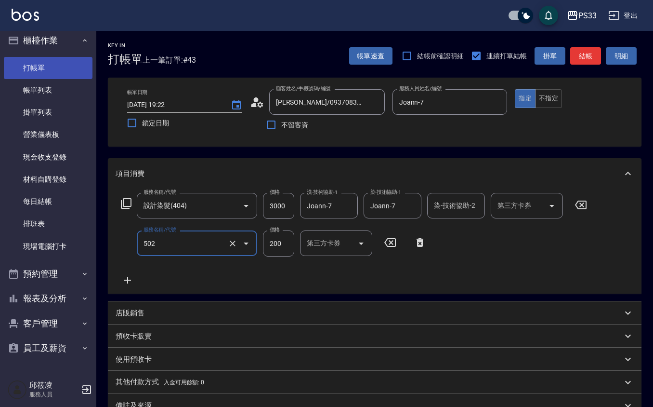
type input "自備護髮(502)"
type input "500"
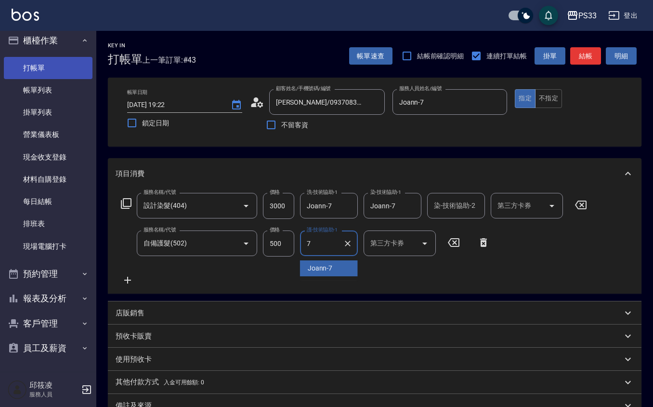
type input "Joann-7"
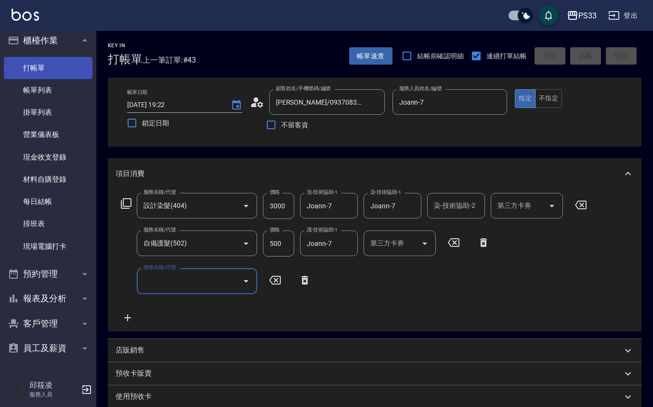
type input "[DATE] 19:23"
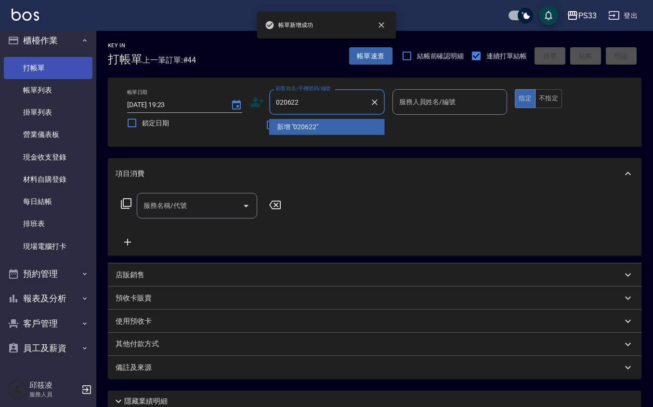
type input "020622"
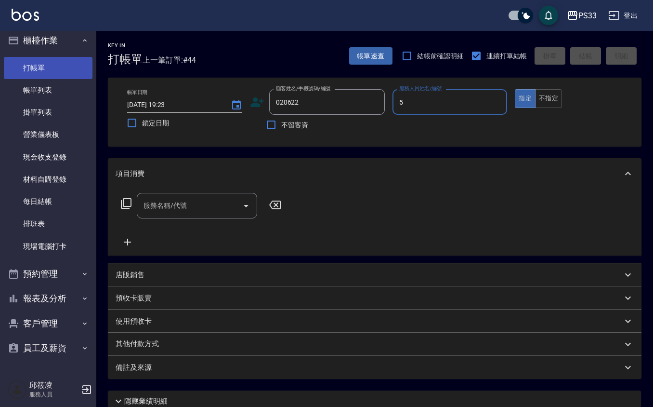
type input "書宜-5"
type input "[PERSON_NAME]/0981923733/020622"
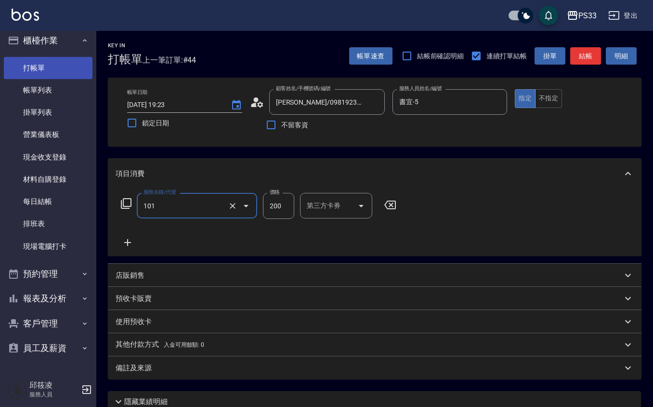
type input "洗髮(101)"
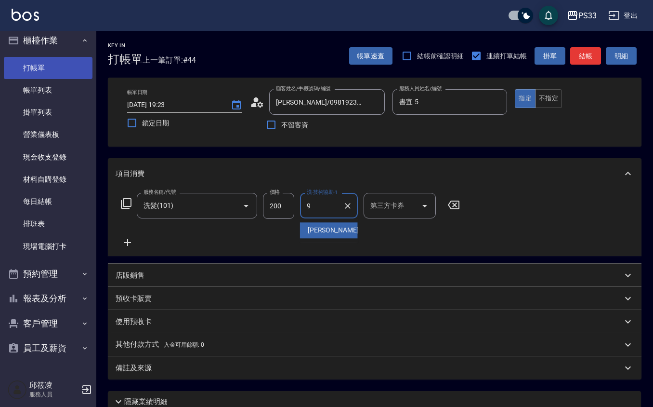
type input "苡軒-9"
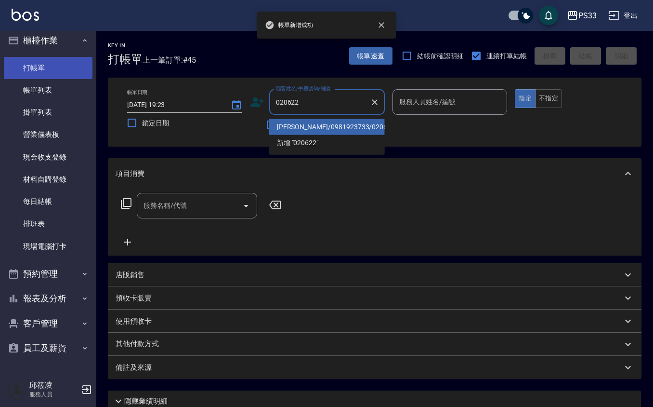
type input "[PERSON_NAME]/0981923733/020622"
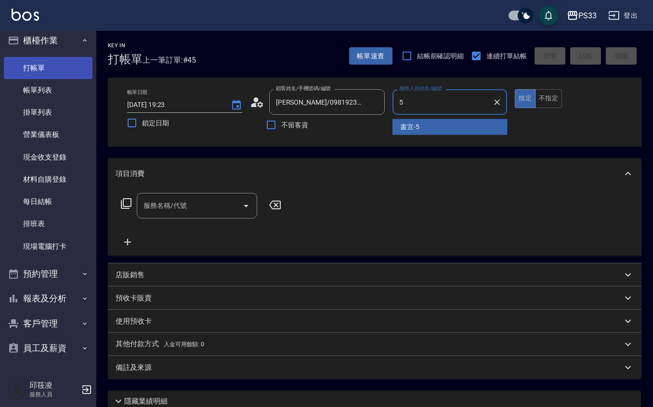
type input "書宜-5"
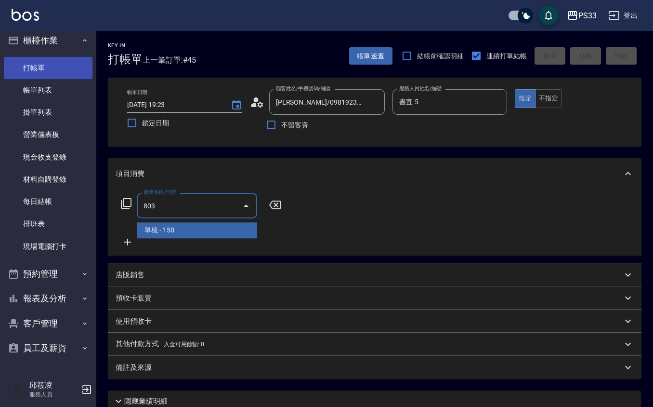
type input "單梳(803)"
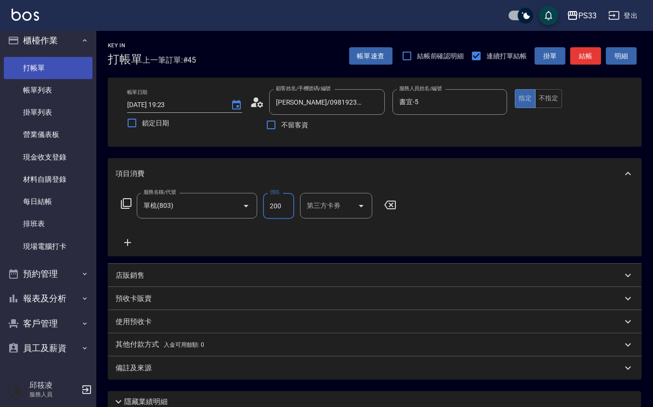
type input "200"
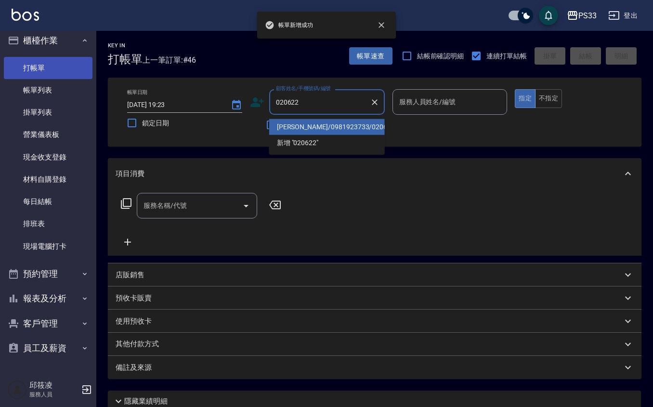
type input "[PERSON_NAME]/0981923733/020622"
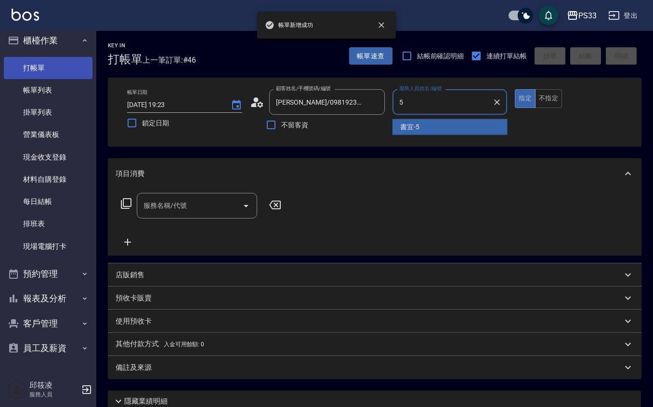
type input "書宜-5"
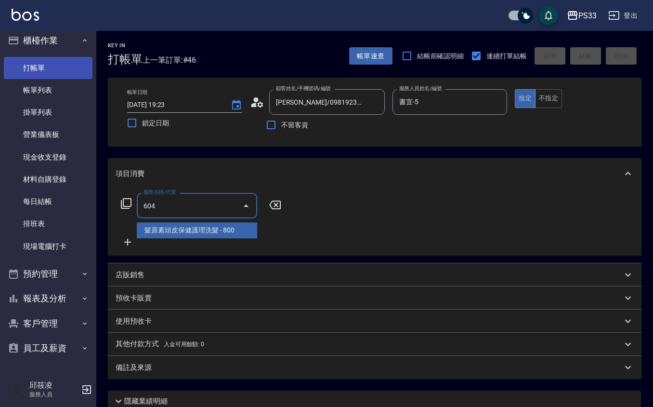
type input "髮原素頭皮保健護理洗髮(604)"
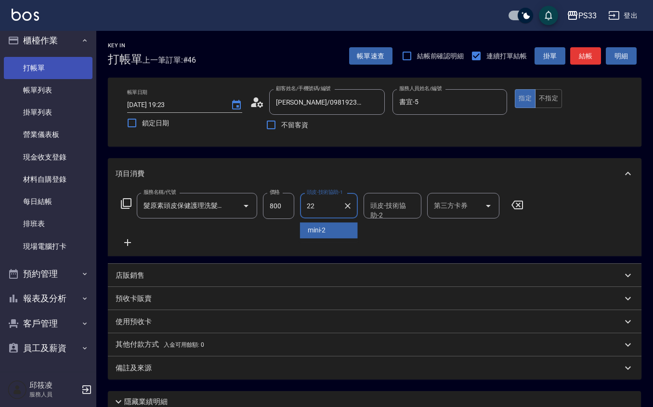
type input "[PERSON_NAME]-22"
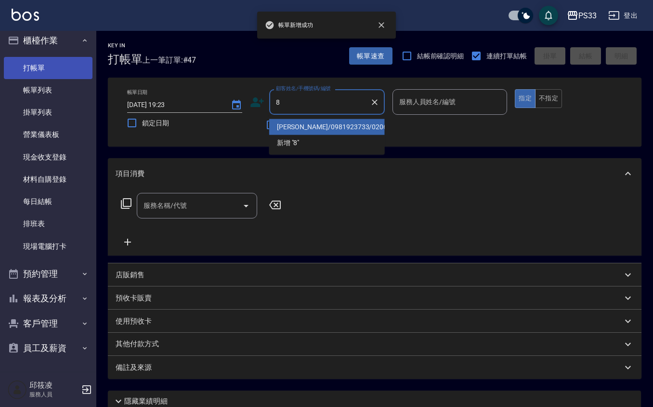
type input "[PERSON_NAME]/0981923733/020622"
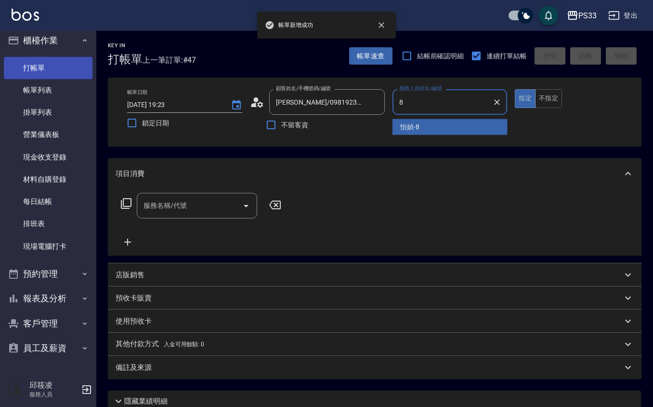
type input "怡媜-8"
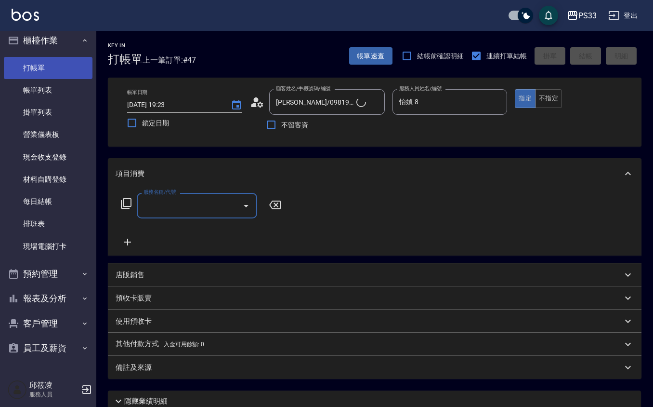
type input "大哥/0908611702/8"
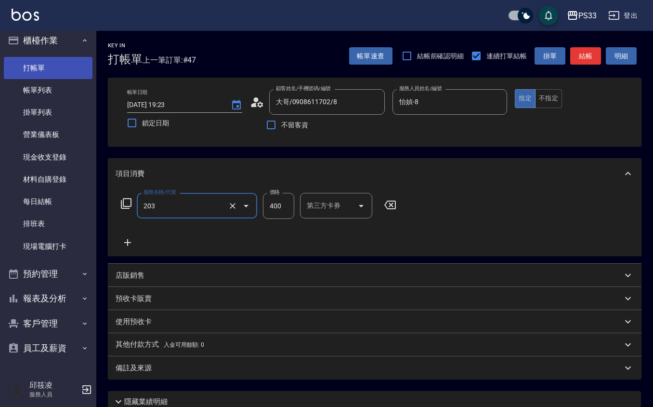
type input "指定單剪(203)"
type input "100"
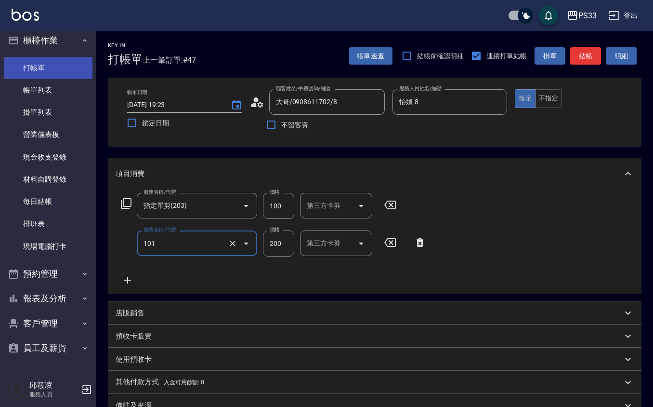
type input "洗髮(101)"
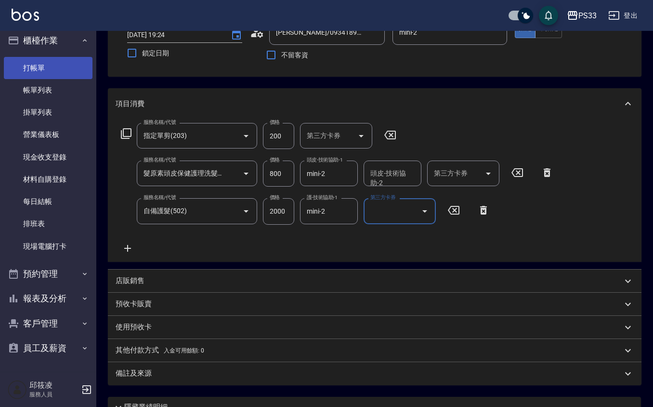
scroll to position [155, 0]
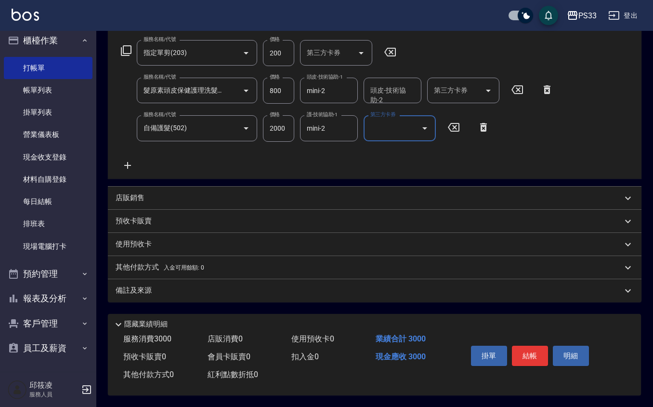
click at [166, 193] on div "店販銷售" at bounding box center [369, 198] width 507 height 10
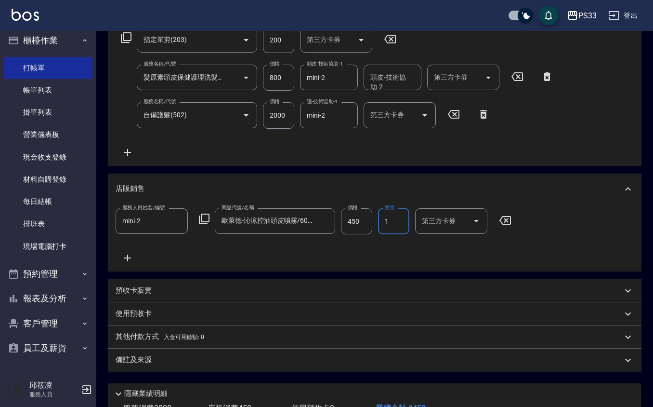
scroll to position [237, 0]
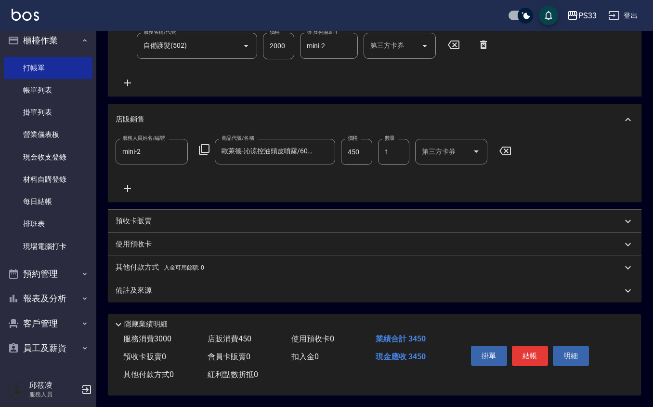
click at [499, 152] on icon at bounding box center [505, 151] width 24 height 12
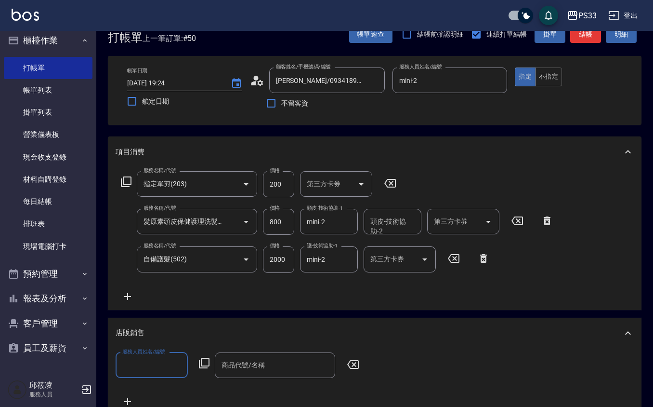
scroll to position [0, 0]
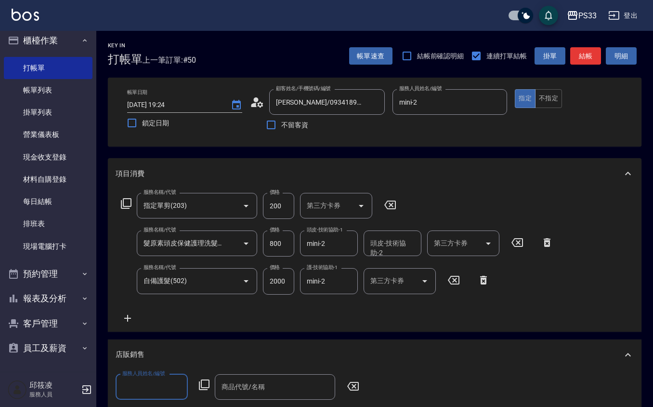
click at [282, 286] on input "2000" at bounding box center [278, 281] width 31 height 26
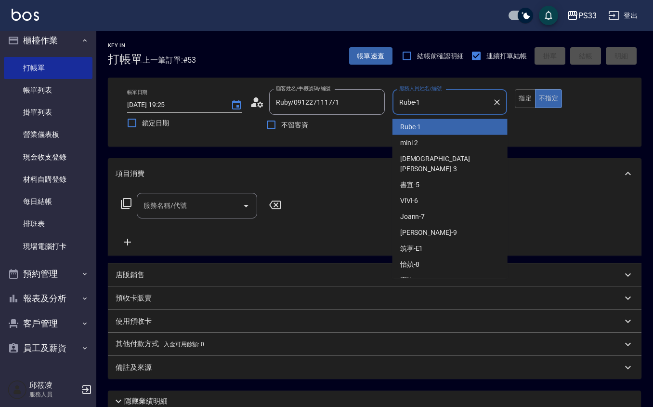
click at [424, 106] on input "Rube-1" at bounding box center [443, 101] width 92 height 17
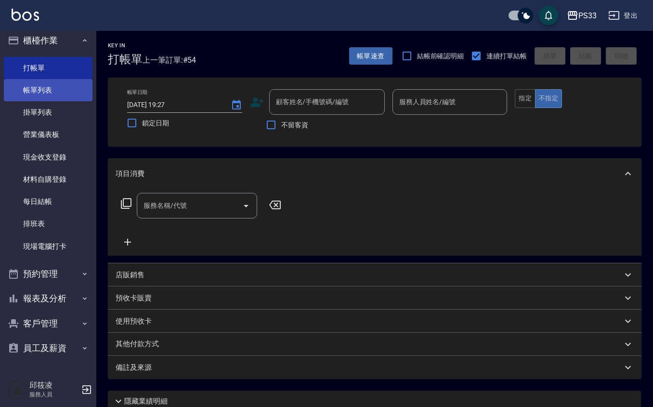
click at [33, 91] on link "帳單列表" at bounding box center [48, 90] width 89 height 22
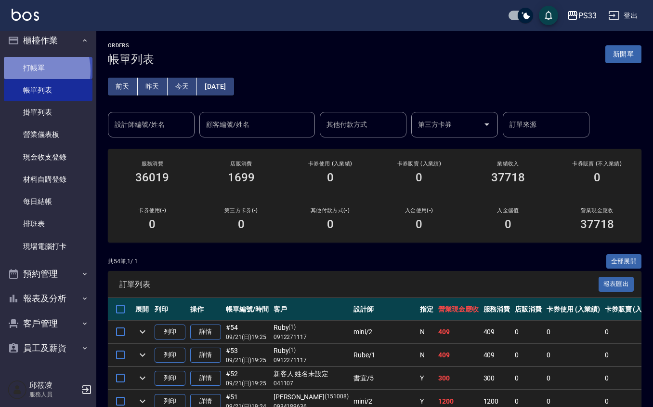
click at [28, 70] on link "打帳單" at bounding box center [48, 68] width 89 height 22
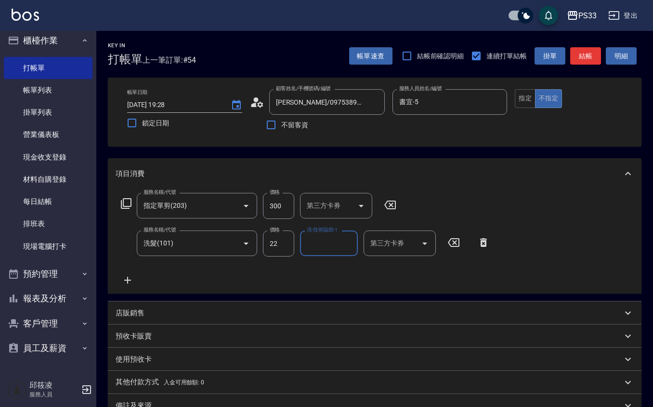
click at [293, 242] on input "22" at bounding box center [278, 243] width 31 height 26
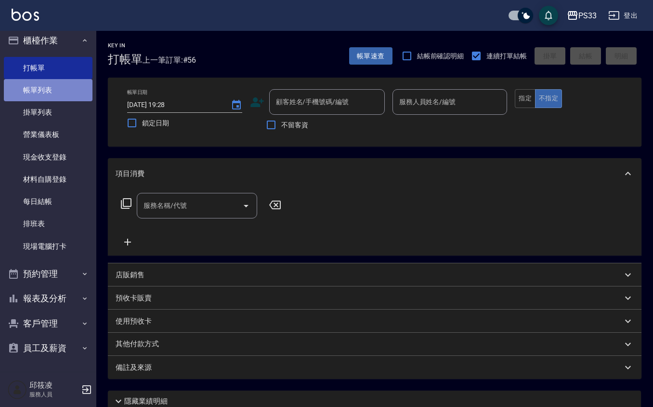
click at [48, 83] on link "帳單列表" at bounding box center [48, 90] width 89 height 22
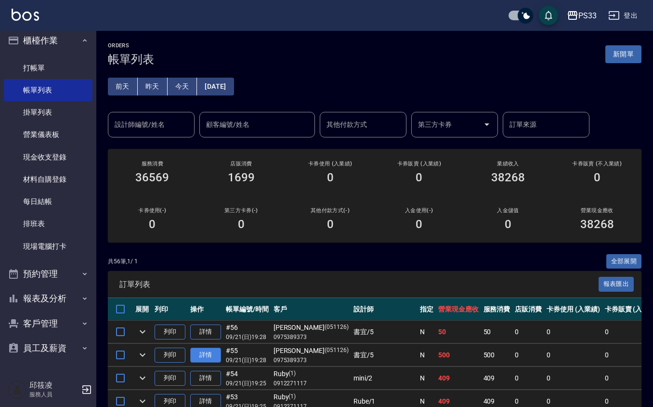
click at [212, 359] on link "詳情" at bounding box center [205, 354] width 31 height 15
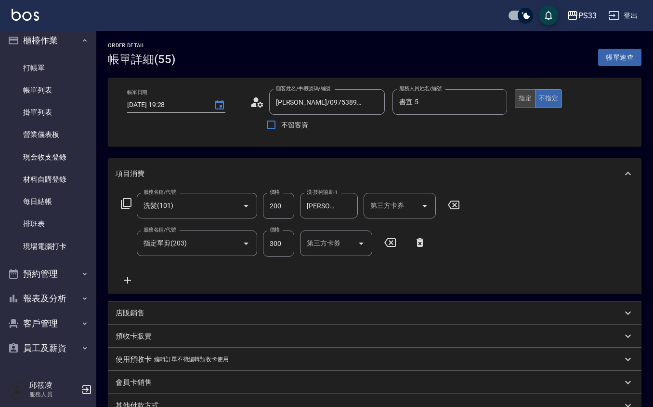
click at [534, 101] on button "指定" at bounding box center [525, 98] width 21 height 19
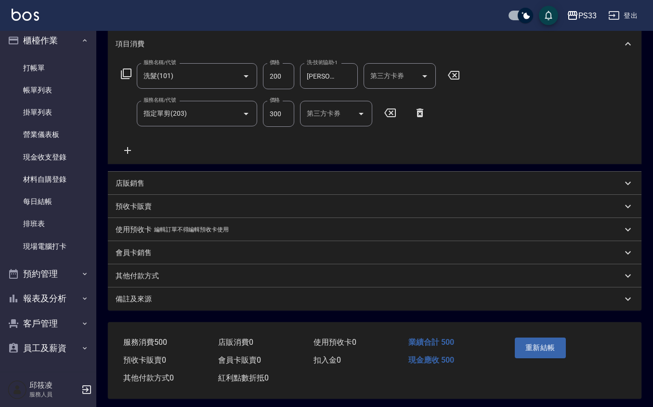
scroll to position [135, 0]
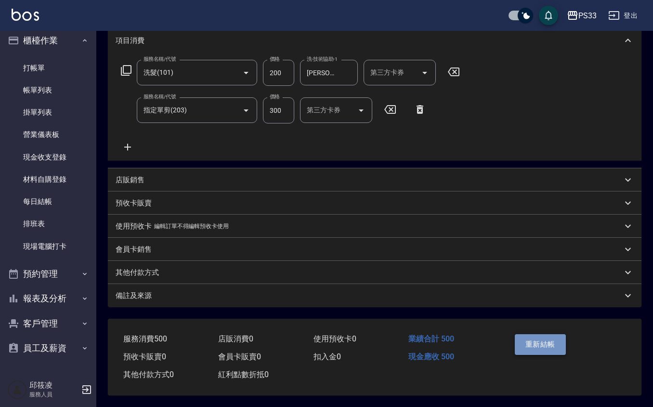
click at [555, 340] on button "重新結帳" at bounding box center [540, 344] width 51 height 20
click at [555, 339] on div "Order detail 帳單詳細 (55) 帳單速查 帳單日期 [DATE] 19:28 顧客姓名/手機號碼/編號 [PERSON_NAME]/097538…" at bounding box center [326, 137] width 653 height 540
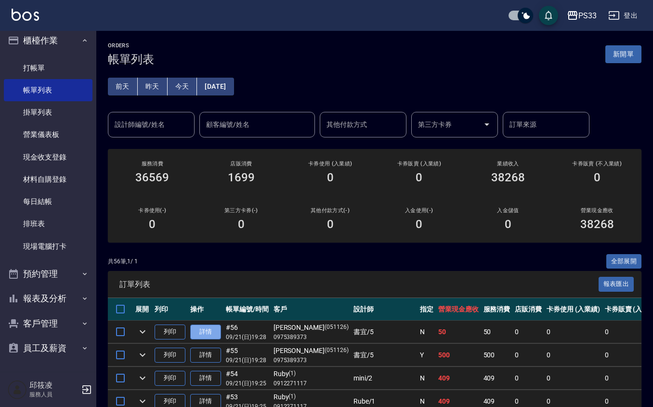
click at [191, 330] on link "詳情" at bounding box center [205, 331] width 31 height 15
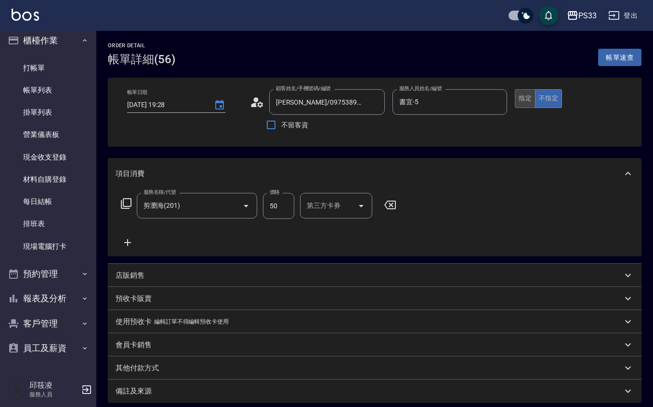
click at [517, 105] on button "指定" at bounding box center [525, 98] width 21 height 19
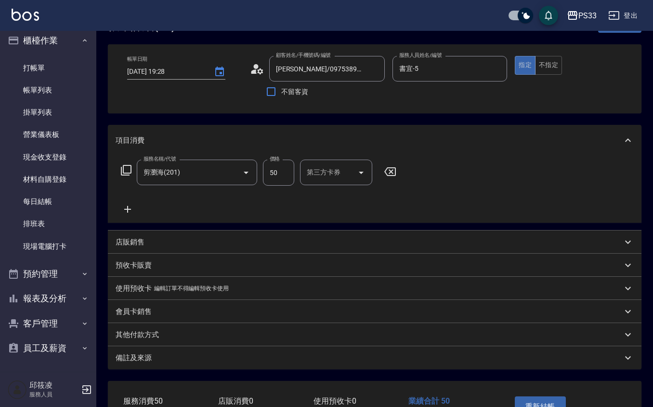
scroll to position [97, 0]
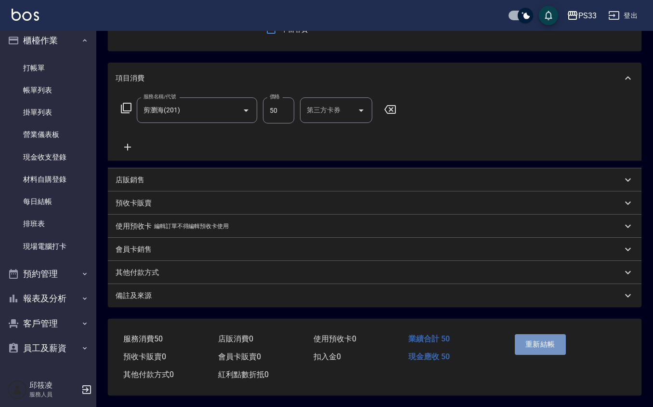
drag, startPoint x: 549, startPoint y: 343, endPoint x: 552, endPoint y: 338, distance: 5.6
click at [550, 343] on button "重新結帳" at bounding box center [540, 344] width 51 height 20
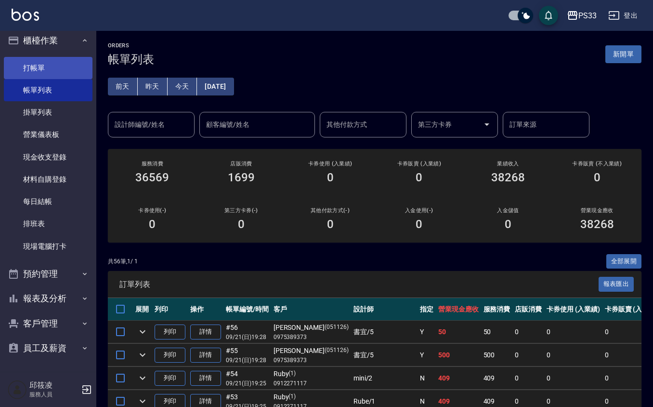
click at [50, 60] on link "打帳單" at bounding box center [48, 68] width 89 height 22
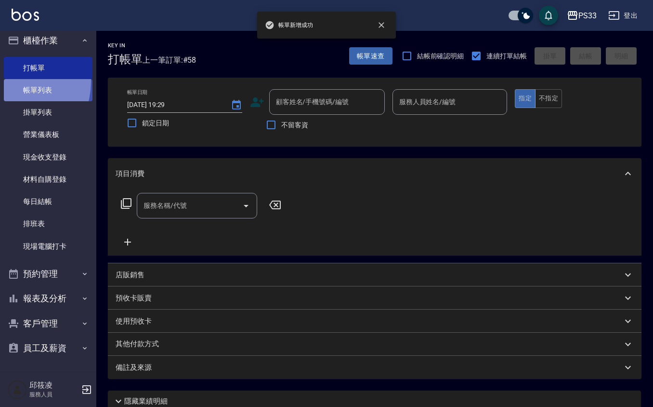
drag, startPoint x: 13, startPoint y: 81, endPoint x: 54, endPoint y: 97, distance: 44.2
click at [13, 81] on link "帳單列表" at bounding box center [48, 90] width 89 height 22
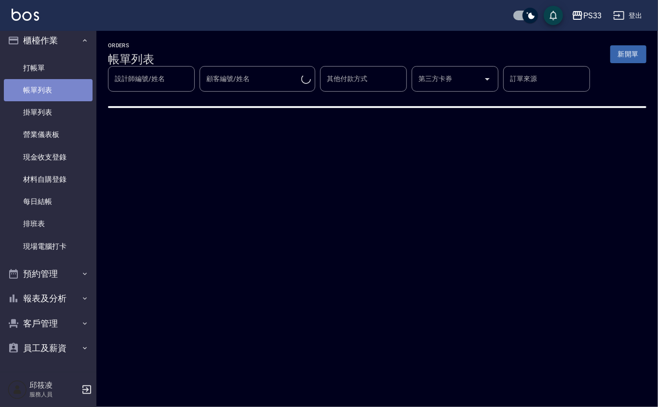
click at [54, 97] on link "帳單列表" at bounding box center [48, 90] width 89 height 22
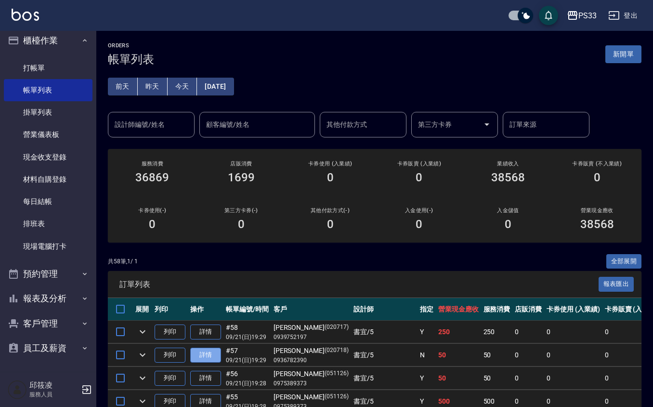
click at [200, 351] on link "詳情" at bounding box center [205, 354] width 31 height 15
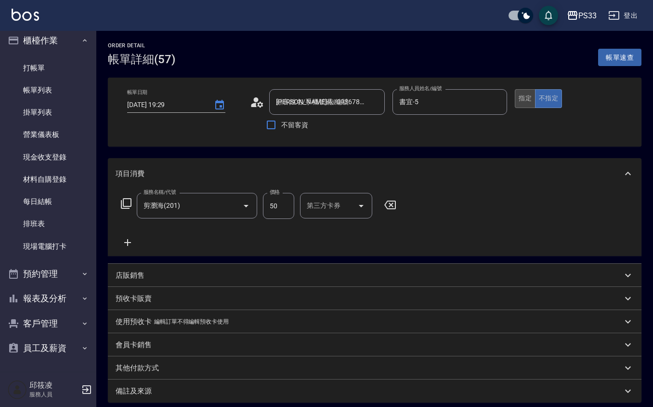
click at [523, 101] on button "指定" at bounding box center [525, 98] width 21 height 19
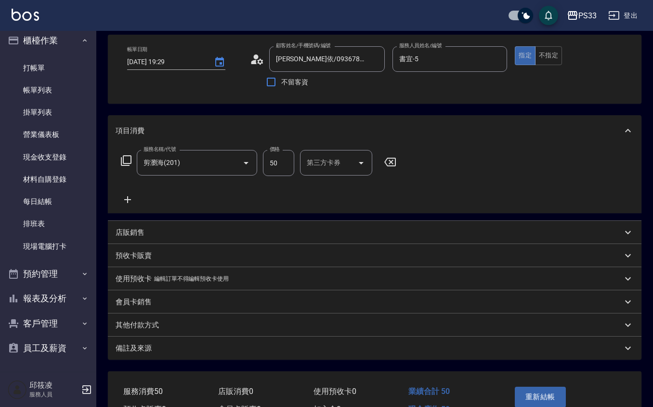
scroll to position [97, 0]
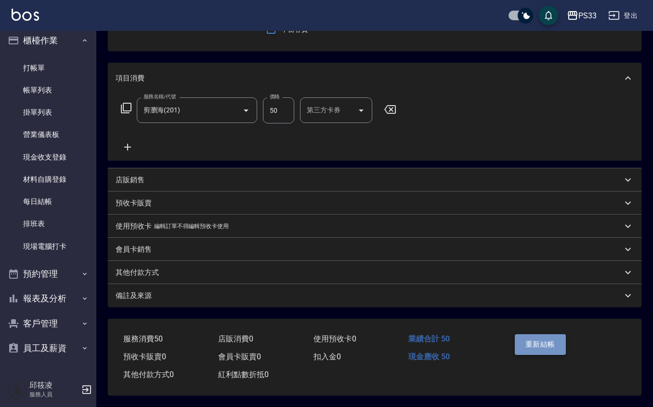
click at [543, 342] on button "重新結帳" at bounding box center [540, 344] width 51 height 20
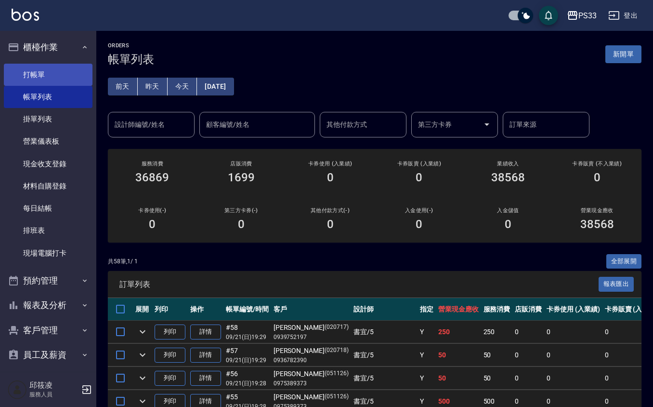
click at [58, 70] on link "打帳單" at bounding box center [48, 75] width 89 height 22
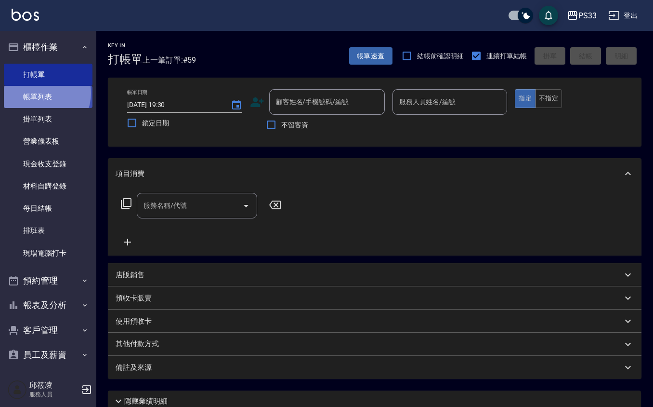
click at [40, 93] on link "帳單列表" at bounding box center [48, 97] width 89 height 22
click at [58, 96] on link "帳單列表" at bounding box center [48, 97] width 89 height 22
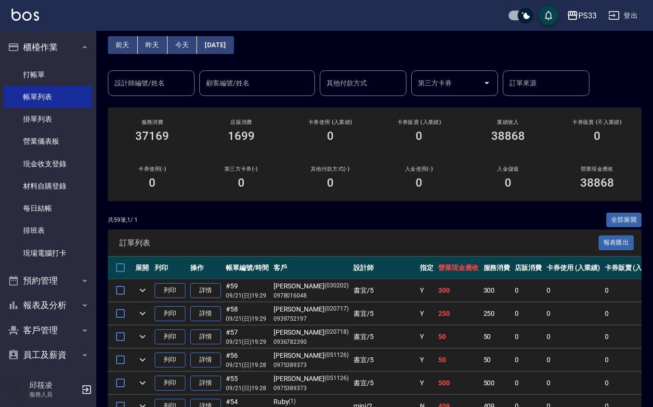
scroll to position [64, 0]
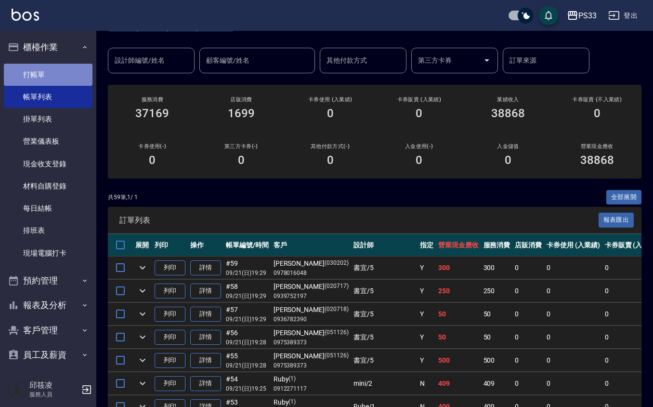
click at [71, 68] on link "打帳單" at bounding box center [48, 75] width 89 height 22
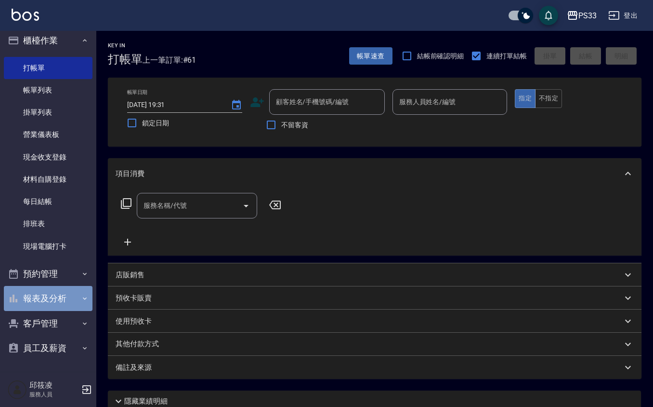
click at [54, 288] on button "報表及分析" at bounding box center [48, 298] width 89 height 25
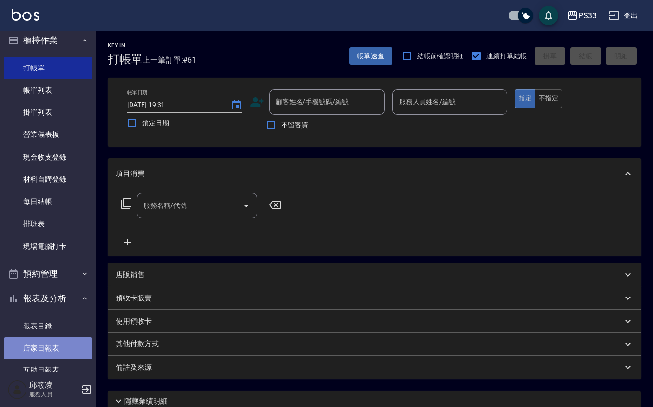
click at [58, 356] on link "店家日報表" at bounding box center [48, 348] width 89 height 22
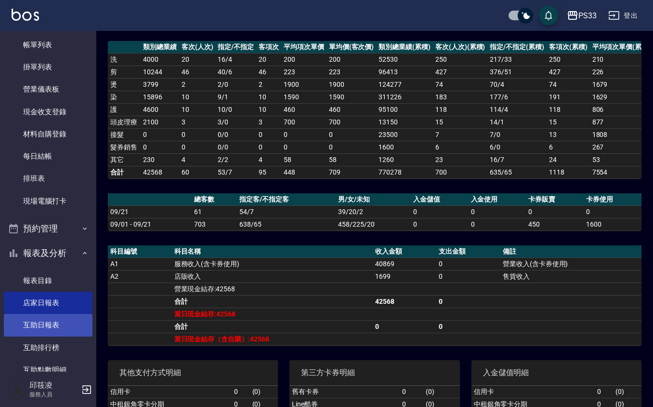
scroll to position [135, 0]
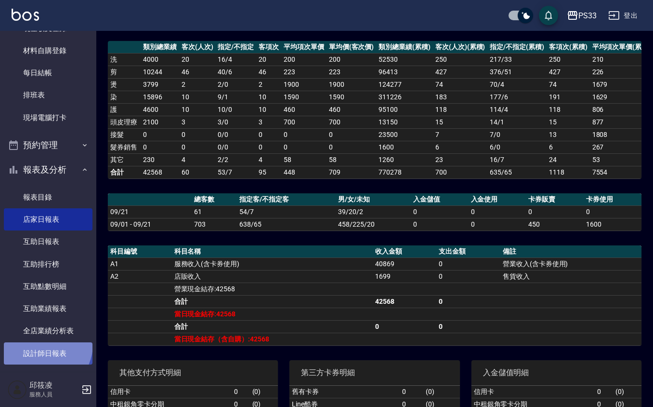
click at [40, 343] on link "設計師日報表" at bounding box center [48, 353] width 89 height 22
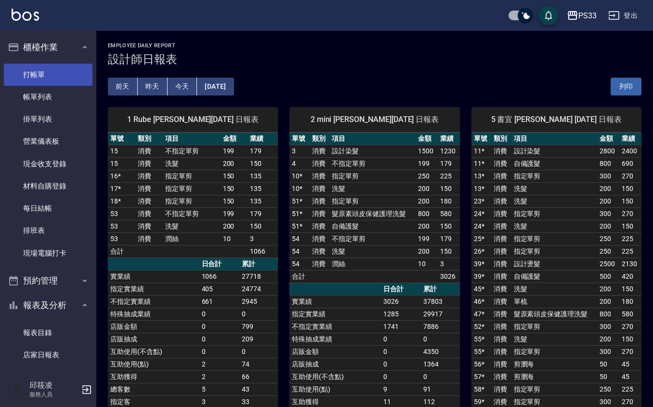
click at [41, 79] on link "打帳單" at bounding box center [48, 75] width 89 height 22
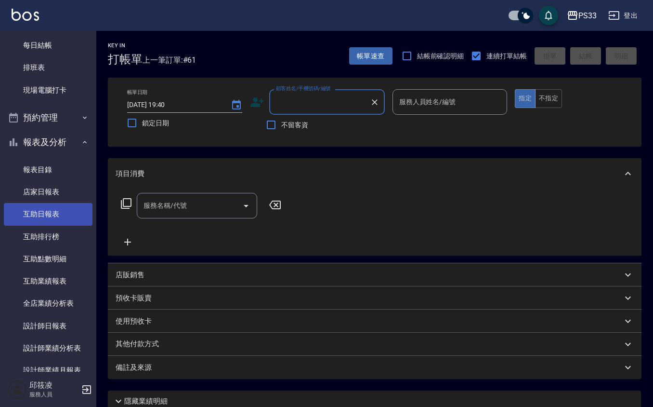
scroll to position [193, 0]
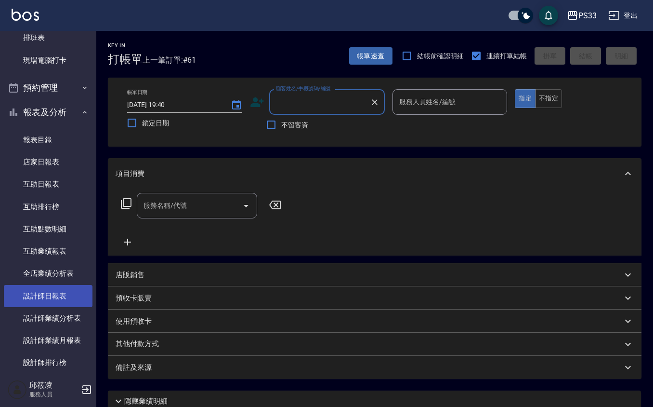
click at [41, 299] on link "設計師日報表" at bounding box center [48, 296] width 89 height 22
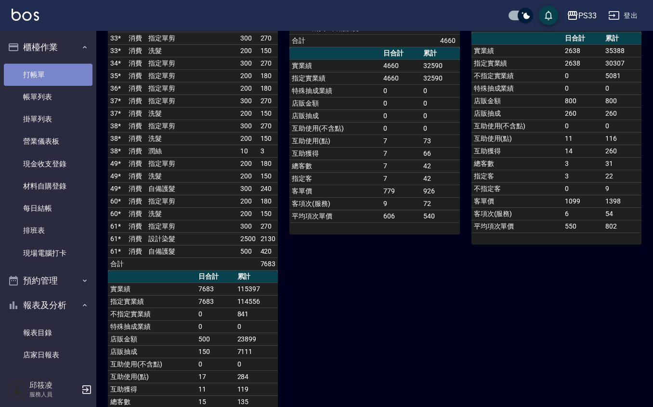
click at [64, 72] on link "打帳單" at bounding box center [48, 75] width 89 height 22
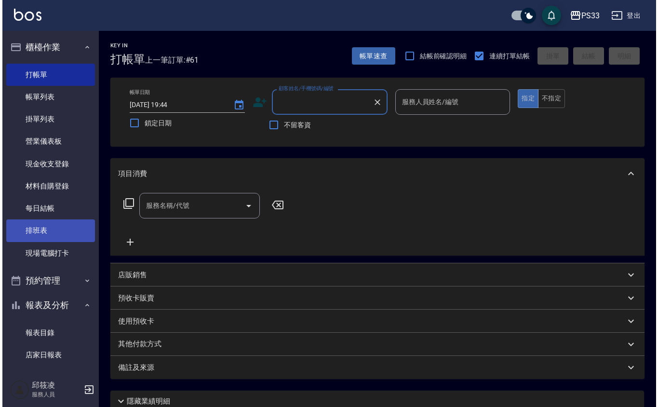
scroll to position [321, 0]
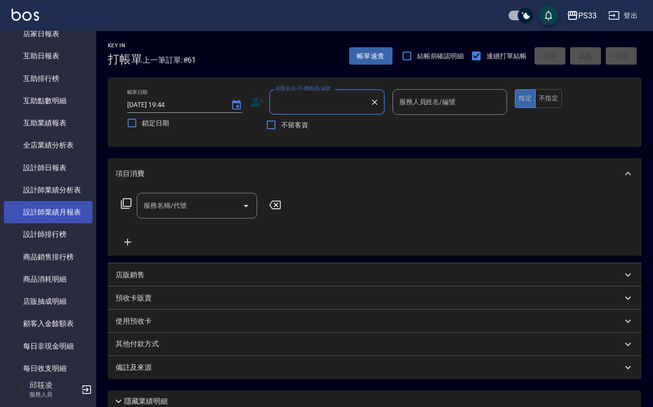
click at [69, 214] on link "設計師業績月報表" at bounding box center [48, 212] width 89 height 22
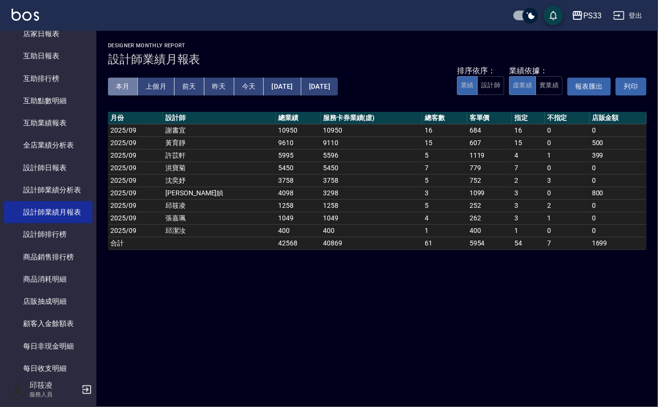
click at [116, 87] on button "本月" at bounding box center [123, 87] width 30 height 18
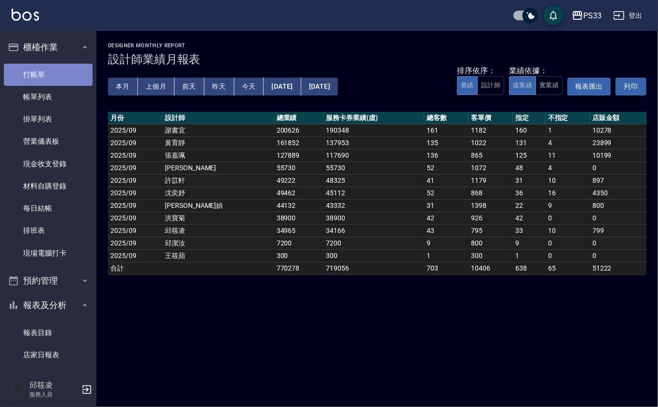
click at [70, 72] on link "打帳單" at bounding box center [48, 75] width 89 height 22
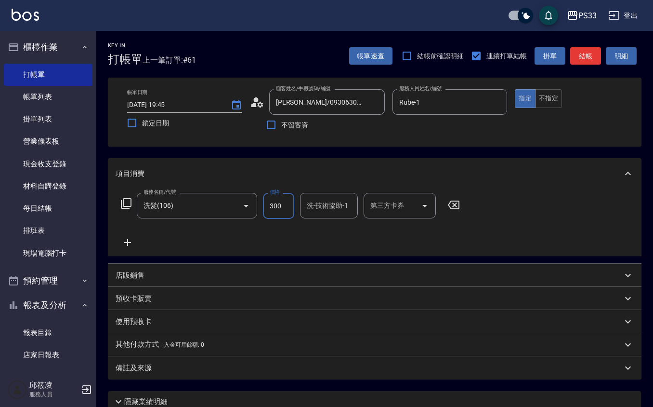
scroll to position [79, 0]
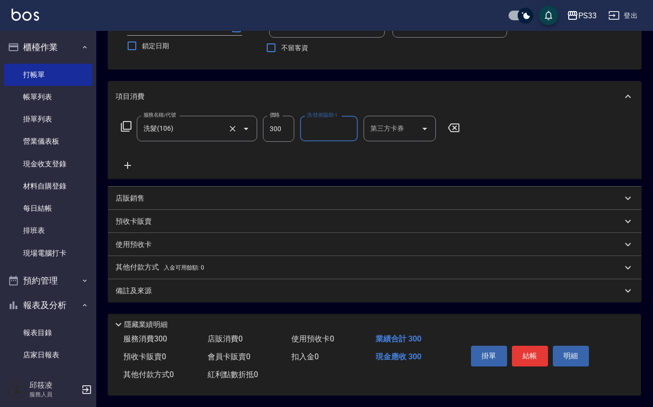
click at [193, 129] on input "洗髮(106)" at bounding box center [183, 128] width 85 height 17
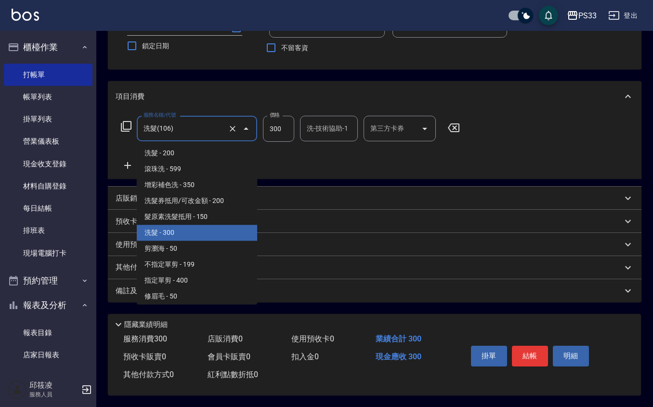
click at [193, 129] on input "洗髮(106)" at bounding box center [183, 128] width 85 height 17
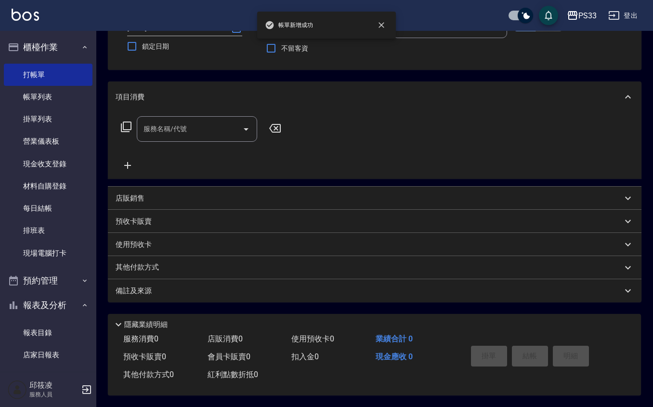
scroll to position [79, 0]
click at [76, 93] on link "帳單列表" at bounding box center [48, 97] width 89 height 22
click at [67, 92] on link "帳單列表" at bounding box center [48, 97] width 89 height 22
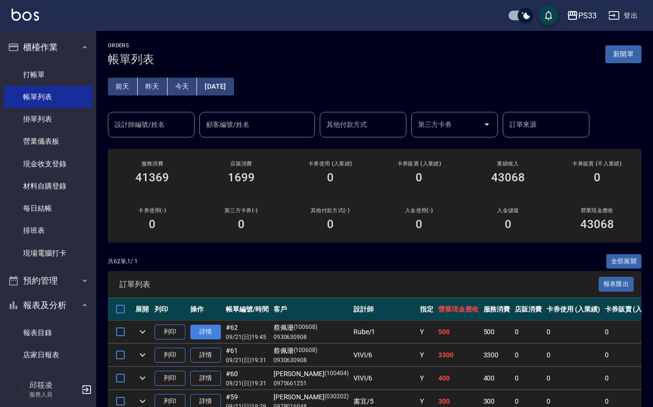
click at [203, 334] on link "詳情" at bounding box center [205, 331] width 31 height 15
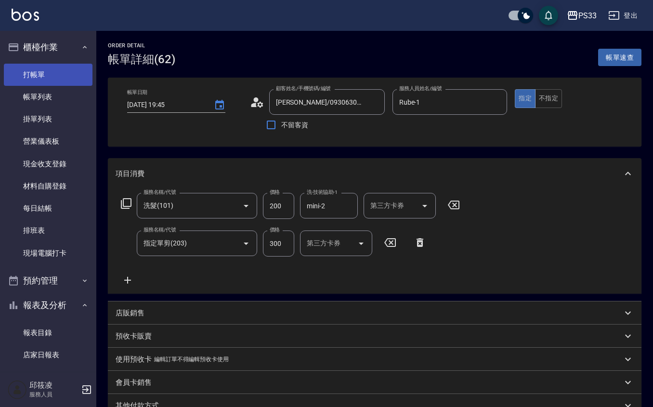
click at [52, 70] on link "打帳單" at bounding box center [48, 75] width 89 height 22
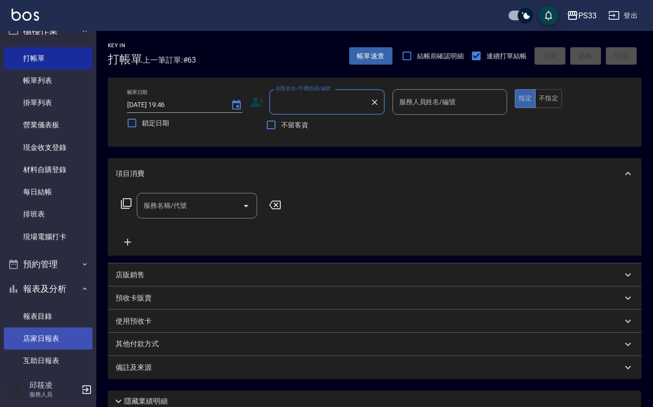
scroll to position [64, 0]
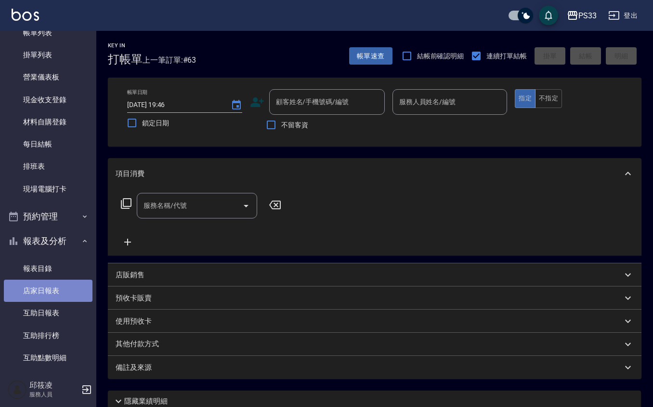
click at [68, 286] on link "店家日報表" at bounding box center [48, 290] width 89 height 22
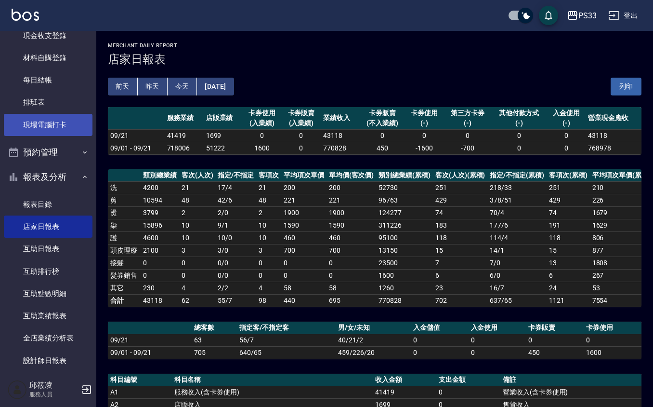
click at [65, 126] on link "現場電腦打卡" at bounding box center [48, 125] width 89 height 22
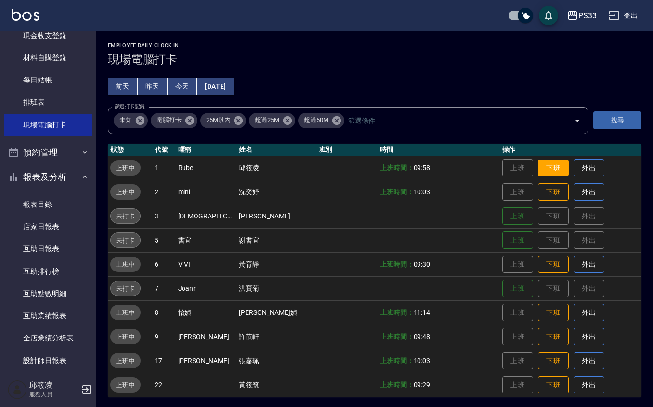
click at [548, 168] on button "下班" at bounding box center [553, 167] width 31 height 17
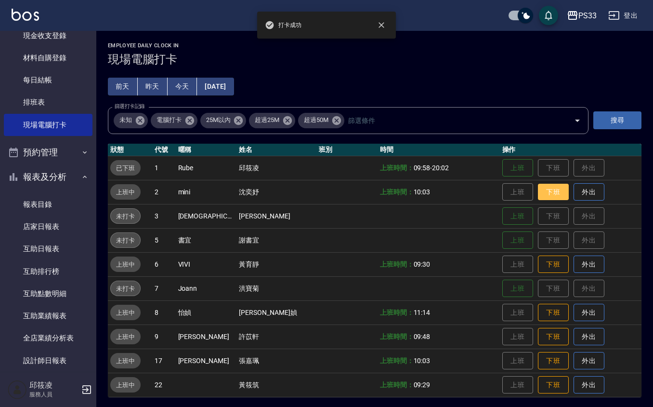
click at [542, 189] on button "下班" at bounding box center [553, 192] width 31 height 17
click at [540, 261] on button "下班" at bounding box center [553, 264] width 31 height 17
click at [540, 308] on button "下班" at bounding box center [553, 312] width 31 height 17
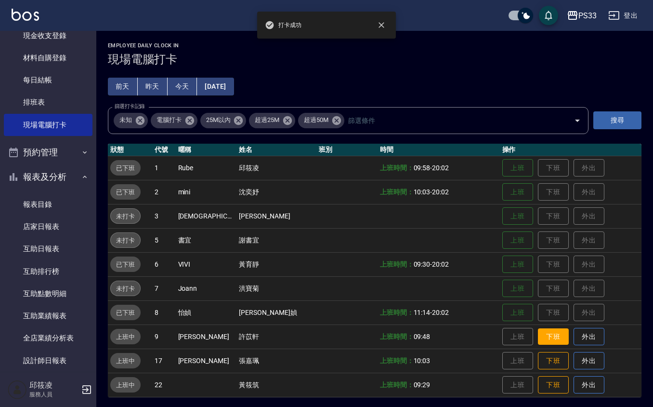
click at [538, 342] on button "下班" at bounding box center [553, 336] width 31 height 17
click at [538, 357] on button "下班" at bounding box center [553, 360] width 31 height 17
click at [538, 384] on button "下班" at bounding box center [553, 384] width 31 height 17
